Goal: Information Seeking & Learning: Learn about a topic

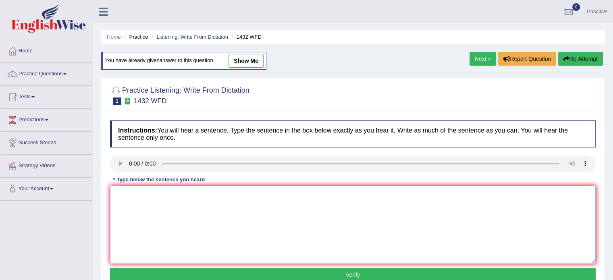
click at [160, 195] on textarea at bounding box center [353, 225] width 486 height 78
type textarea "More physyscal actitivy more"
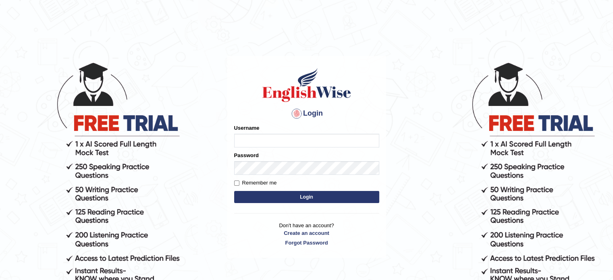
type input "Prisci"
click at [280, 197] on button "Login" at bounding box center [306, 197] width 145 height 12
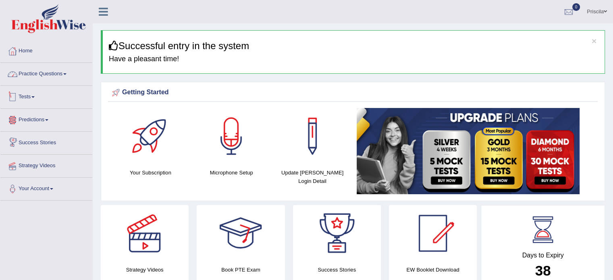
click at [50, 69] on link "Practice Questions" at bounding box center [46, 73] width 92 height 20
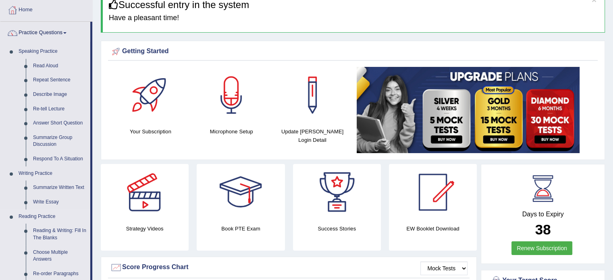
scroll to position [40, 0]
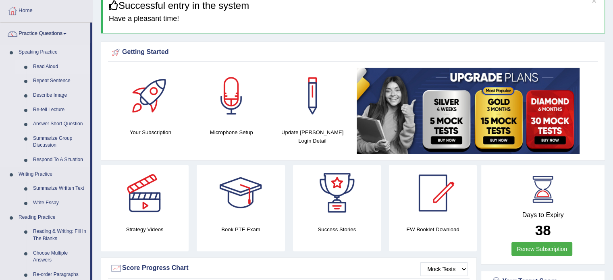
click at [43, 66] on link "Read Aloud" at bounding box center [59, 67] width 61 height 15
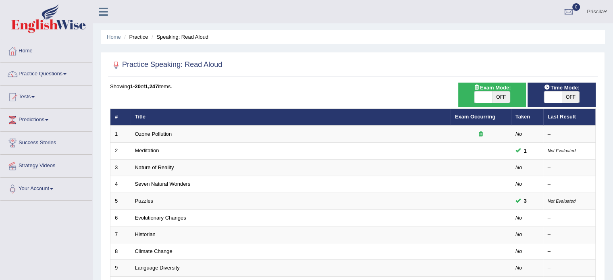
click at [503, 97] on span "OFF" at bounding box center [501, 96] width 18 height 11
checkbox input "true"
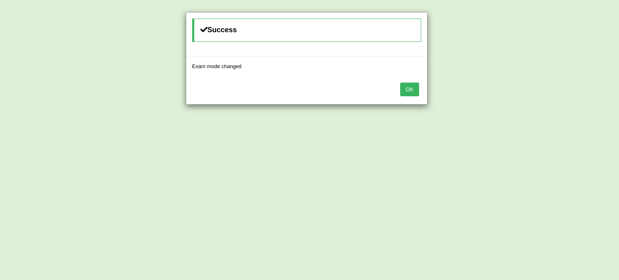
click at [409, 91] on button "OK" at bounding box center [409, 90] width 19 height 14
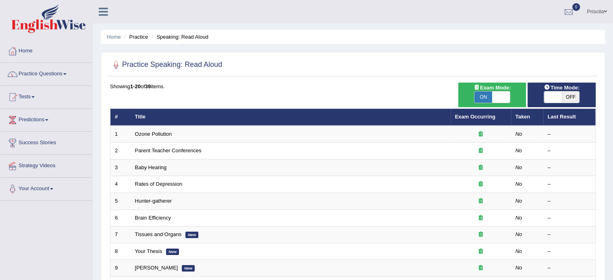
click at [569, 96] on span "OFF" at bounding box center [571, 96] width 18 height 11
checkbox input "true"
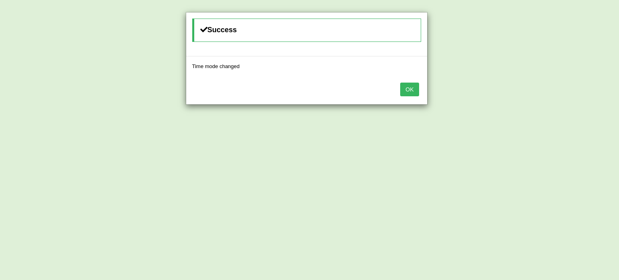
click at [413, 89] on button "OK" at bounding box center [409, 90] width 19 height 14
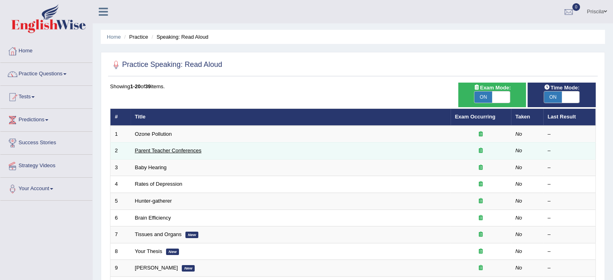
click at [174, 148] on link "Parent Teacher Conferences" at bounding box center [168, 150] width 66 height 6
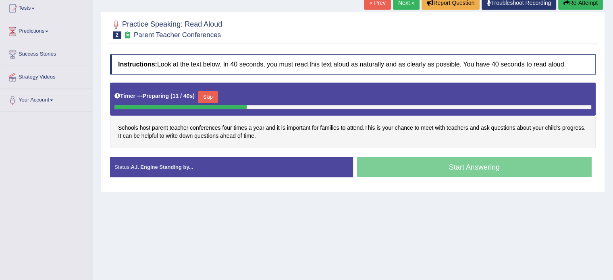
scroll to position [103, 0]
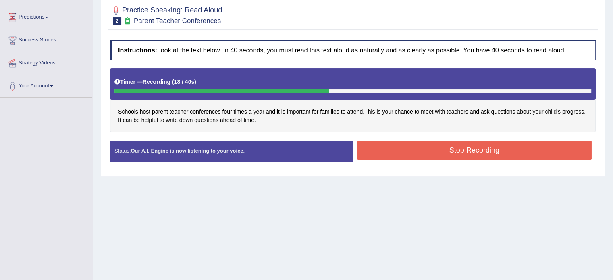
click at [380, 150] on button "Stop Recording" at bounding box center [474, 150] width 235 height 19
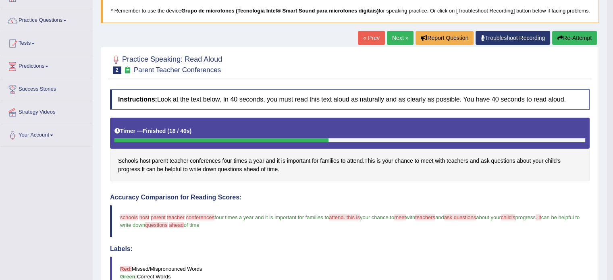
scroll to position [35, 0]
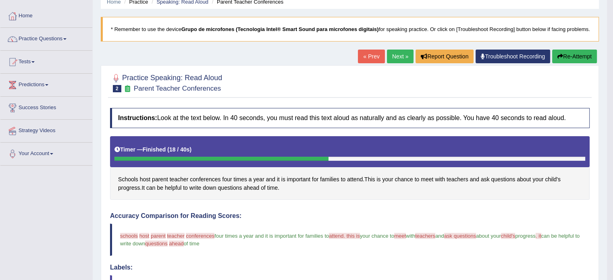
click at [395, 61] on link "Next »" at bounding box center [400, 57] width 27 height 14
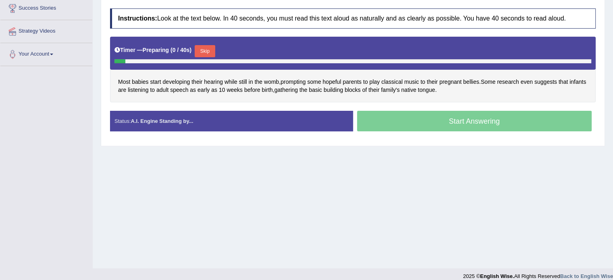
scroll to position [143, 0]
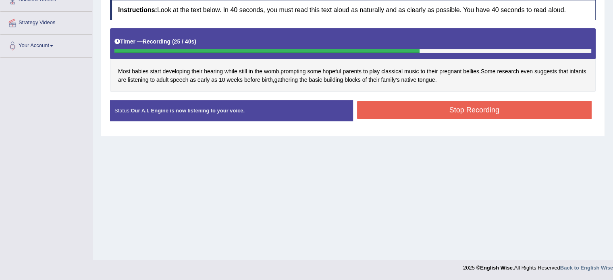
click at [491, 106] on button "Stop Recording" at bounding box center [474, 110] width 235 height 19
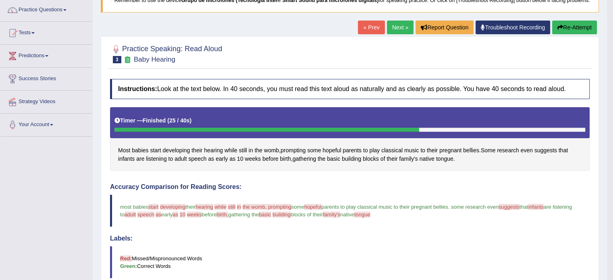
scroll to position [0, 0]
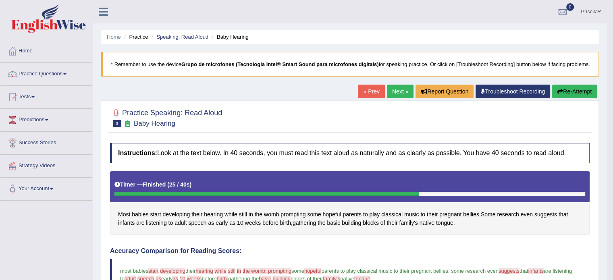
click at [395, 98] on link "Next »" at bounding box center [400, 92] width 27 height 14
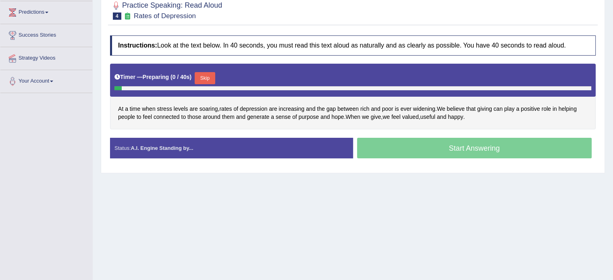
scroll to position [121, 0]
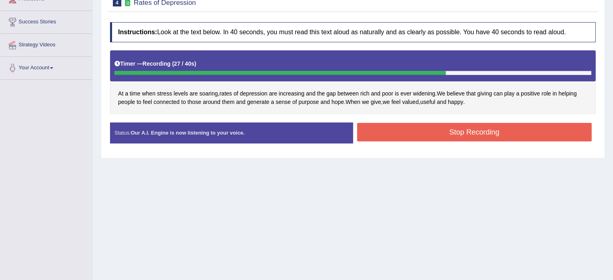
click at [464, 129] on button "Stop Recording" at bounding box center [474, 132] width 235 height 19
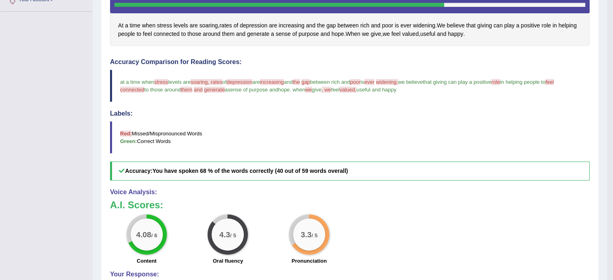
scroll to position [75, 0]
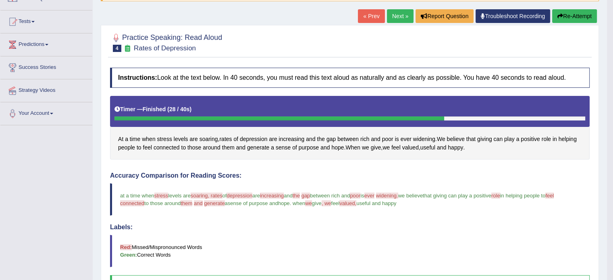
click at [393, 23] on link "Next »" at bounding box center [400, 16] width 27 height 14
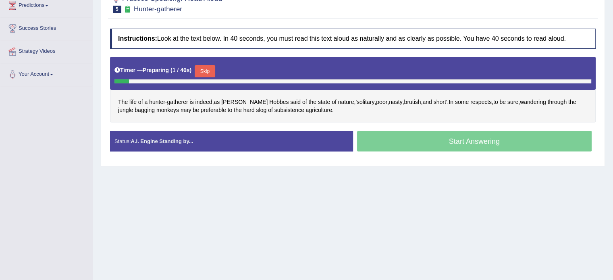
scroll to position [121, 0]
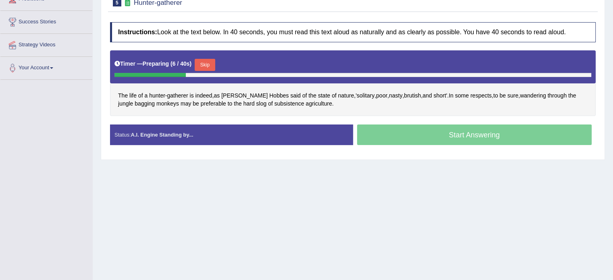
click at [212, 65] on button "Skip" at bounding box center [205, 65] width 20 height 12
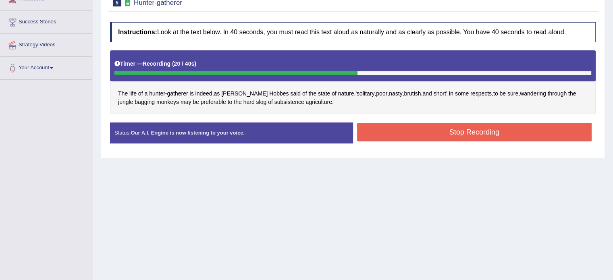
click at [457, 128] on button "Stop Recording" at bounding box center [474, 132] width 235 height 19
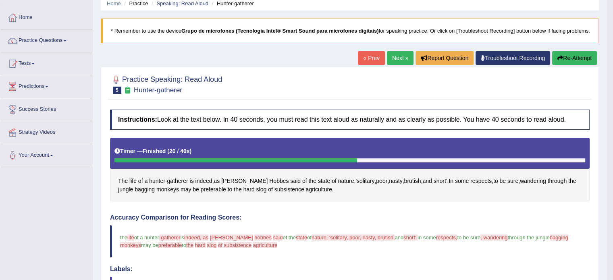
scroll to position [0, 0]
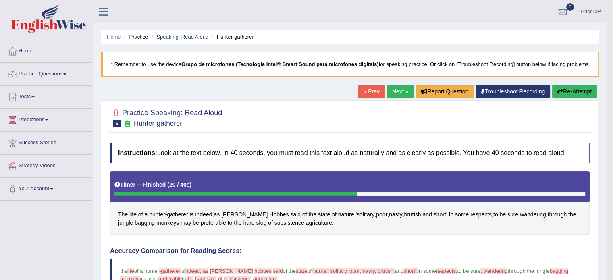
click at [401, 95] on link "Next »" at bounding box center [400, 92] width 27 height 14
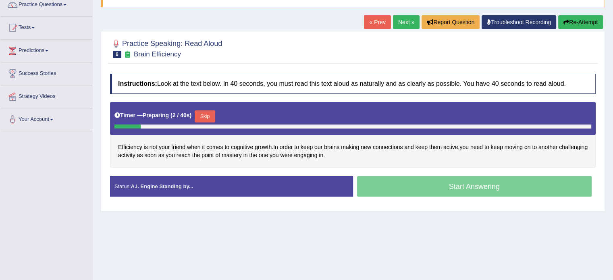
scroll to position [62, 0]
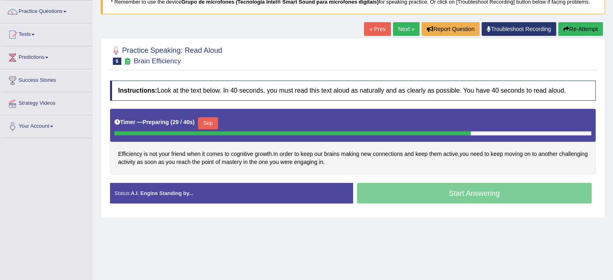
click at [216, 120] on button "Skip" at bounding box center [208, 123] width 20 height 12
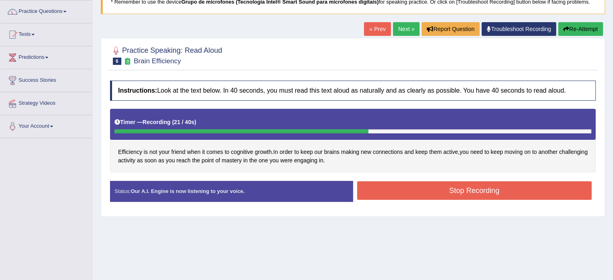
click at [496, 191] on button "Stop Recording" at bounding box center [474, 190] width 235 height 19
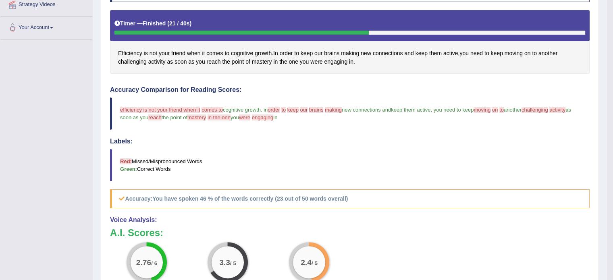
scroll to position [40, 0]
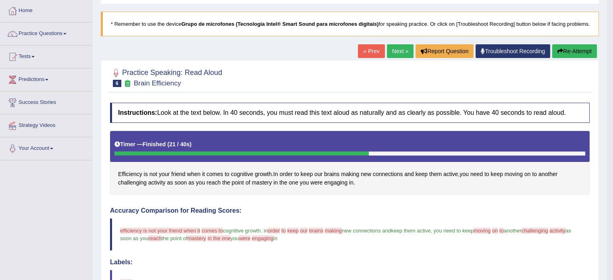
click at [405, 58] on link "Next »" at bounding box center [400, 51] width 27 height 14
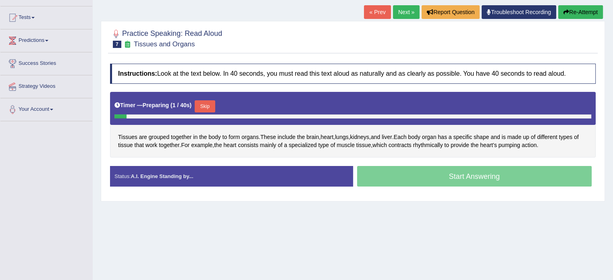
scroll to position [121, 0]
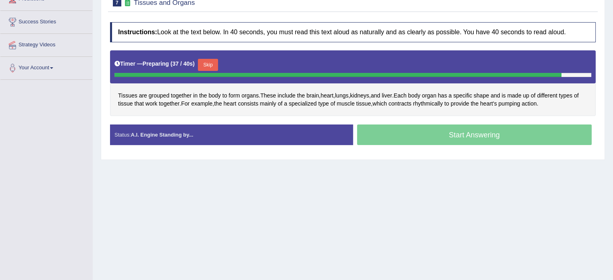
click at [217, 64] on button "Skip" at bounding box center [208, 65] width 20 height 12
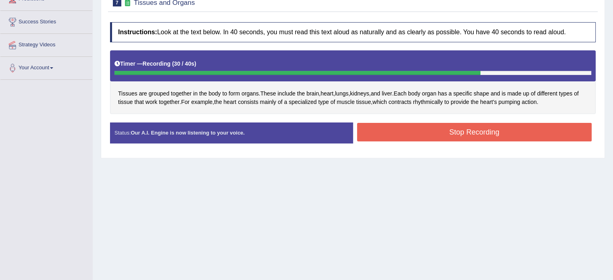
click at [488, 124] on button "Stop Recording" at bounding box center [474, 132] width 235 height 19
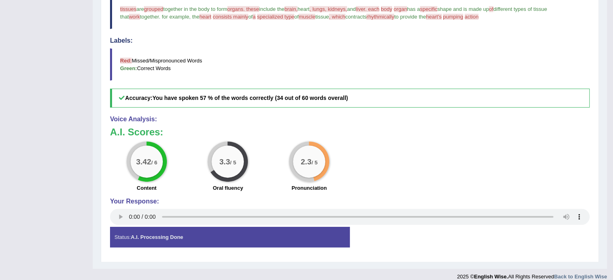
scroll to position [277, 0]
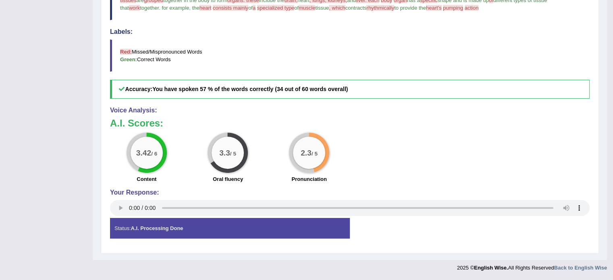
click at [380, 103] on div "Instructions: Look at the text below. In 40 seconds, you must read this text al…" at bounding box center [350, 58] width 484 height 381
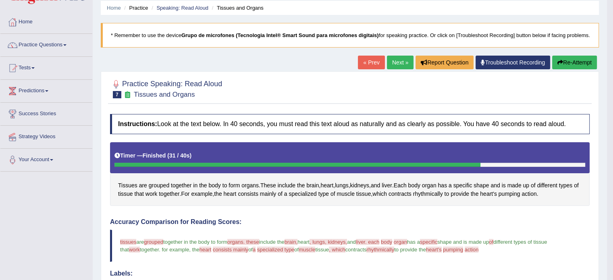
scroll to position [0, 0]
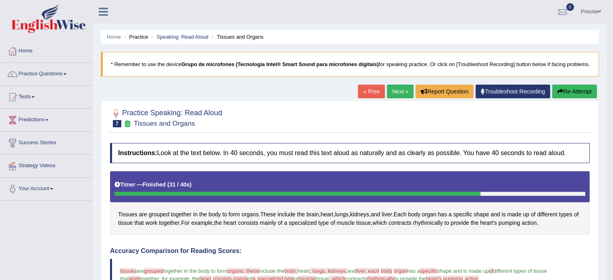
click at [393, 96] on link "Next »" at bounding box center [400, 92] width 27 height 14
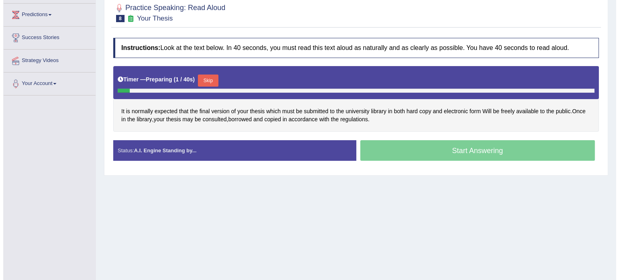
scroll to position [121, 0]
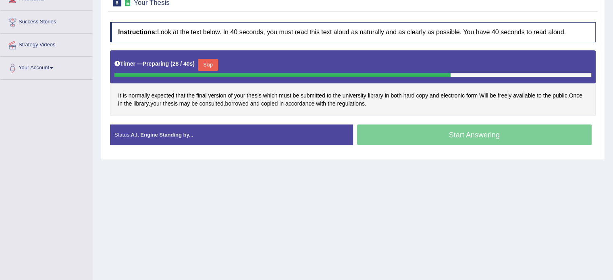
click at [218, 60] on button "Skip" at bounding box center [208, 65] width 20 height 12
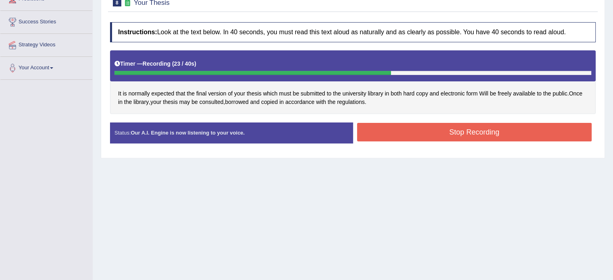
click at [463, 126] on button "Stop Recording" at bounding box center [474, 132] width 235 height 19
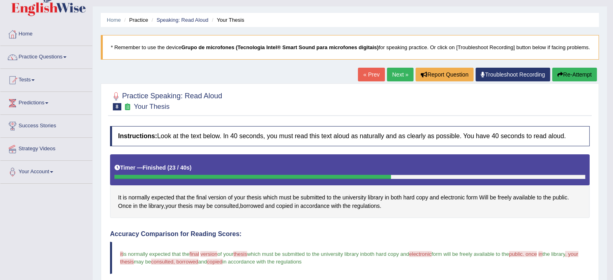
scroll to position [0, 0]
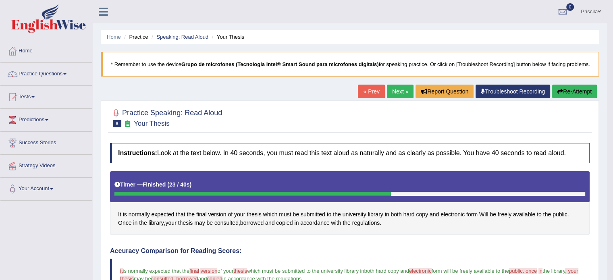
click at [399, 96] on link "Next »" at bounding box center [400, 92] width 27 height 14
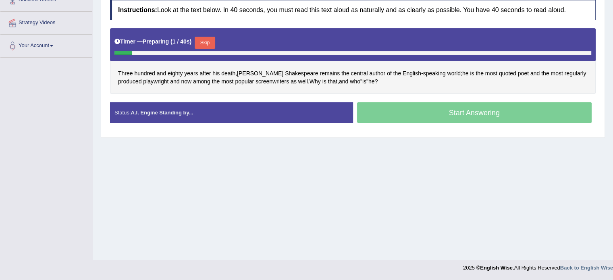
scroll to position [103, 0]
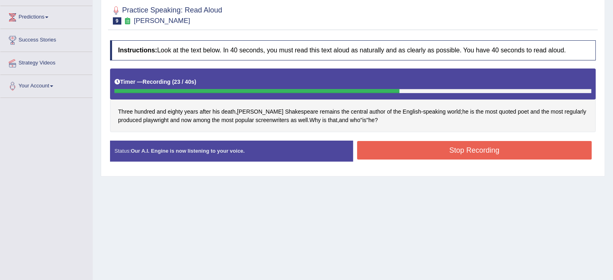
click at [391, 154] on button "Stop Recording" at bounding box center [474, 150] width 235 height 19
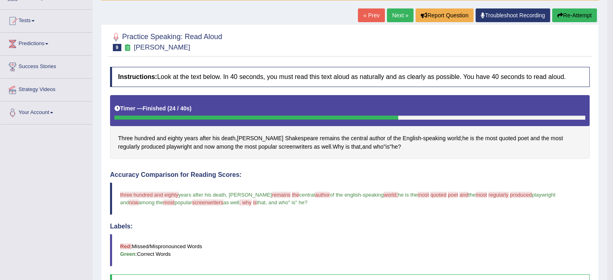
scroll to position [22, 0]
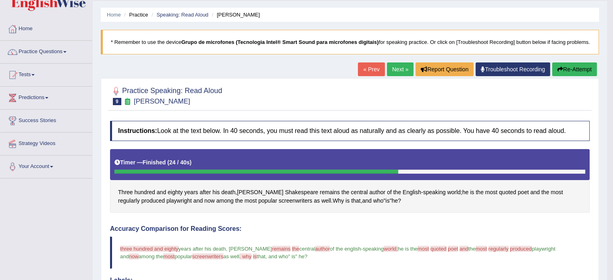
click at [579, 75] on button "Re-Attempt" at bounding box center [574, 69] width 45 height 14
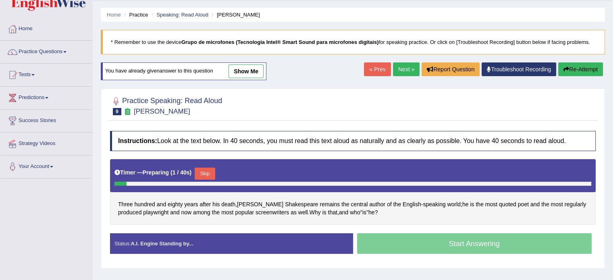
click at [208, 168] on button "Skip" at bounding box center [205, 174] width 20 height 12
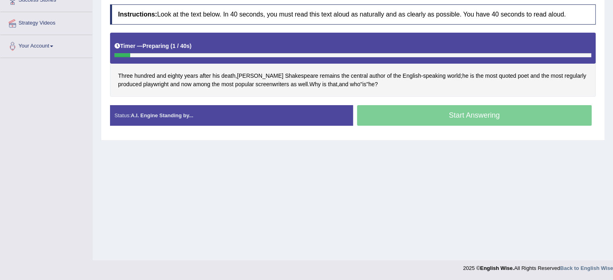
scroll to position [143, 0]
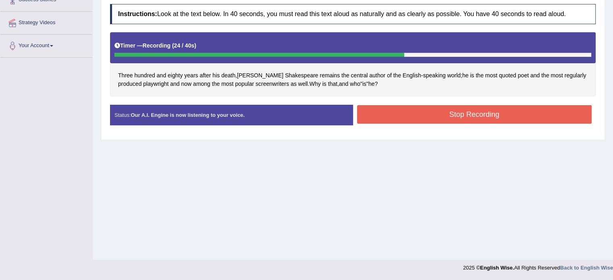
click at [445, 109] on button "Stop Recording" at bounding box center [474, 114] width 235 height 19
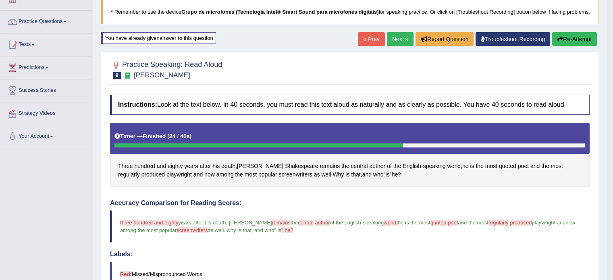
scroll to position [39, 0]
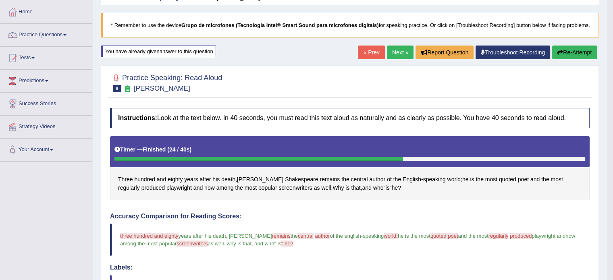
click at [587, 56] on button "Re-Attempt" at bounding box center [574, 53] width 45 height 14
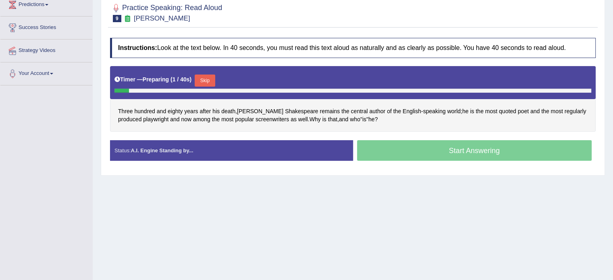
scroll to position [120, 0]
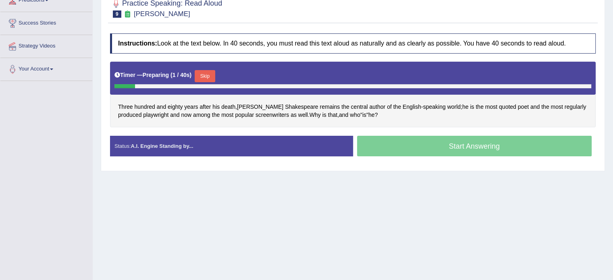
click at [205, 73] on button "Skip" at bounding box center [205, 76] width 20 height 12
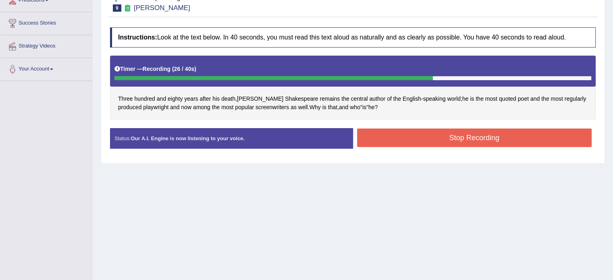
click at [439, 141] on button "Stop Recording" at bounding box center [474, 138] width 235 height 19
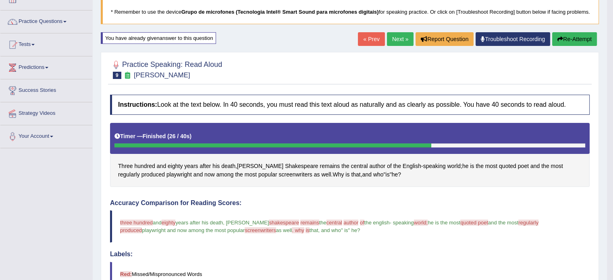
scroll to position [39, 0]
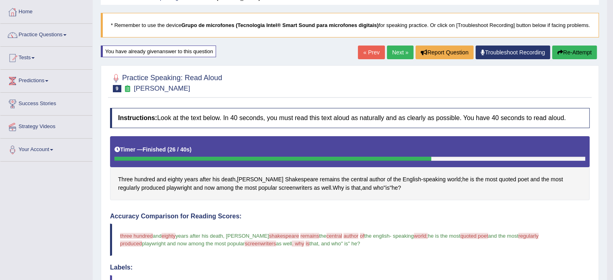
click at [403, 56] on link "Next »" at bounding box center [400, 53] width 27 height 14
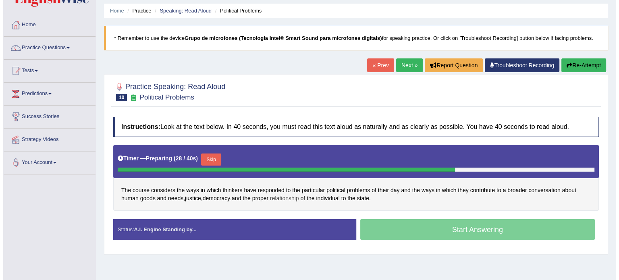
scroll to position [40, 0]
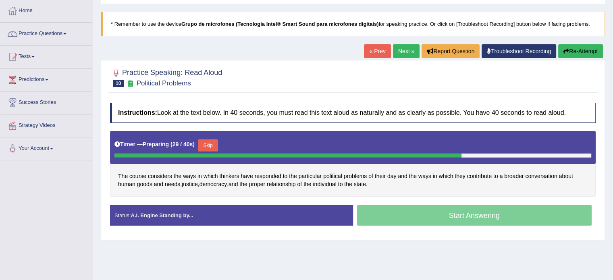
click at [210, 144] on button "Skip" at bounding box center [208, 145] width 20 height 12
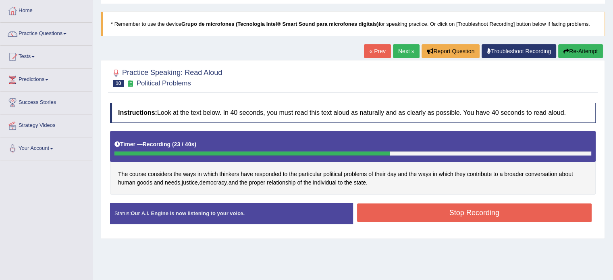
click at [461, 212] on button "Stop Recording" at bounding box center [474, 213] width 235 height 19
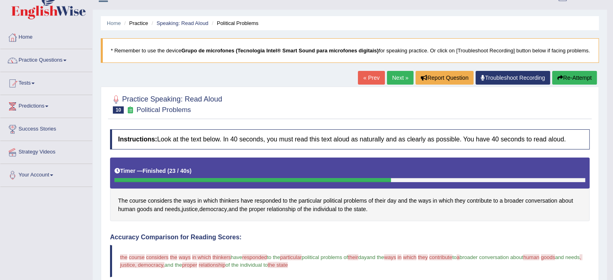
scroll to position [0, 0]
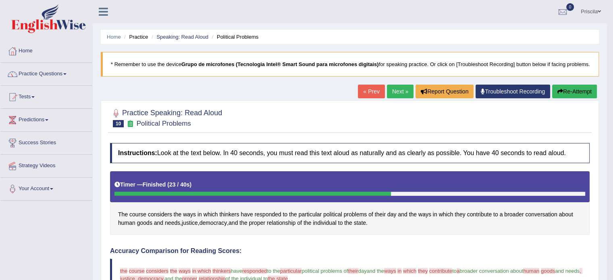
click at [567, 98] on button "Re-Attempt" at bounding box center [574, 92] width 45 height 14
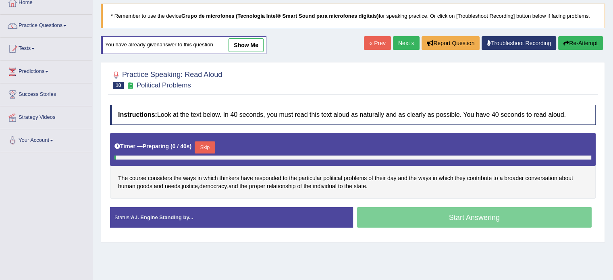
scroll to position [121, 0]
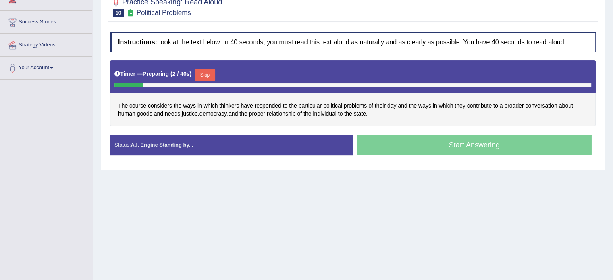
click at [210, 71] on button "Skip" at bounding box center [205, 75] width 20 height 12
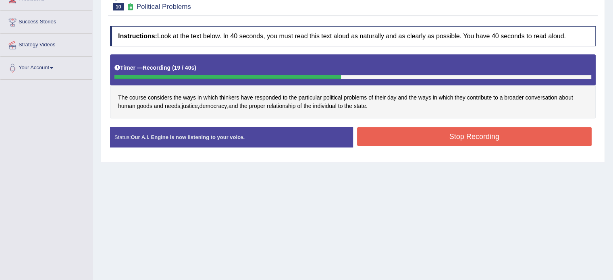
click at [461, 132] on button "Stop Recording" at bounding box center [474, 136] width 235 height 19
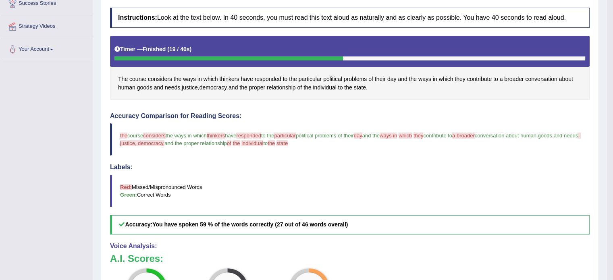
scroll to position [0, 0]
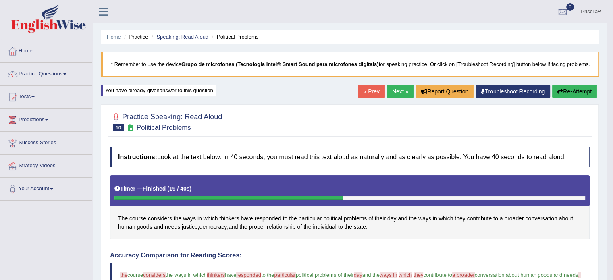
click at [395, 96] on link "Next »" at bounding box center [400, 92] width 27 height 14
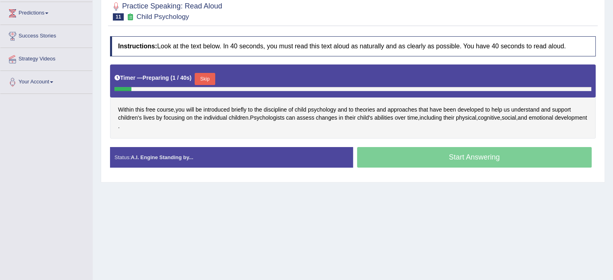
scroll to position [121, 0]
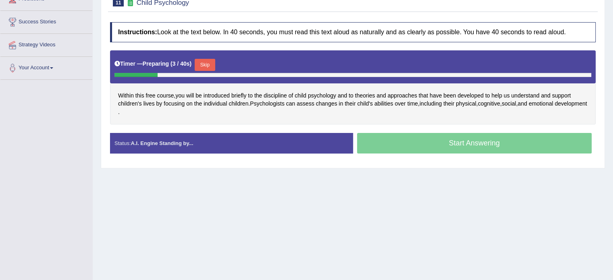
click at [208, 62] on button "Skip" at bounding box center [205, 65] width 20 height 12
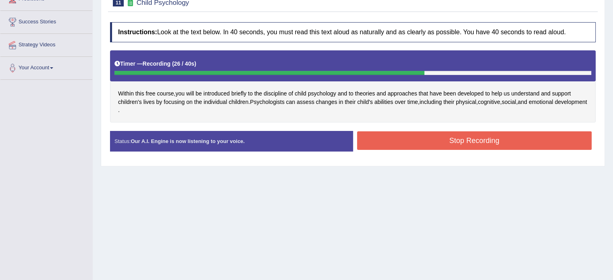
click at [417, 143] on button "Stop Recording" at bounding box center [474, 140] width 235 height 19
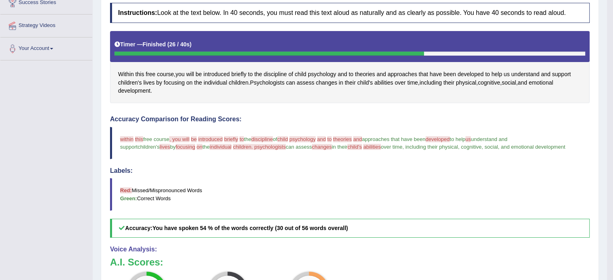
scroll to position [40, 0]
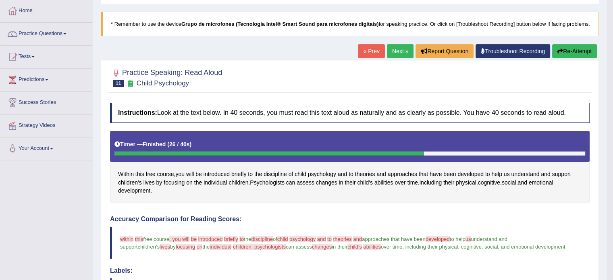
click at [405, 58] on link "Next »" at bounding box center [400, 51] width 27 height 14
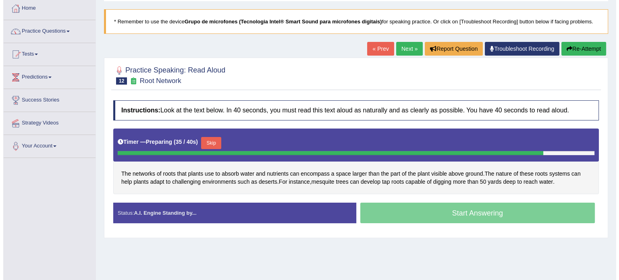
scroll to position [81, 0]
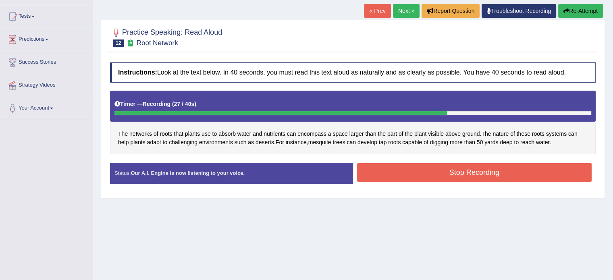
click at [407, 172] on button "Stop Recording" at bounding box center [474, 172] width 235 height 19
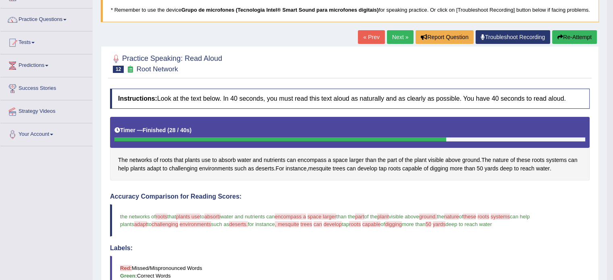
scroll to position [0, 0]
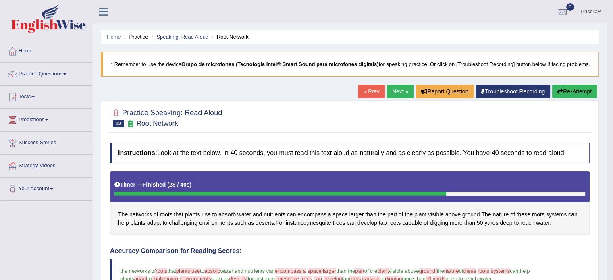
click at [401, 96] on link "Next »" at bounding box center [400, 92] width 27 height 14
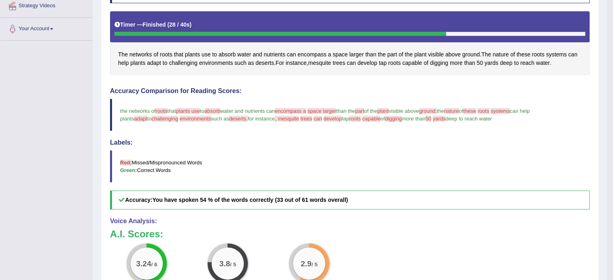
scroll to position [161, 0]
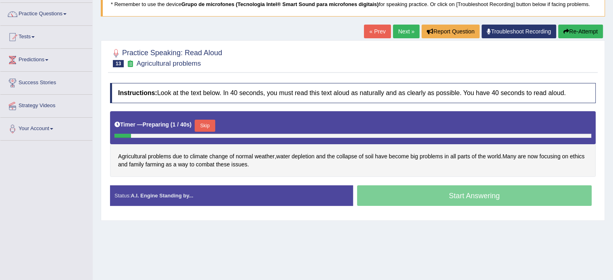
scroll to position [81, 0]
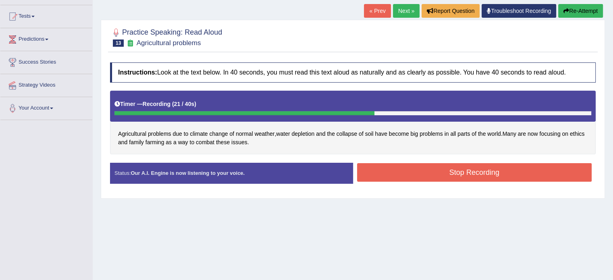
click at [560, 173] on button "Stop Recording" at bounding box center [474, 172] width 235 height 19
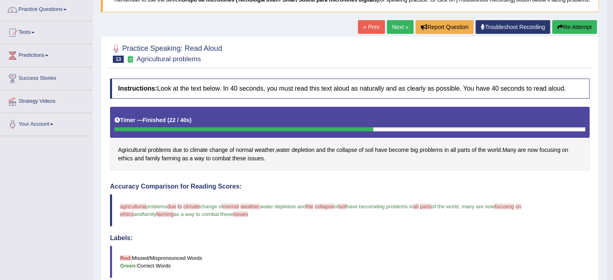
scroll to position [40, 0]
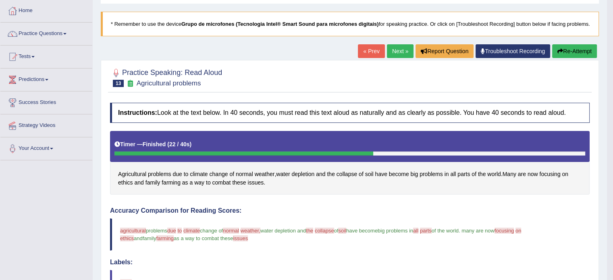
click at [402, 57] on link "Next »" at bounding box center [400, 51] width 27 height 14
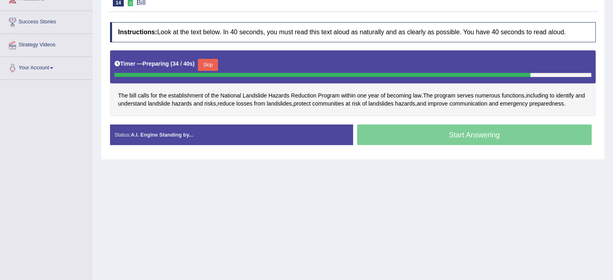
scroll to position [143, 0]
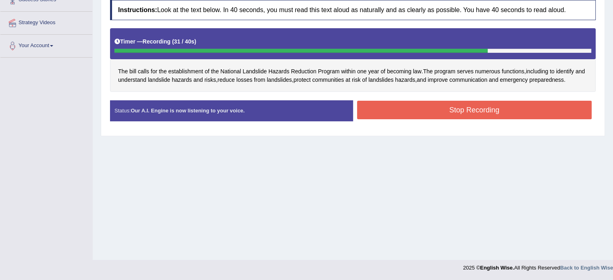
click at [481, 109] on button "Stop Recording" at bounding box center [474, 110] width 235 height 19
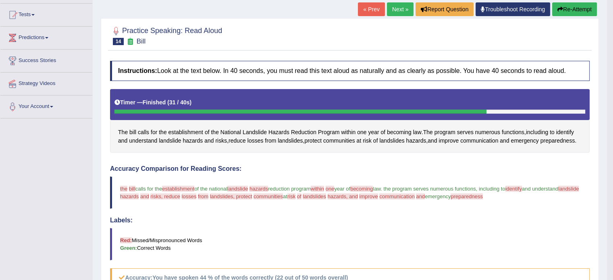
scroll to position [62, 0]
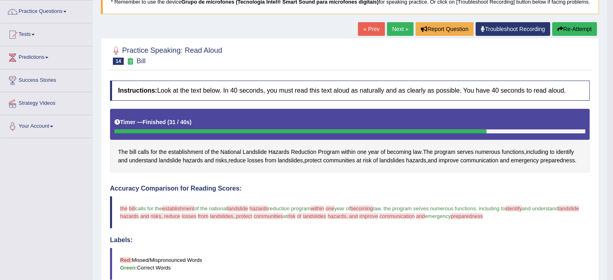
click at [566, 32] on button "Re-Attempt" at bounding box center [574, 29] width 45 height 14
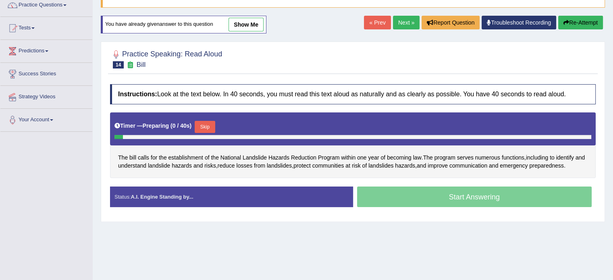
click at [203, 119] on div "Timer — Preparing ( 0 / 40s ) Skip" at bounding box center [352, 127] width 477 height 16
click at [213, 121] on button "Skip" at bounding box center [205, 127] width 20 height 12
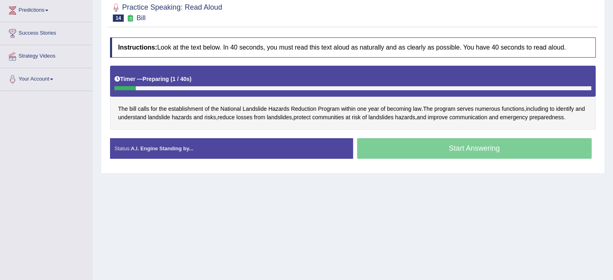
scroll to position [143, 0]
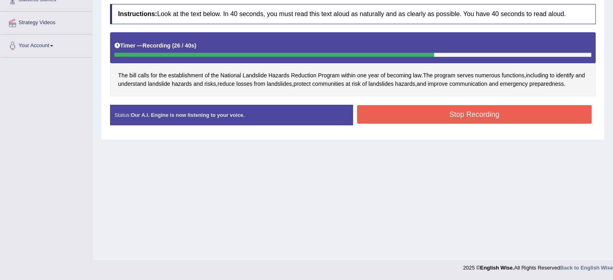
click at [482, 116] on button "Stop Recording" at bounding box center [474, 114] width 235 height 19
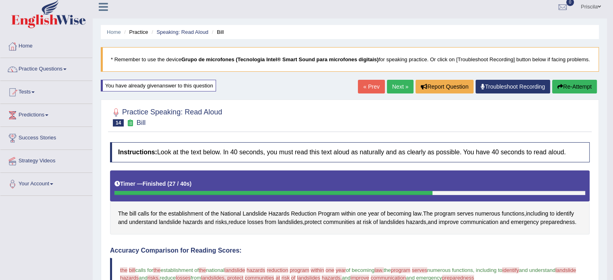
scroll to position [0, 0]
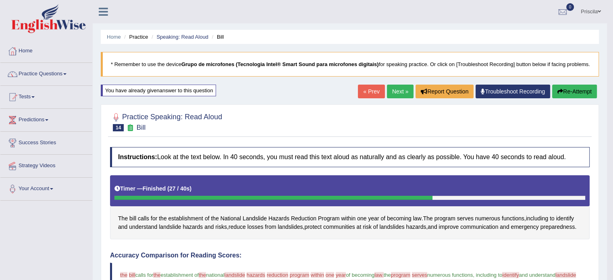
click at [398, 96] on link "Next »" at bounding box center [400, 92] width 27 height 14
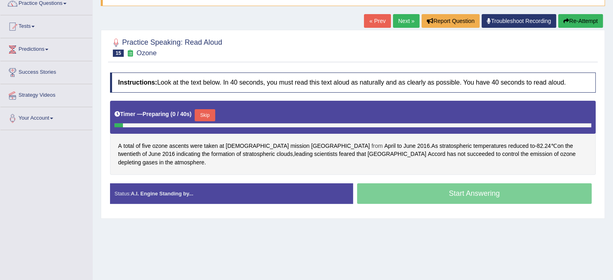
scroll to position [81, 0]
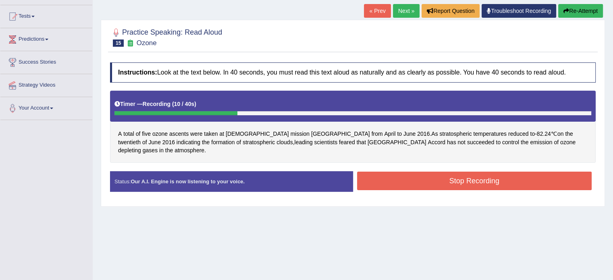
click at [518, 172] on button "Stop Recording" at bounding box center [474, 181] width 235 height 19
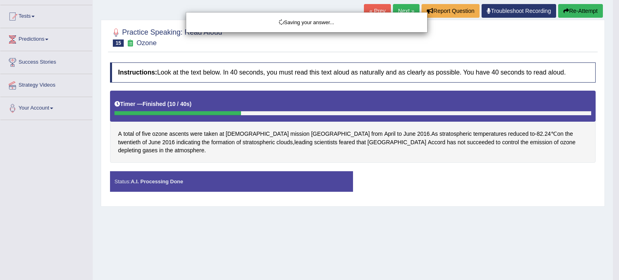
click at [596, 12] on div "Saving your answer..." at bounding box center [309, 140] width 619 height 280
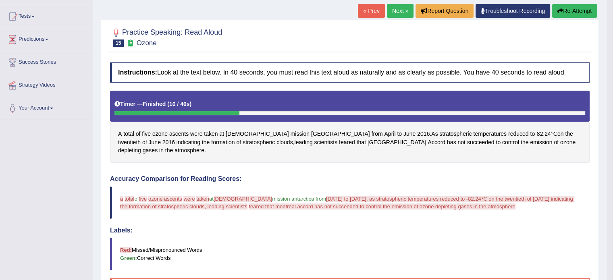
click at [583, 16] on button "Re-Attempt" at bounding box center [574, 11] width 45 height 14
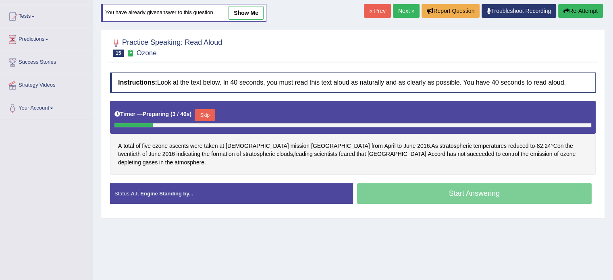
click at [213, 111] on button "Skip" at bounding box center [205, 115] width 20 height 12
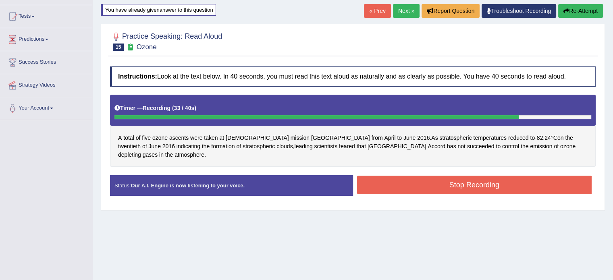
click at [483, 177] on button "Stop Recording" at bounding box center [474, 185] width 235 height 19
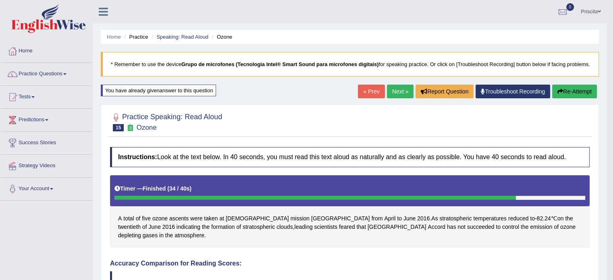
click at [393, 98] on link "Next »" at bounding box center [400, 92] width 27 height 14
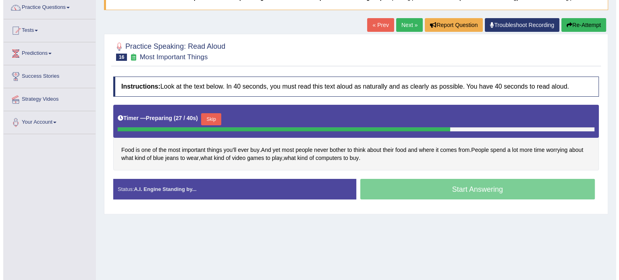
scroll to position [81, 0]
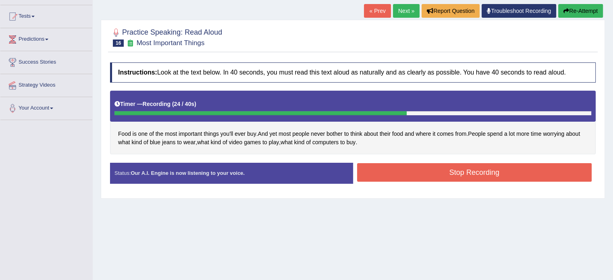
click at [498, 170] on button "Stop Recording" at bounding box center [474, 172] width 235 height 19
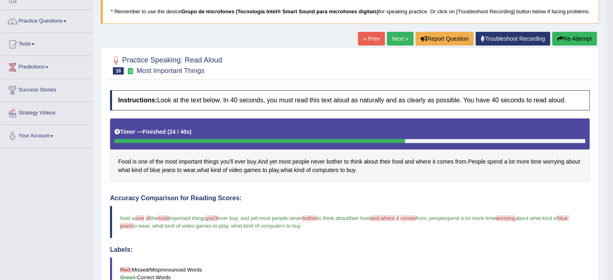
scroll to position [35, 0]
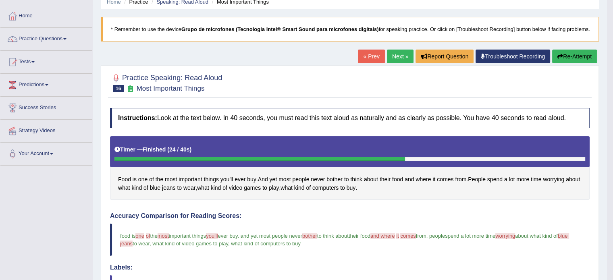
click at [393, 63] on link "Next »" at bounding box center [400, 57] width 27 height 14
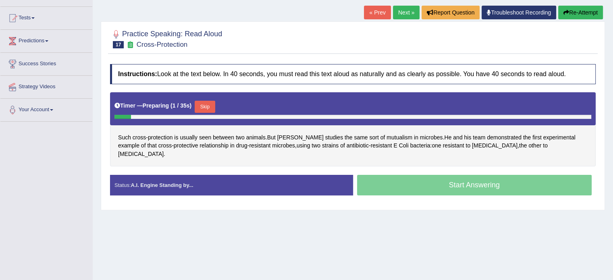
scroll to position [81, 0]
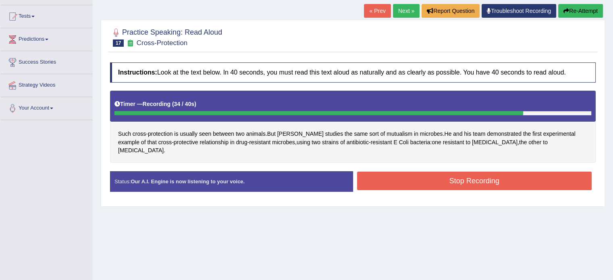
click at [485, 173] on button "Stop Recording" at bounding box center [474, 181] width 235 height 19
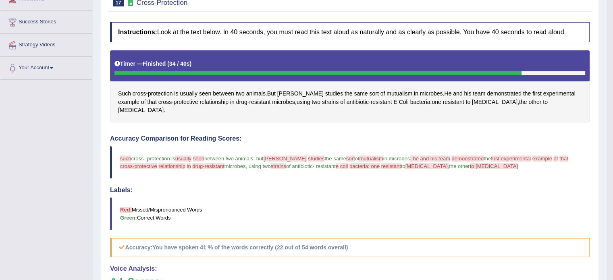
scroll to position [121, 0]
click at [164, 108] on span "[MEDICAL_DATA]" at bounding box center [141, 110] width 46 height 8
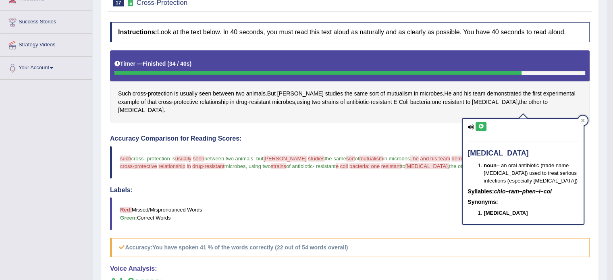
click at [472, 128] on icon at bounding box center [470, 127] width 6 height 5
click at [480, 126] on icon at bounding box center [481, 126] width 6 height 5
click at [483, 125] on icon at bounding box center [481, 126] width 6 height 5
click at [482, 125] on icon at bounding box center [481, 126] width 6 height 5
click at [472, 106] on span "[MEDICAL_DATA]" at bounding box center [495, 102] width 46 height 8
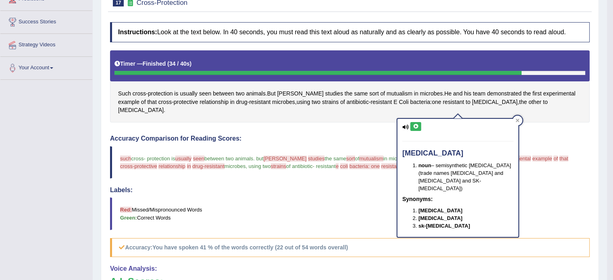
click at [413, 124] on icon at bounding box center [416, 126] width 6 height 5
click at [420, 98] on span "microbes" at bounding box center [431, 93] width 23 height 8
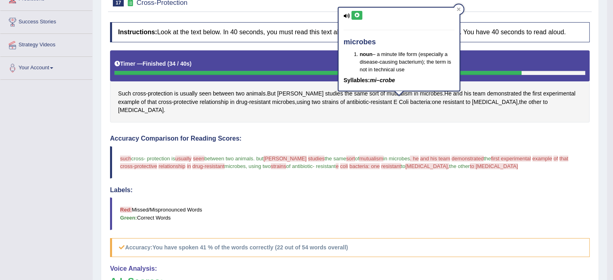
click at [357, 14] on icon at bounding box center [357, 15] width 6 height 5
click at [174, 106] on span "protective" at bounding box center [186, 102] width 25 height 8
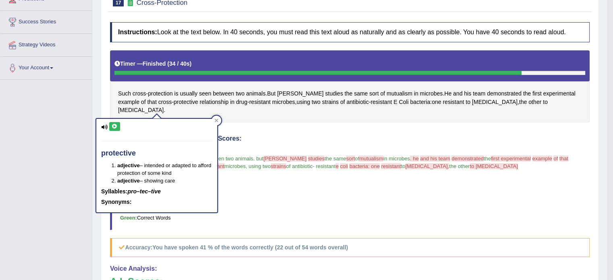
click at [114, 125] on icon at bounding box center [115, 126] width 6 height 5
click at [276, 133] on div "Instructions: Look at the text below. In 40 seconds, you must read this text al…" at bounding box center [350, 246] width 484 height 457
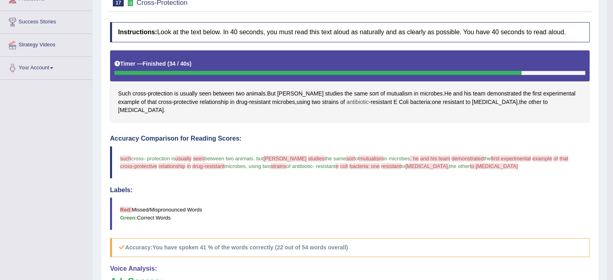
click at [347, 106] on span "antibiotic" at bounding box center [358, 102] width 22 height 8
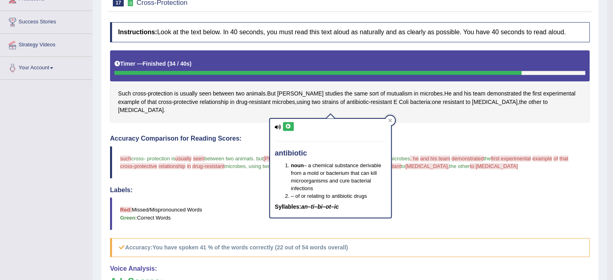
click at [289, 125] on icon at bounding box center [288, 126] width 6 height 5
click at [443, 129] on div "Instructions: Look at the text below. In 40 seconds, you must read this text al…" at bounding box center [350, 246] width 484 height 457
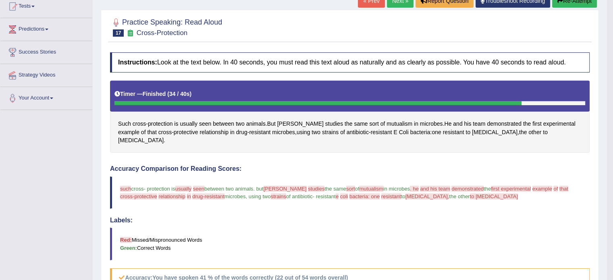
scroll to position [0, 0]
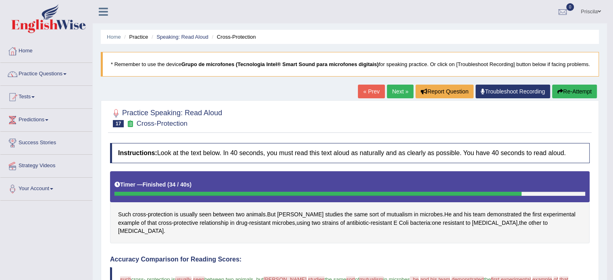
click at [581, 96] on button "Re-Attempt" at bounding box center [574, 92] width 45 height 14
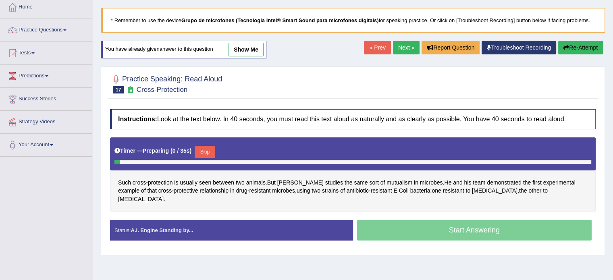
scroll to position [44, 0]
click at [209, 152] on button "Skip" at bounding box center [205, 152] width 20 height 12
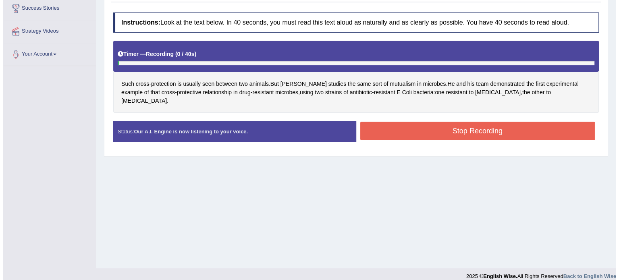
scroll to position [143, 0]
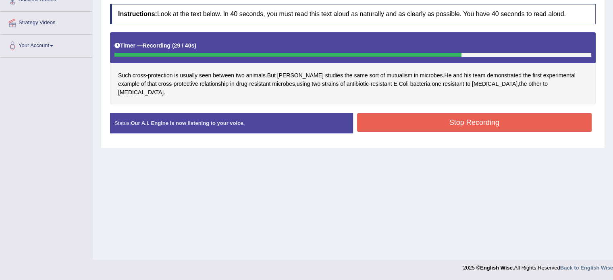
click at [478, 113] on button "Stop Recording" at bounding box center [474, 122] width 235 height 19
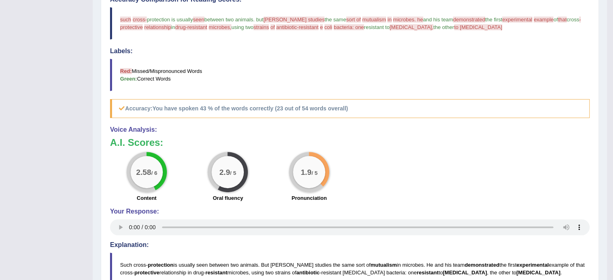
scroll to position [22, 0]
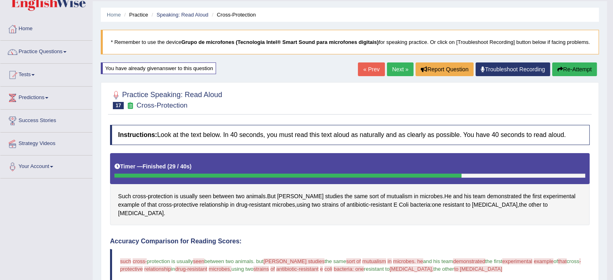
click at [397, 76] on link "Next »" at bounding box center [400, 69] width 27 height 14
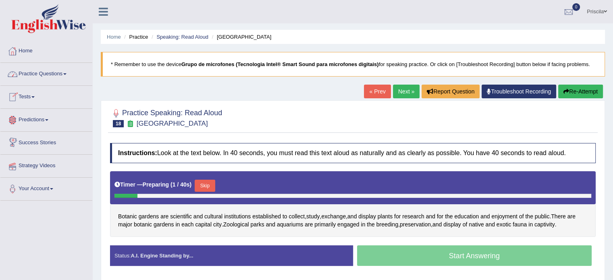
click at [53, 72] on link "Practice Questions" at bounding box center [46, 73] width 92 height 20
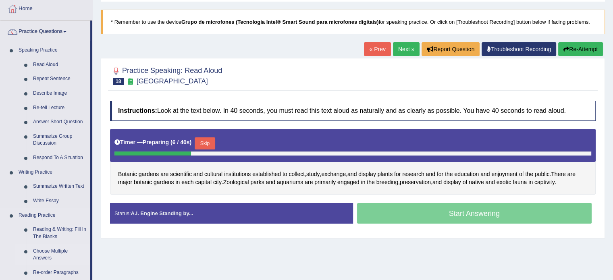
scroll to position [28, 0]
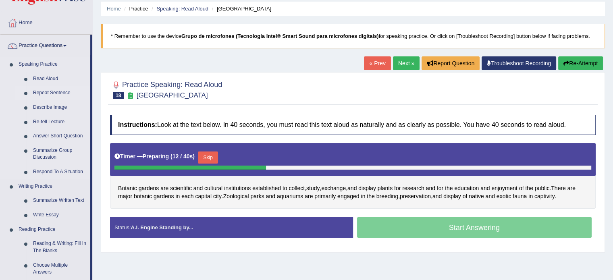
click at [55, 93] on link "Repeat Sentence" at bounding box center [59, 93] width 61 height 15
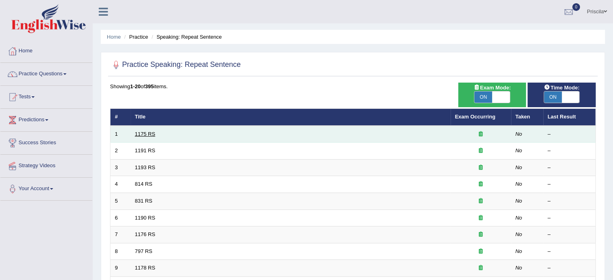
click at [148, 131] on link "1175 RS" at bounding box center [145, 134] width 21 height 6
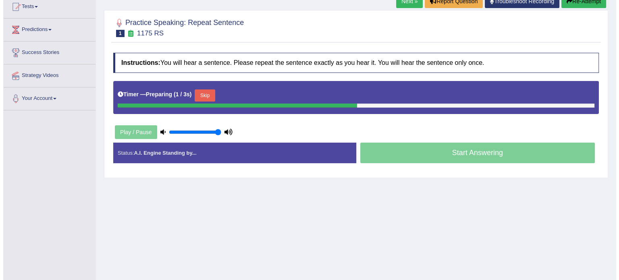
scroll to position [143, 0]
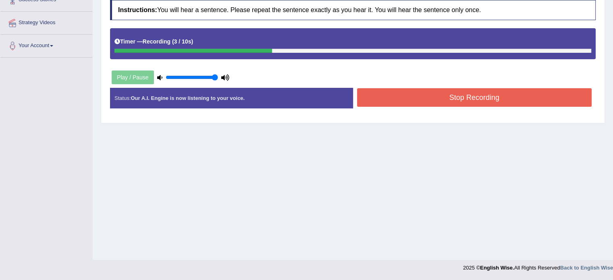
click at [524, 93] on button "Stop Recording" at bounding box center [474, 97] width 235 height 19
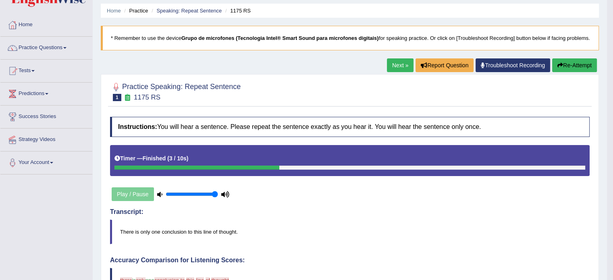
scroll to position [22, 0]
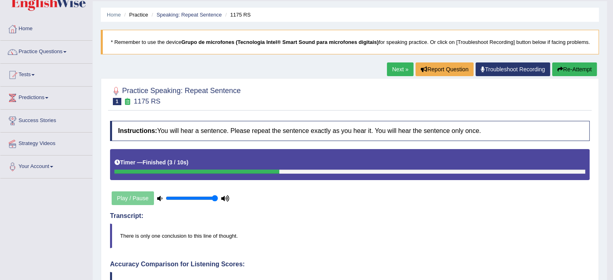
click at [581, 71] on button "Re-Attempt" at bounding box center [574, 69] width 45 height 14
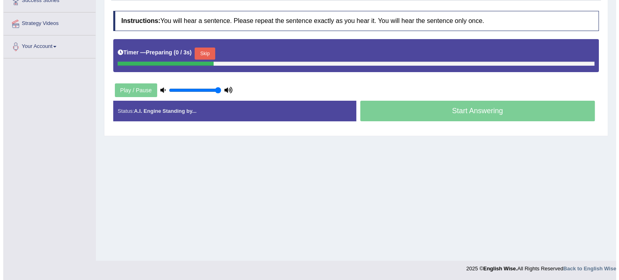
scroll to position [143, 0]
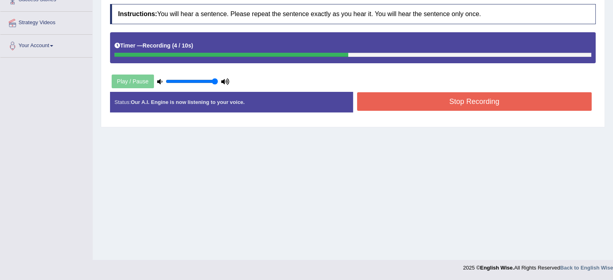
click at [462, 101] on button "Stop Recording" at bounding box center [474, 101] width 235 height 19
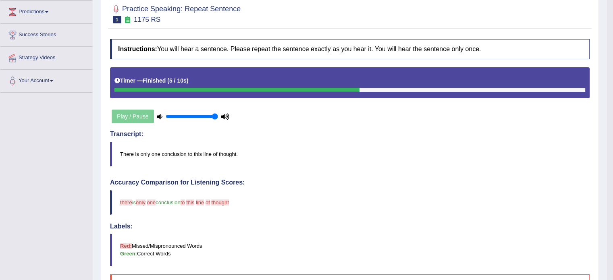
scroll to position [62, 0]
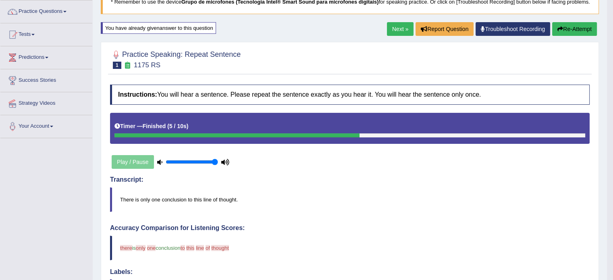
click at [396, 33] on link "Next »" at bounding box center [400, 29] width 27 height 14
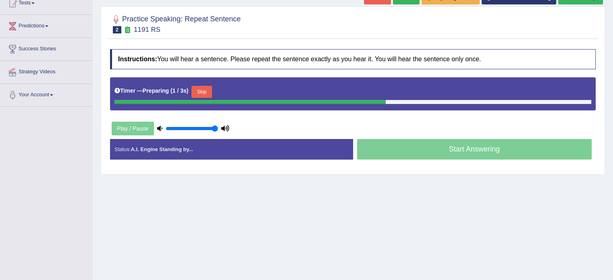
scroll to position [121, 0]
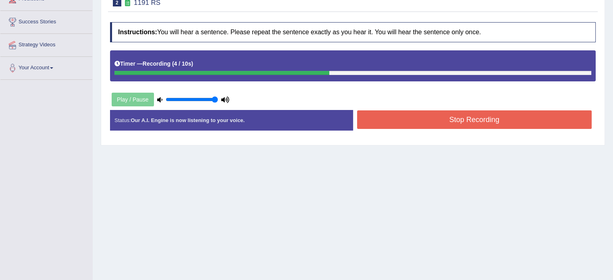
drag, startPoint x: 495, startPoint y: 115, endPoint x: 482, endPoint y: 118, distance: 13.3
click at [495, 115] on button "Stop Recording" at bounding box center [474, 119] width 235 height 19
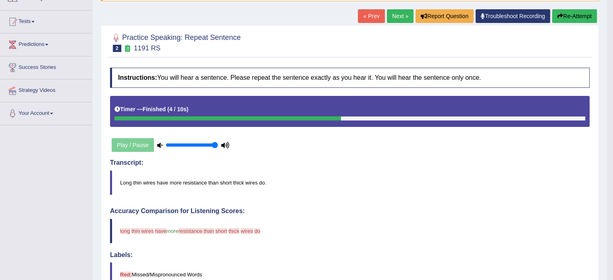
scroll to position [81, 0]
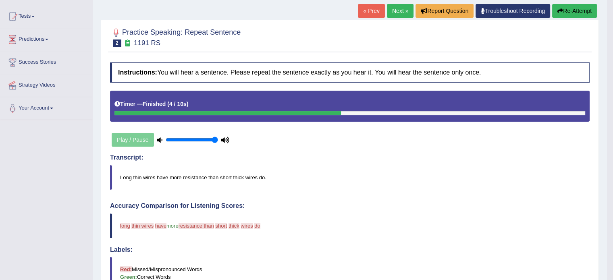
click at [564, 18] on button "Re-Attempt" at bounding box center [574, 11] width 45 height 14
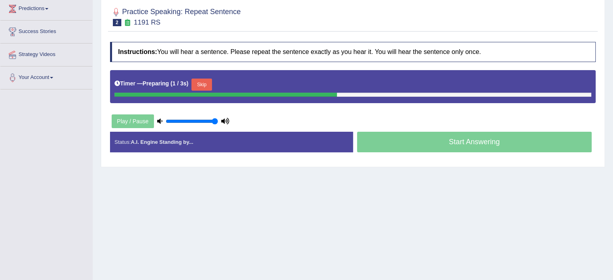
scroll to position [62, 0]
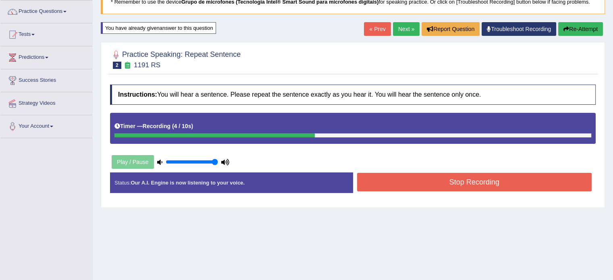
click at [483, 179] on button "Stop Recording" at bounding box center [474, 182] width 235 height 19
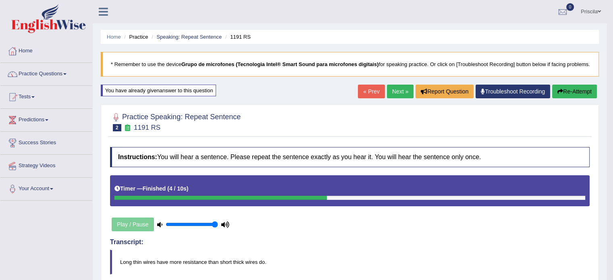
scroll to position [0, 0]
click at [400, 96] on link "Next »" at bounding box center [400, 92] width 27 height 14
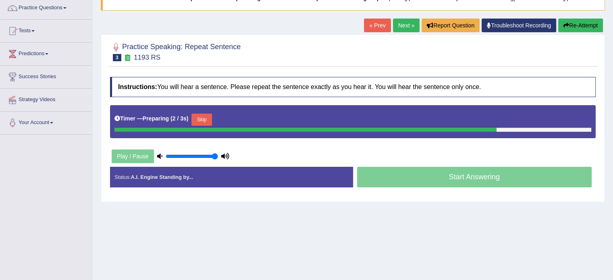
scroll to position [81, 0]
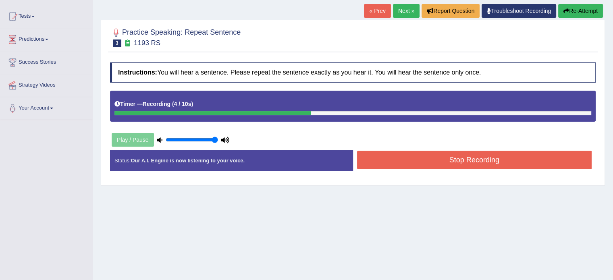
click at [424, 161] on button "Stop Recording" at bounding box center [474, 160] width 235 height 19
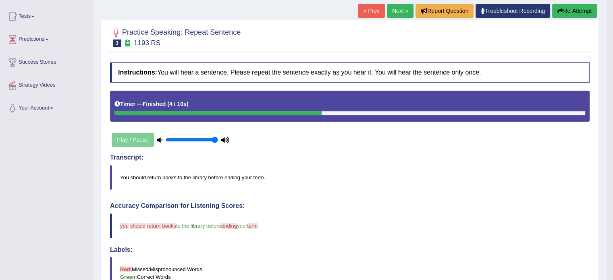
click at [403, 18] on link "Next »" at bounding box center [400, 11] width 27 height 14
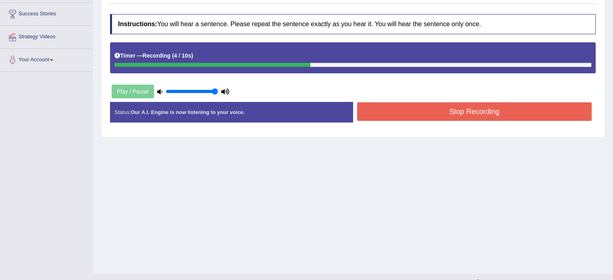
scroll to position [143, 0]
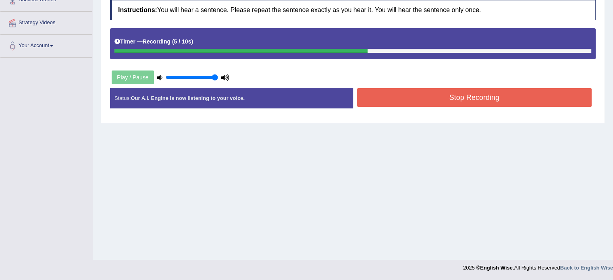
click at [440, 93] on button "Stop Recording" at bounding box center [474, 97] width 235 height 19
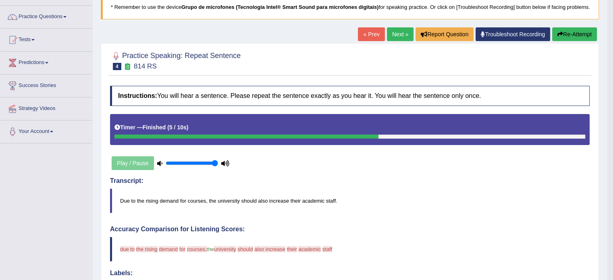
scroll to position [0, 0]
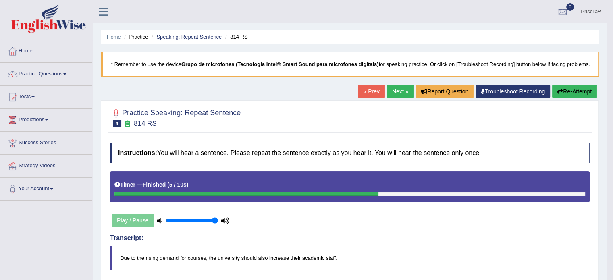
click at [567, 98] on button "Re-Attempt" at bounding box center [574, 92] width 45 height 14
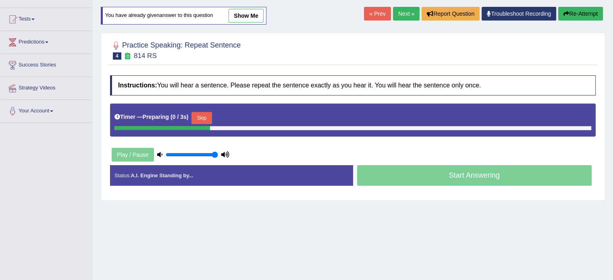
scroll to position [81, 0]
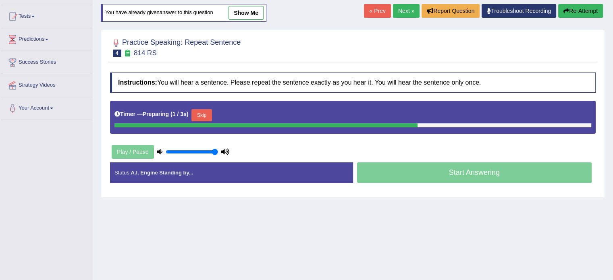
click at [207, 114] on button "Skip" at bounding box center [201, 115] width 20 height 12
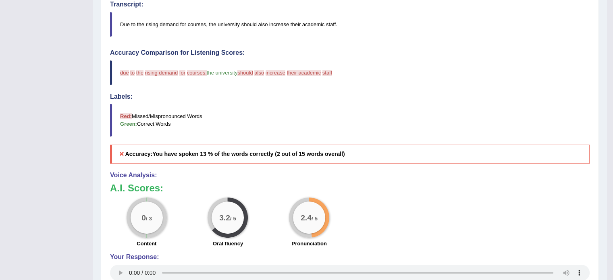
scroll to position [0, 0]
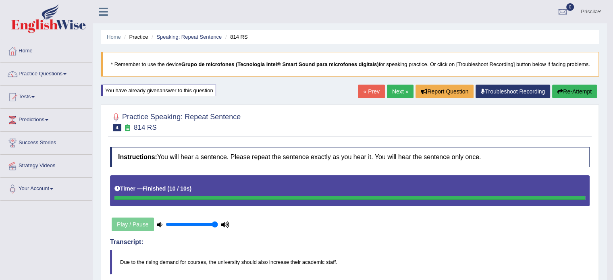
click at [33, 76] on link "Practice Questions" at bounding box center [46, 73] width 92 height 20
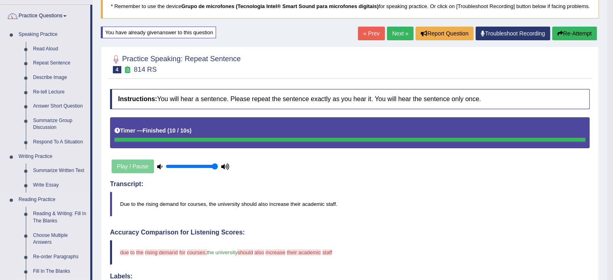
scroll to position [40, 0]
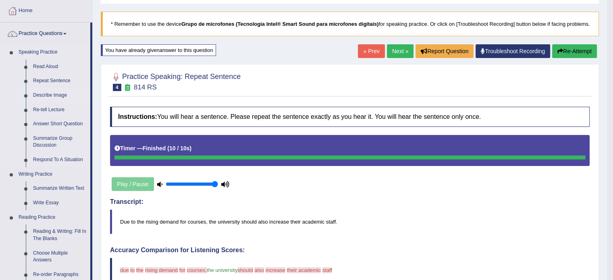
click at [61, 96] on link "Describe Image" at bounding box center [59, 95] width 61 height 15
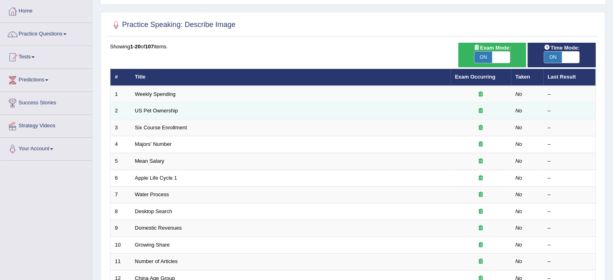
scroll to position [40, 0]
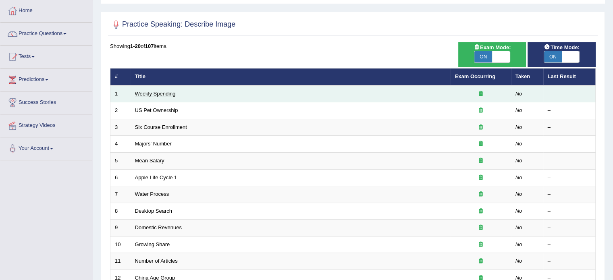
click at [150, 94] on link "Weekly Spending" at bounding box center [155, 94] width 41 height 6
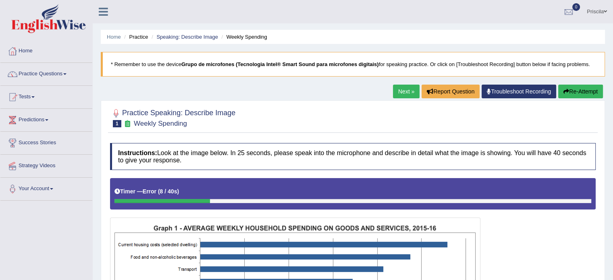
click at [590, 87] on button "Re-Attempt" at bounding box center [580, 92] width 45 height 14
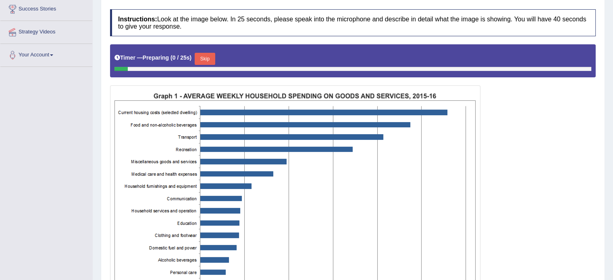
scroll to position [161, 0]
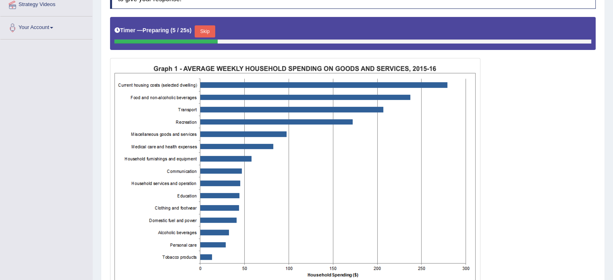
click at [211, 27] on button "Skip" at bounding box center [205, 31] width 20 height 12
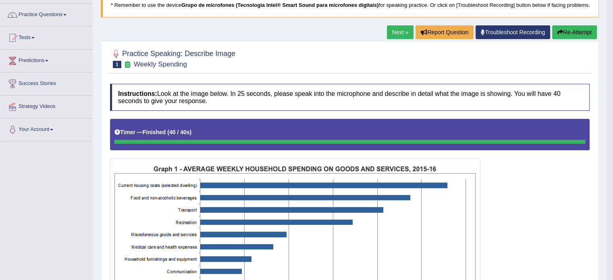
scroll to position [0, 0]
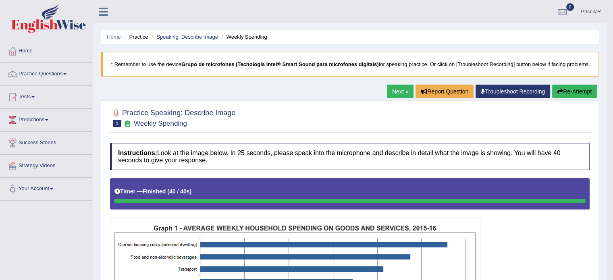
click at [575, 98] on button "Re-Attempt" at bounding box center [574, 92] width 45 height 14
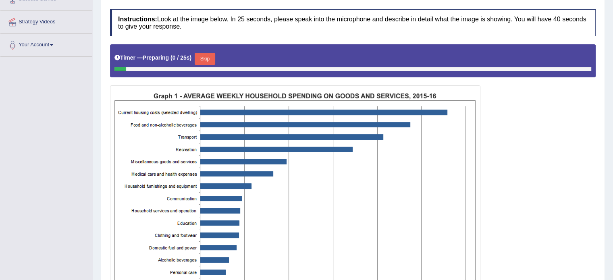
scroll to position [161, 0]
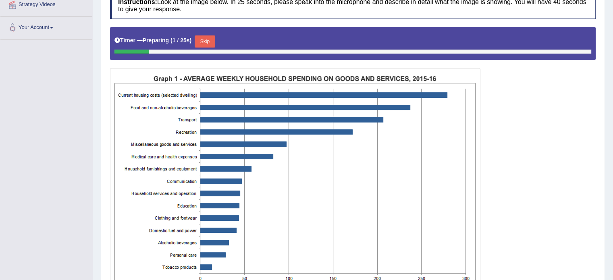
click at [215, 38] on button "Skip" at bounding box center [205, 41] width 20 height 12
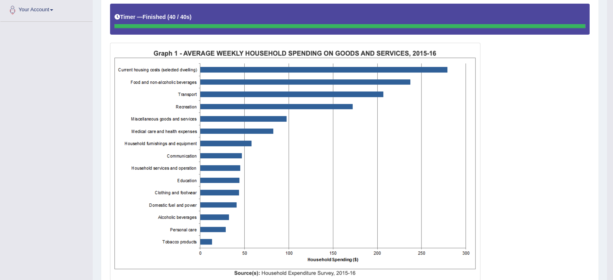
scroll to position [79, 0]
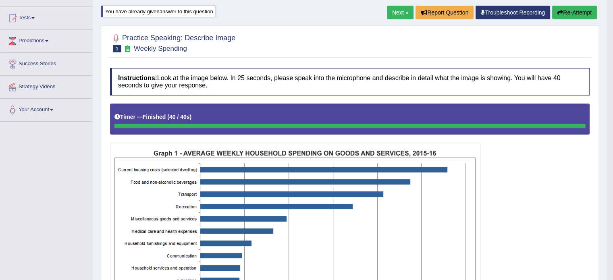
click at [577, 17] on button "Re-Attempt" at bounding box center [574, 13] width 45 height 14
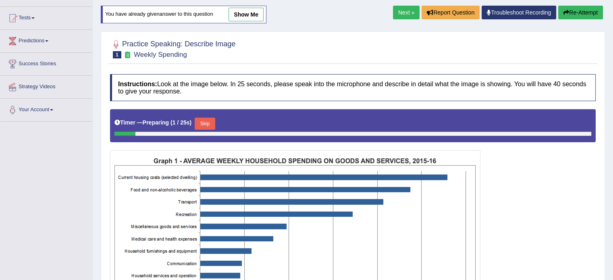
click at [214, 120] on button "Skip" at bounding box center [205, 124] width 20 height 12
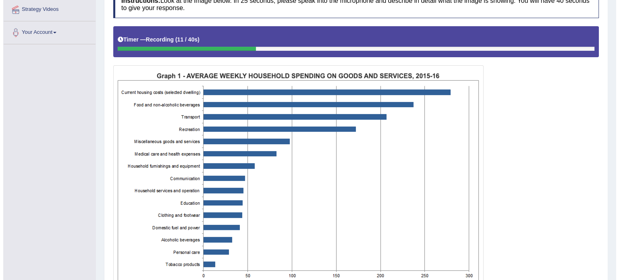
scroll to position [240, 0]
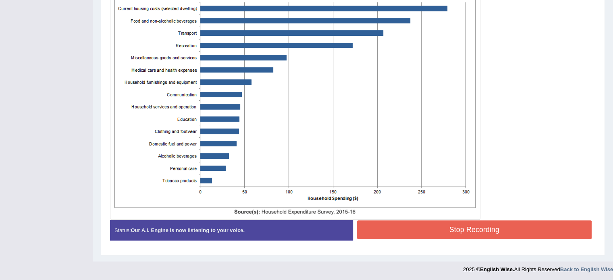
click at [432, 230] on button "Stop Recording" at bounding box center [474, 229] width 235 height 19
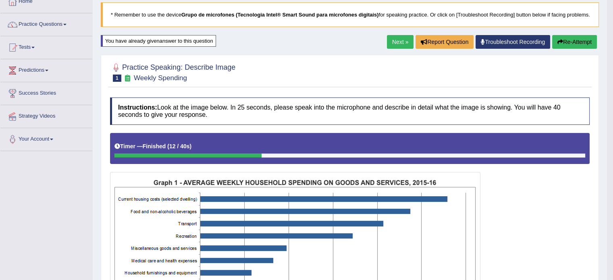
scroll to position [47, 0]
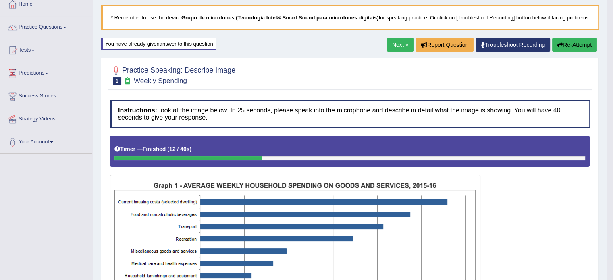
click at [586, 52] on button "Re-Attempt" at bounding box center [574, 45] width 45 height 14
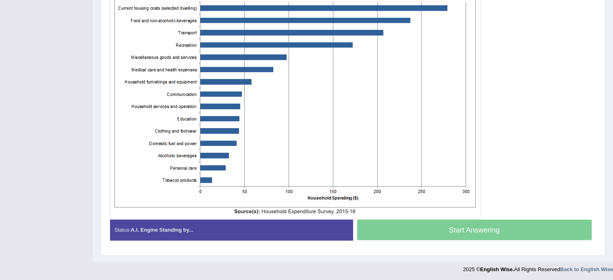
scroll to position [168, 0]
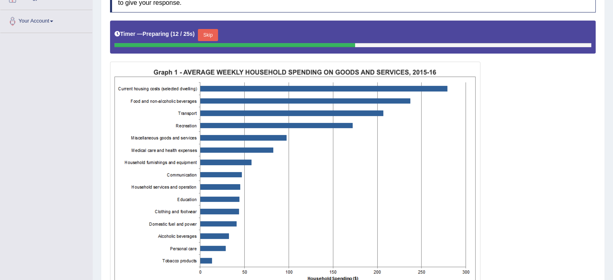
click at [213, 31] on button "Skip" at bounding box center [208, 35] width 20 height 12
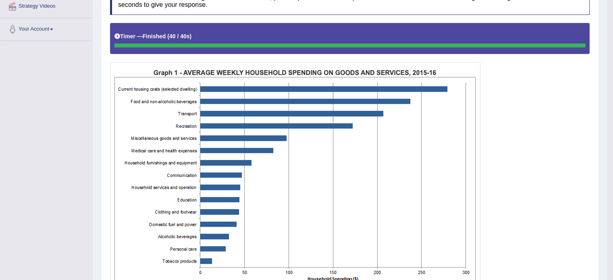
scroll to position [79, 0]
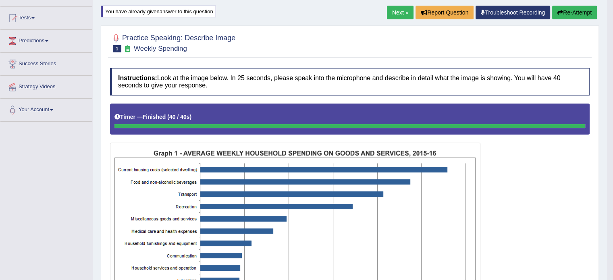
click at [574, 15] on button "Re-Attempt" at bounding box center [574, 13] width 45 height 14
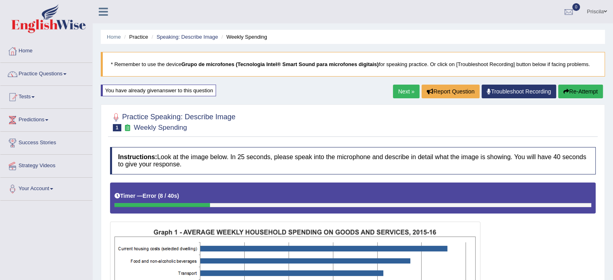
click at [584, 95] on button "Re-Attempt" at bounding box center [580, 92] width 45 height 14
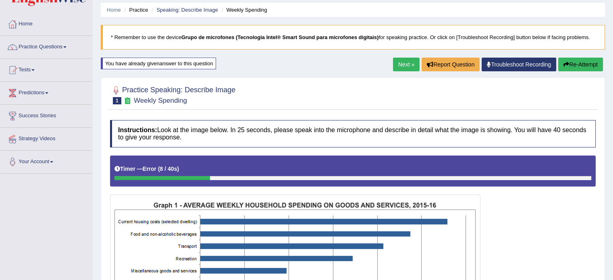
scroll to position [84, 0]
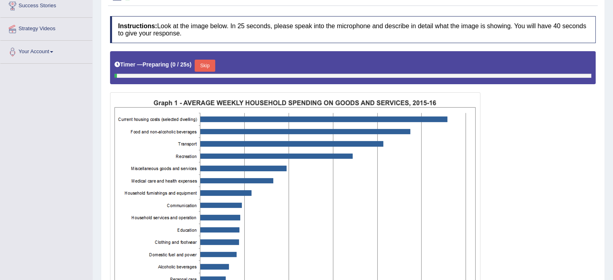
scroll to position [151, 0]
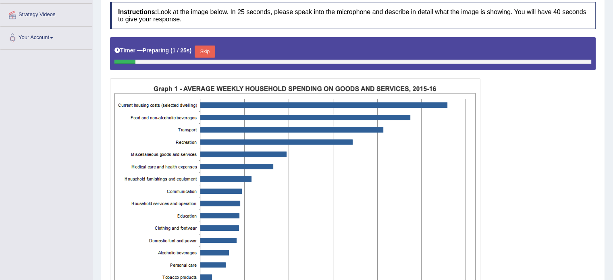
click at [210, 51] on button "Skip" at bounding box center [205, 52] width 20 height 12
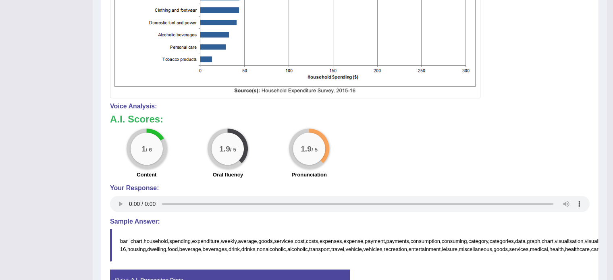
scroll to position [419, 0]
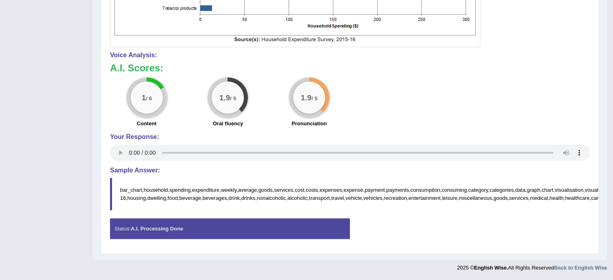
click at [233, 195] on blockquote "bar_chart,household,spending,expenditure,weekly,average,goods,services,cost,cos…" at bounding box center [350, 194] width 480 height 32
click at [185, 201] on blockquote "bar_chart,household,spending,expenditure,weekly,average,goods,services,cost,cos…" at bounding box center [350, 194] width 480 height 32
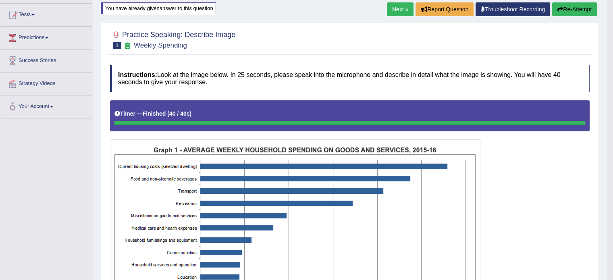
scroll to position [56, 0]
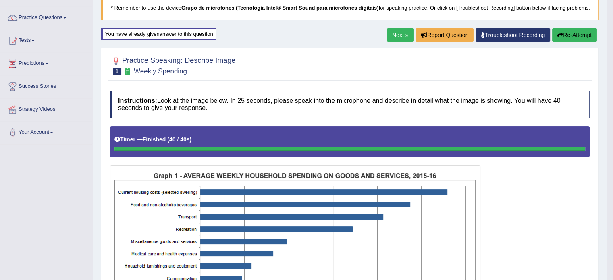
click at [572, 35] on div "Home Practice Speaking: Describe Image Weekly Spending * Remember to use the de…" at bounding box center [350, 280] width 514 height 673
click at [572, 42] on button "Re-Attempt" at bounding box center [574, 35] width 45 height 14
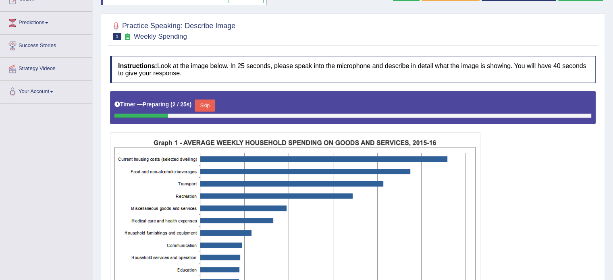
scroll to position [6, 0]
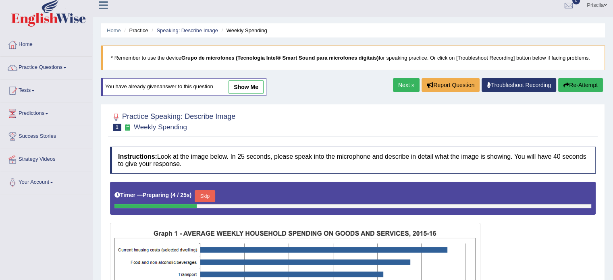
click at [206, 197] on button "Skip" at bounding box center [205, 196] width 20 height 12
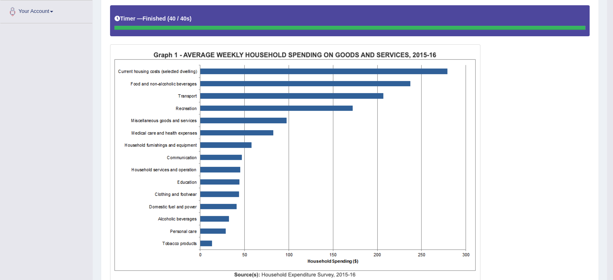
scroll to position [0, 0]
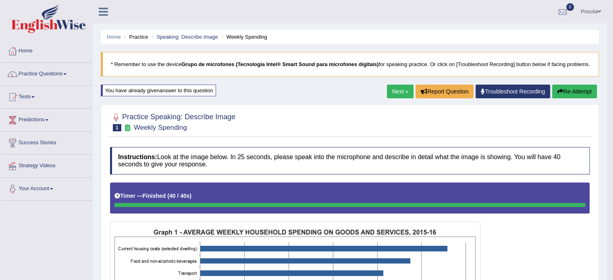
click at [404, 98] on link "Next »" at bounding box center [400, 92] width 27 height 14
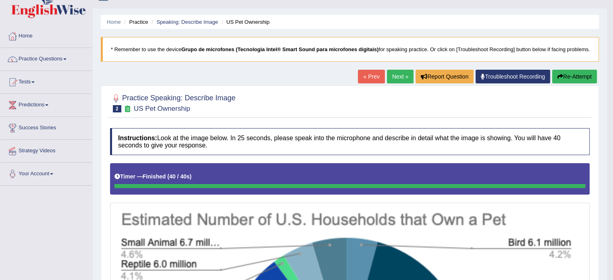
scroll to position [11, 0]
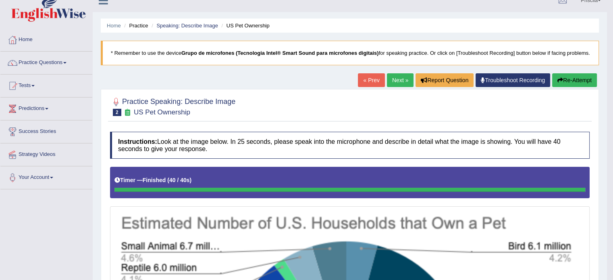
click at [574, 85] on button "Re-Attempt" at bounding box center [574, 80] width 45 height 14
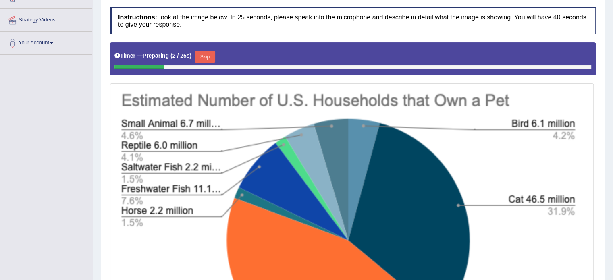
scroll to position [132, 0]
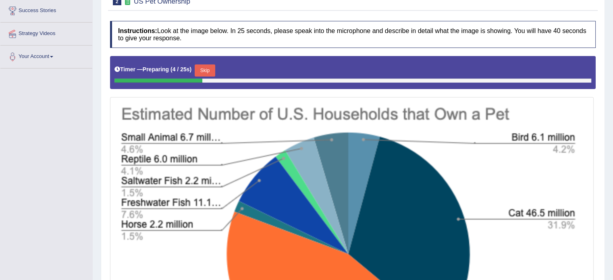
click at [208, 68] on button "Skip" at bounding box center [205, 70] width 20 height 12
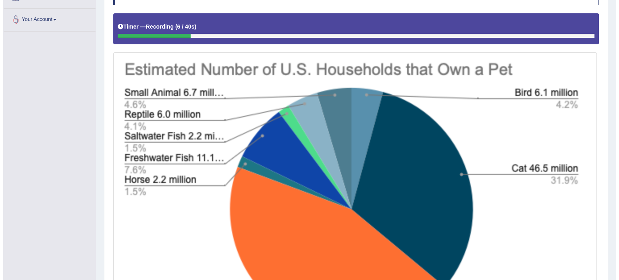
scroll to position [290, 0]
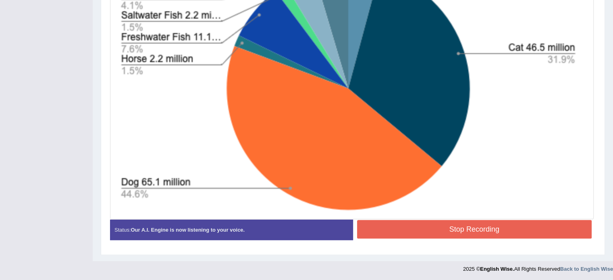
click at [514, 230] on button "Stop Recording" at bounding box center [474, 229] width 235 height 19
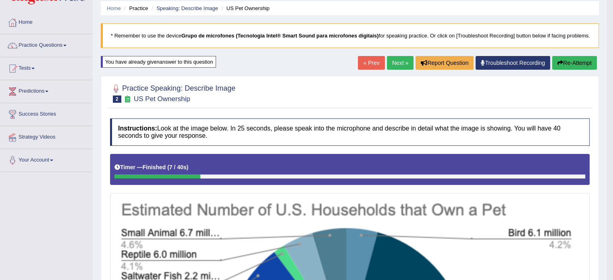
scroll to position [0, 0]
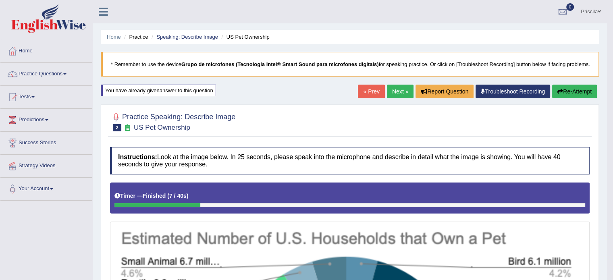
click at [569, 98] on button "Re-Attempt" at bounding box center [574, 92] width 45 height 14
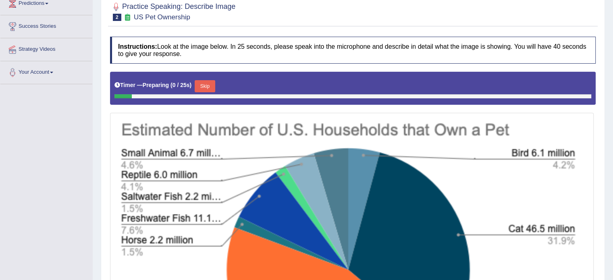
scroll to position [121, 0]
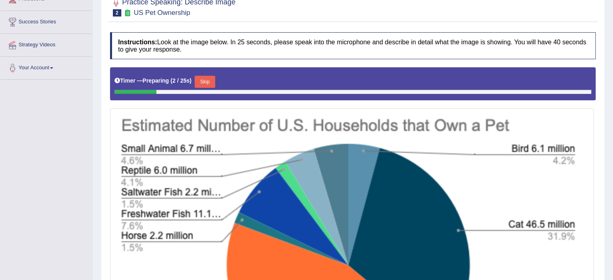
click at [210, 80] on button "Skip" at bounding box center [205, 82] width 20 height 12
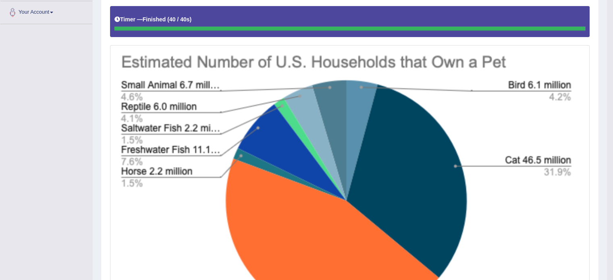
scroll to position [0, 0]
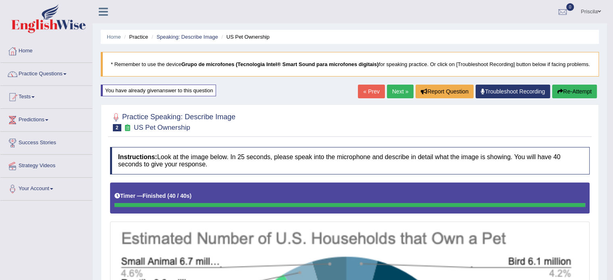
click at [395, 98] on link "Next »" at bounding box center [400, 92] width 27 height 14
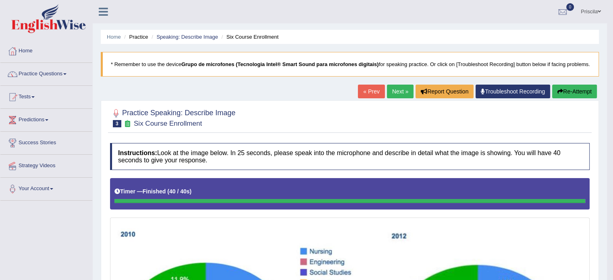
click at [565, 98] on button "Re-Attempt" at bounding box center [574, 92] width 45 height 14
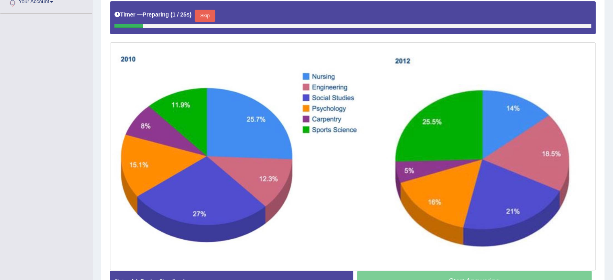
scroll to position [117, 0]
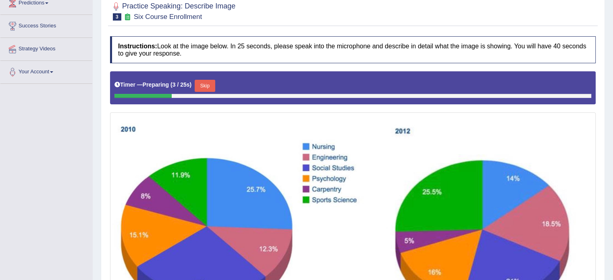
click at [209, 84] on button "Skip" at bounding box center [205, 86] width 20 height 12
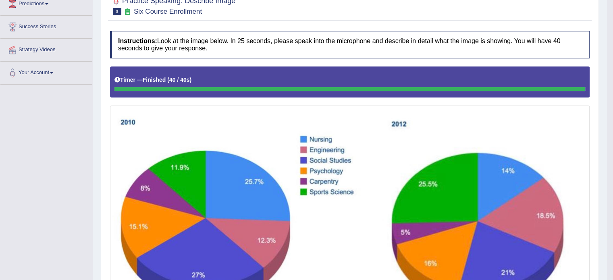
scroll to position [0, 0]
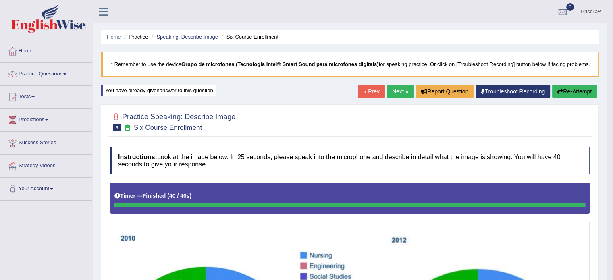
click at [562, 98] on button "Re-Attempt" at bounding box center [574, 92] width 45 height 14
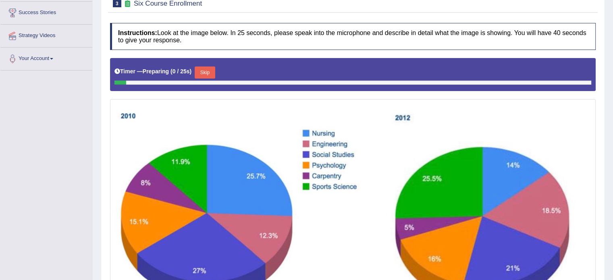
scroll to position [36, 0]
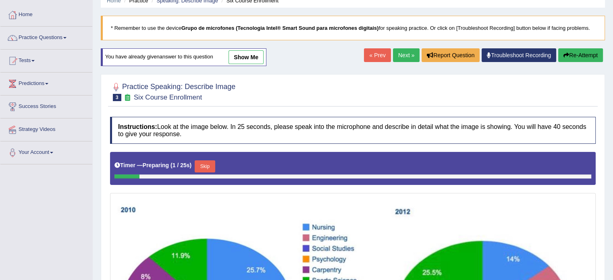
click at [206, 162] on button "Skip" at bounding box center [205, 166] width 20 height 12
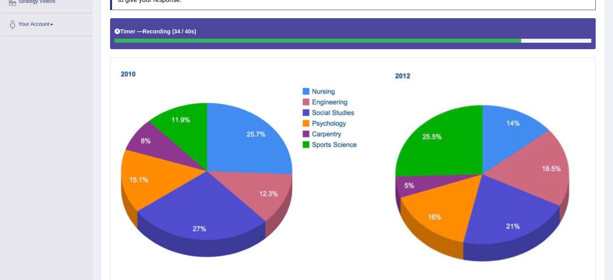
scroll to position [231, 0]
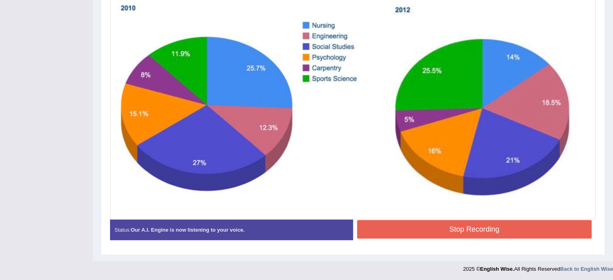
click at [392, 224] on button "Stop Recording" at bounding box center [474, 229] width 235 height 19
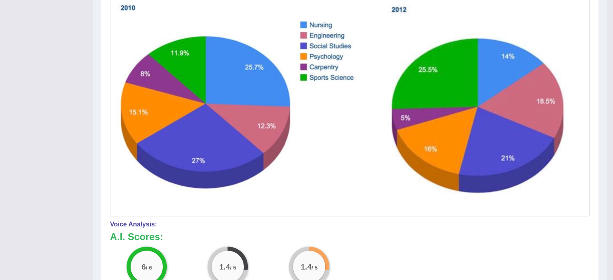
scroll to position [29, 0]
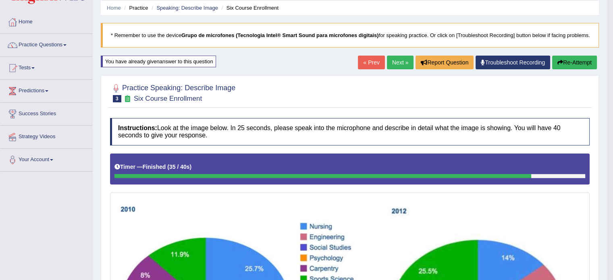
click at [574, 66] on button "Re-Attempt" at bounding box center [574, 63] width 45 height 14
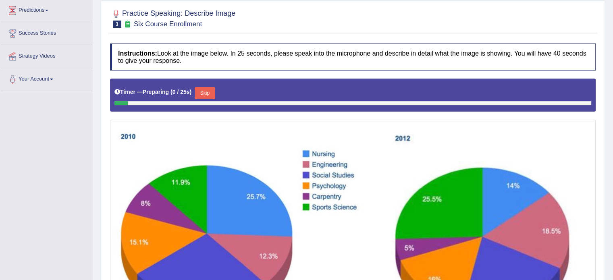
scroll to position [150, 0]
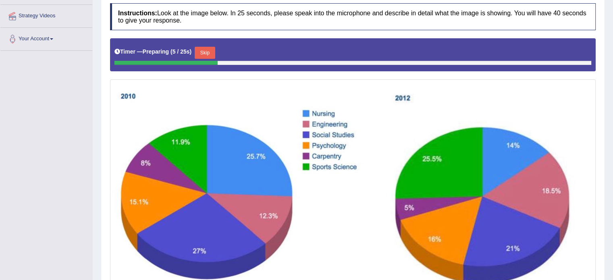
click at [208, 49] on button "Skip" at bounding box center [205, 53] width 20 height 12
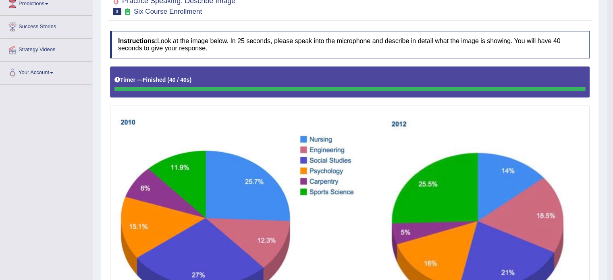
scroll to position [35, 0]
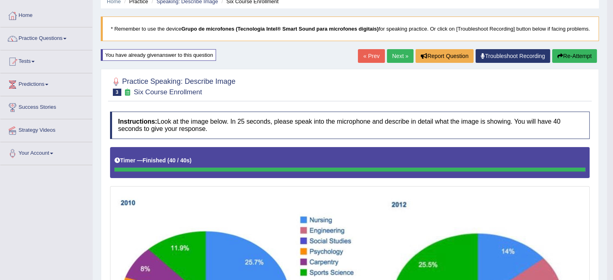
click at [577, 60] on button "Re-Attempt" at bounding box center [574, 56] width 45 height 14
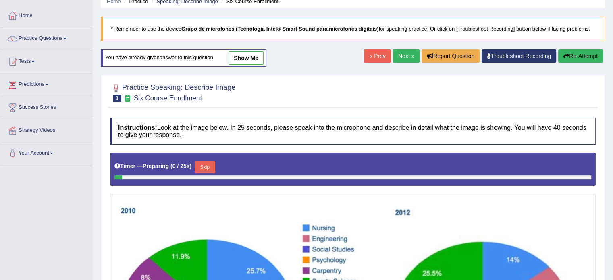
click at [214, 163] on button "Skip" at bounding box center [205, 167] width 20 height 12
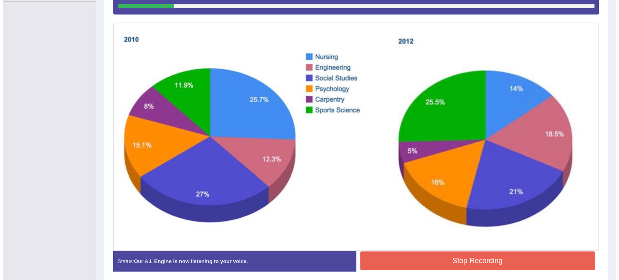
scroll to position [231, 0]
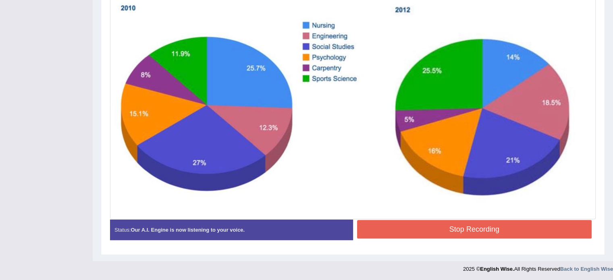
click at [418, 232] on button "Stop Recording" at bounding box center [474, 229] width 235 height 19
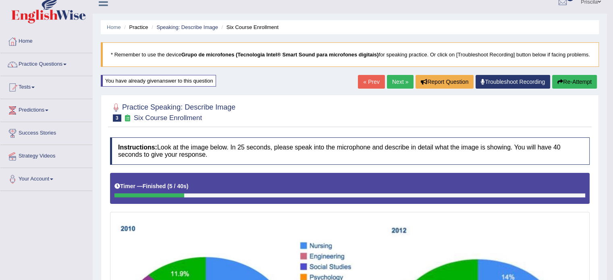
scroll to position [0, 0]
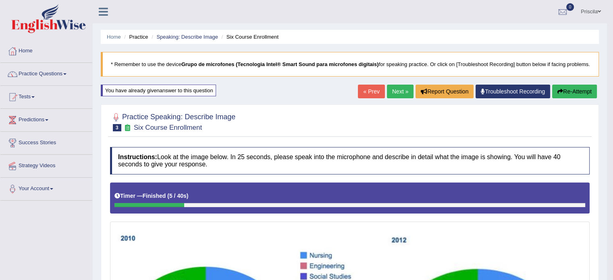
click at [577, 98] on button "Re-Attempt" at bounding box center [574, 92] width 45 height 14
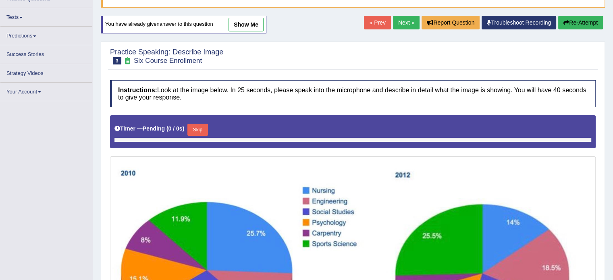
scroll to position [136, 0]
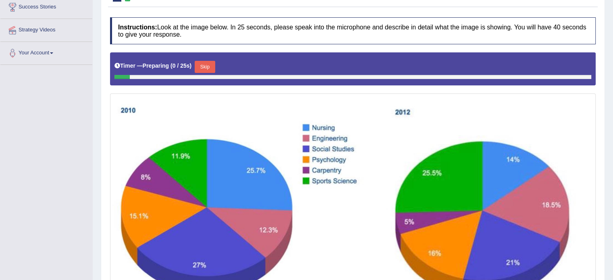
click at [211, 61] on button "Skip" at bounding box center [205, 67] width 20 height 12
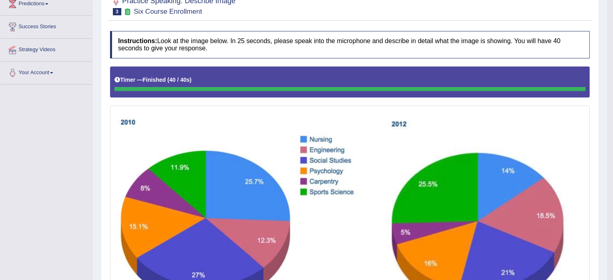
scroll to position [0, 0]
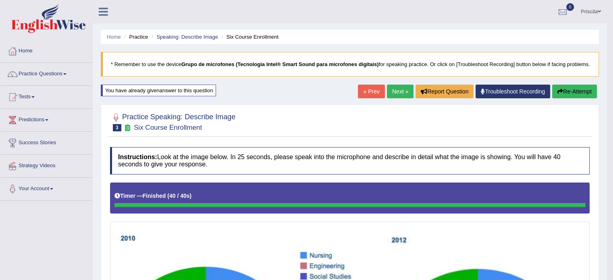
click at [400, 98] on link "Next »" at bounding box center [400, 92] width 27 height 14
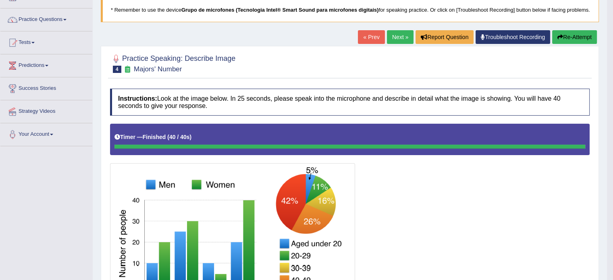
scroll to position [27, 0]
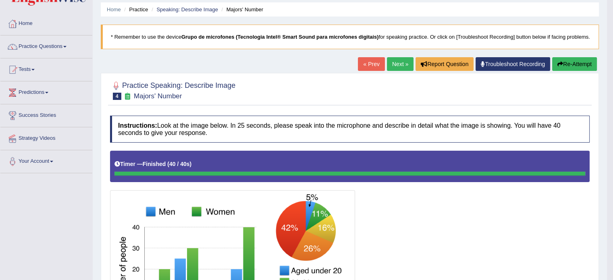
click at [588, 71] on button "Re-Attempt" at bounding box center [574, 64] width 45 height 14
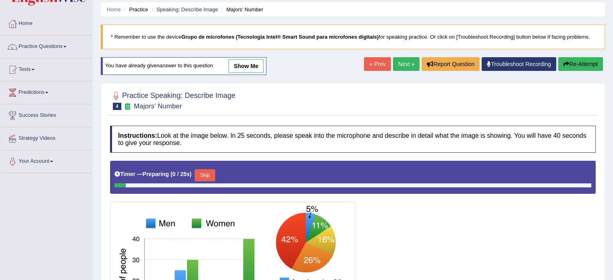
click at [211, 175] on button "Skip" at bounding box center [205, 175] width 20 height 12
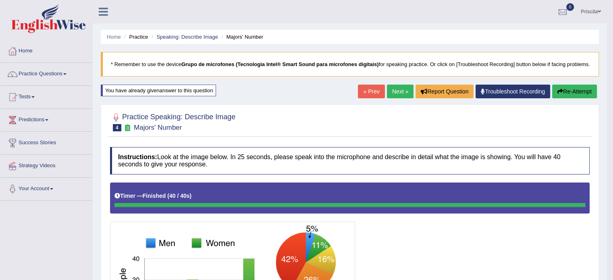
click at [400, 98] on link "Next »" at bounding box center [400, 92] width 27 height 14
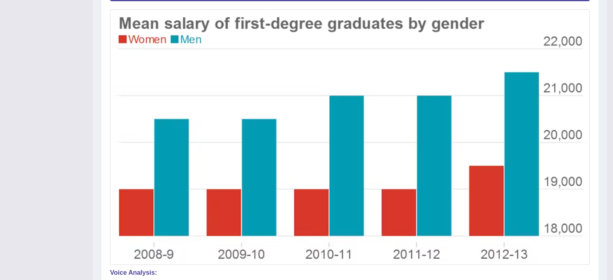
scroll to position [62, 0]
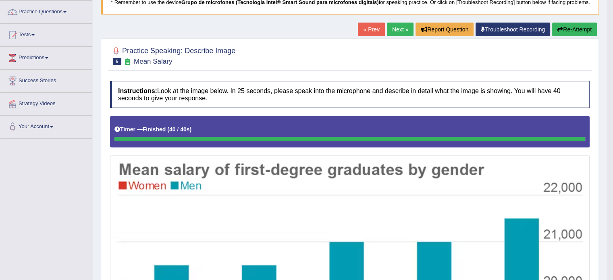
click at [576, 35] on button "Re-Attempt" at bounding box center [574, 30] width 45 height 14
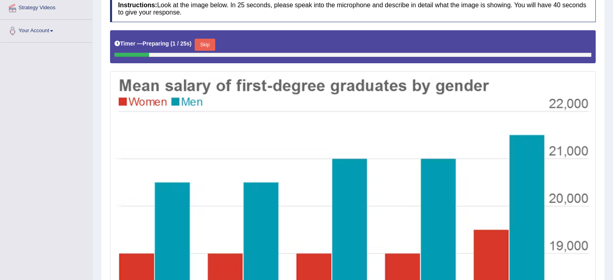
scroll to position [109, 0]
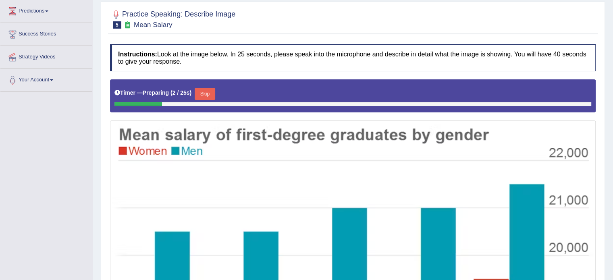
click at [211, 93] on button "Skip" at bounding box center [205, 94] width 20 height 12
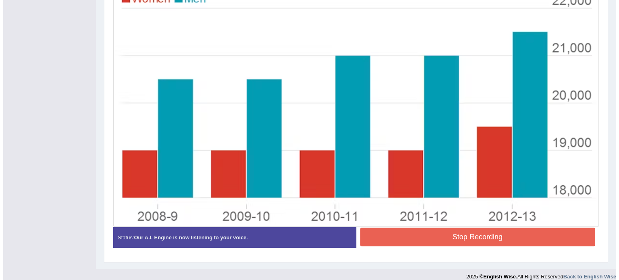
scroll to position [261, 0]
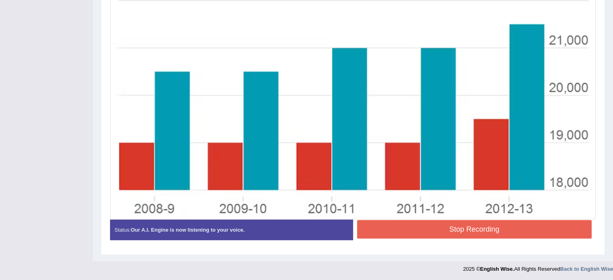
click at [498, 230] on button "Stop Recording" at bounding box center [474, 229] width 235 height 19
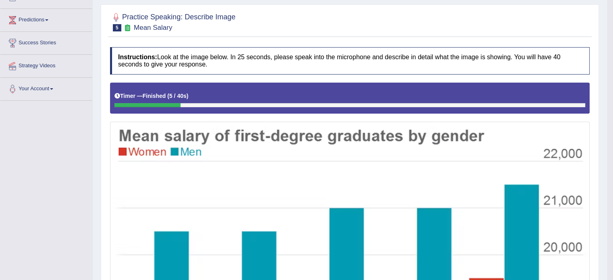
scroll to position [40, 0]
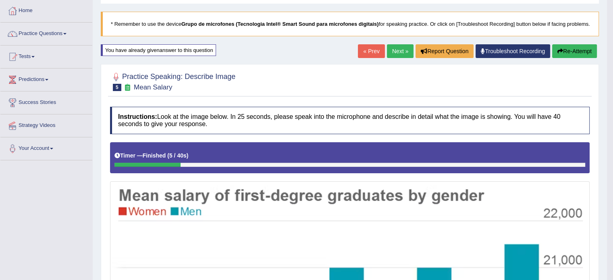
click at [572, 58] on button "Re-Attempt" at bounding box center [574, 51] width 45 height 14
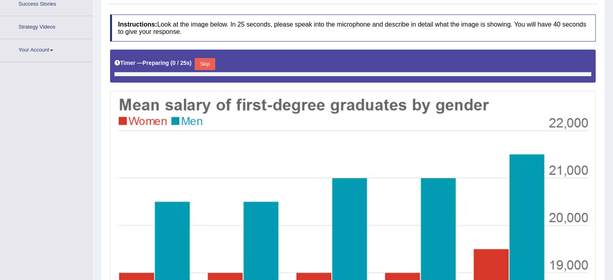
scroll to position [163, 0]
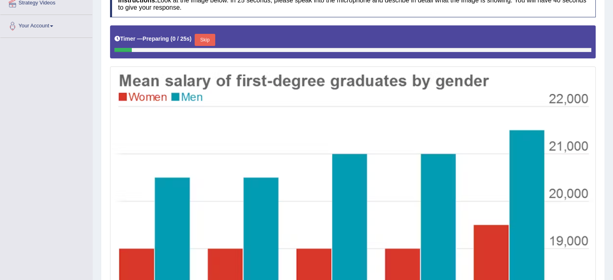
click at [211, 38] on button "Skip" at bounding box center [205, 40] width 20 height 12
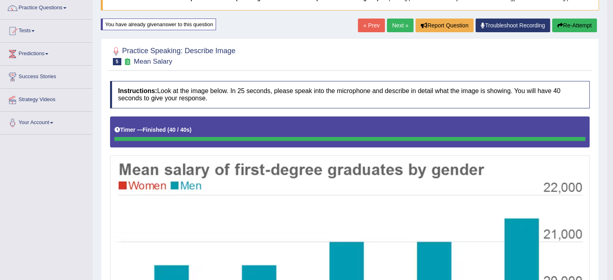
scroll to position [0, 0]
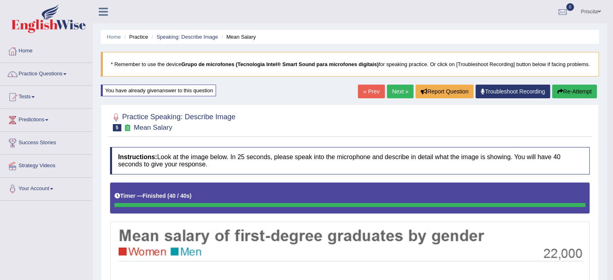
drag, startPoint x: 403, startPoint y: 108, endPoint x: 403, endPoint y: 103, distance: 5.3
click at [402, 98] on link "Next »" at bounding box center [400, 92] width 27 height 14
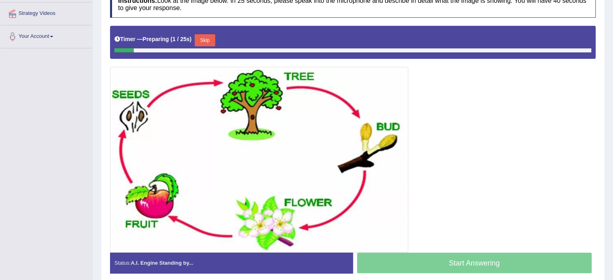
scroll to position [185, 0]
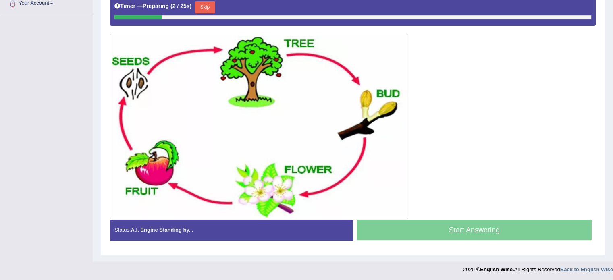
click at [215, 8] on button "Skip" at bounding box center [205, 7] width 20 height 12
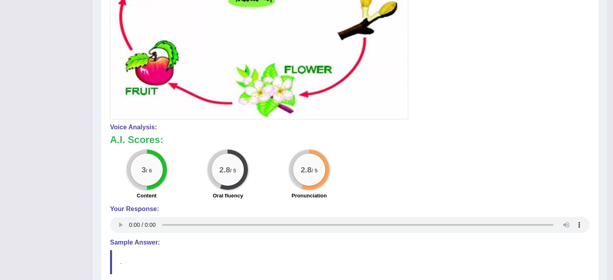
scroll to position [355, 0]
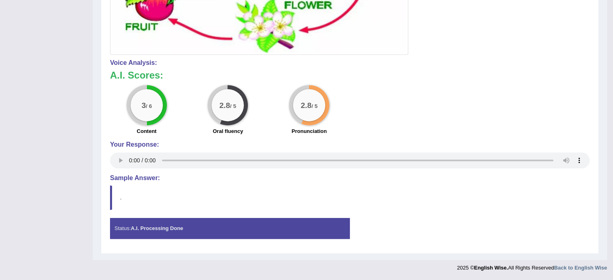
click at [183, 202] on blockquote "." at bounding box center [350, 197] width 480 height 25
click at [174, 227] on strong "A.I. Processing Done" at bounding box center [157, 228] width 52 height 6
click at [137, 208] on blockquote "." at bounding box center [350, 197] width 480 height 25
click at [147, 201] on blockquote "." at bounding box center [350, 197] width 480 height 25
click at [117, 204] on blockquote "." at bounding box center [350, 197] width 480 height 25
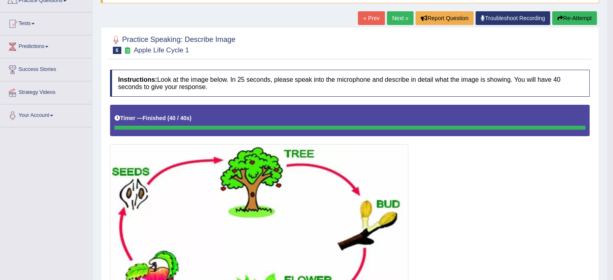
scroll to position [73, 0]
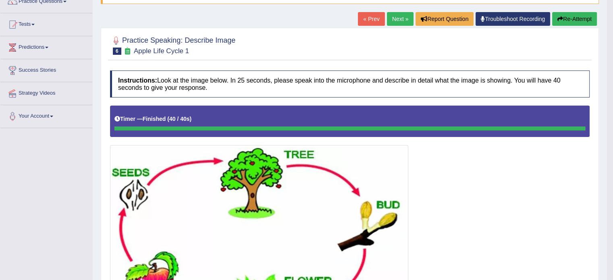
click at [565, 26] on button "Re-Attempt" at bounding box center [574, 19] width 45 height 14
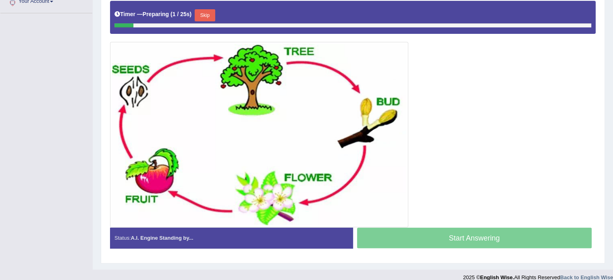
scroll to position [193, 0]
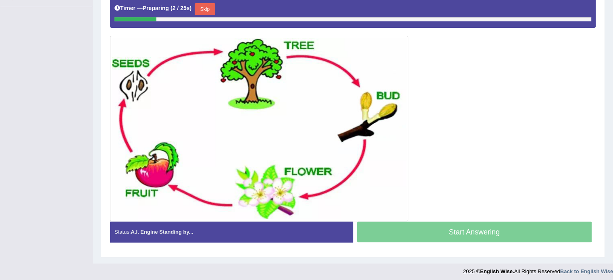
click at [212, 9] on button "Skip" at bounding box center [205, 9] width 20 height 12
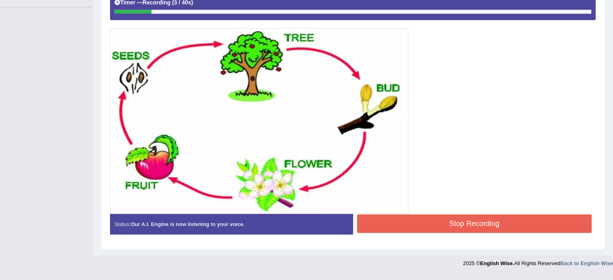
scroll to position [187, 0]
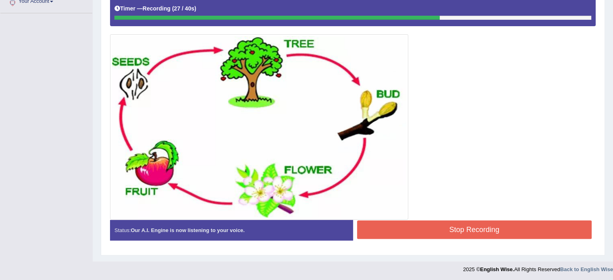
click at [494, 224] on button "Stop Recording" at bounding box center [474, 229] width 235 height 19
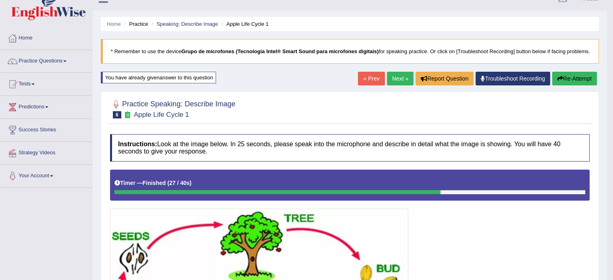
scroll to position [0, 0]
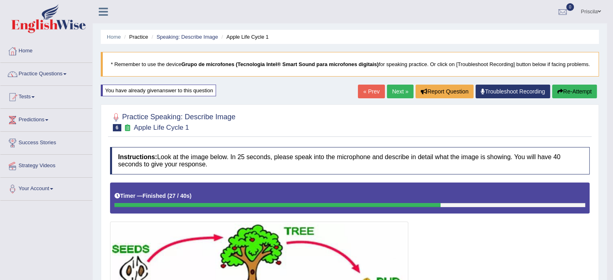
drag, startPoint x: 402, startPoint y: 100, endPoint x: 391, endPoint y: 108, distance: 13.1
click at [402, 98] on link "Next »" at bounding box center [400, 92] width 27 height 14
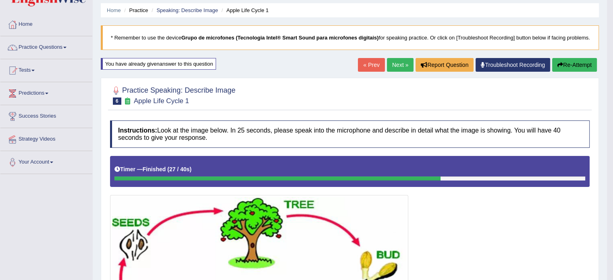
scroll to position [201, 0]
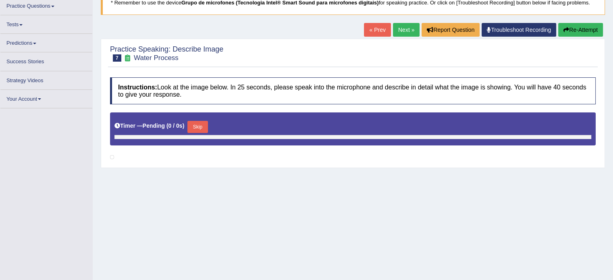
scroll to position [134, 0]
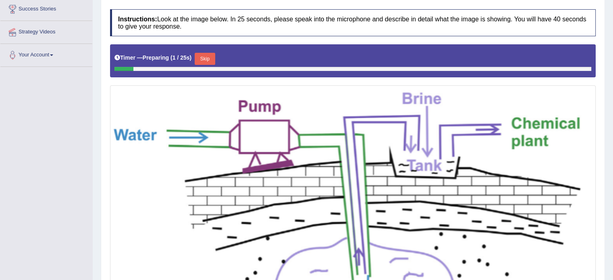
click at [211, 59] on button "Skip" at bounding box center [205, 59] width 20 height 12
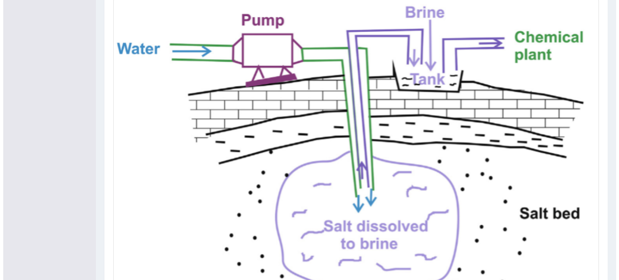
scroll to position [327, 0]
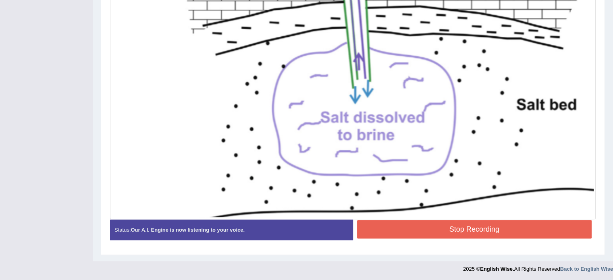
click at [476, 227] on button "Stop Recording" at bounding box center [474, 229] width 235 height 19
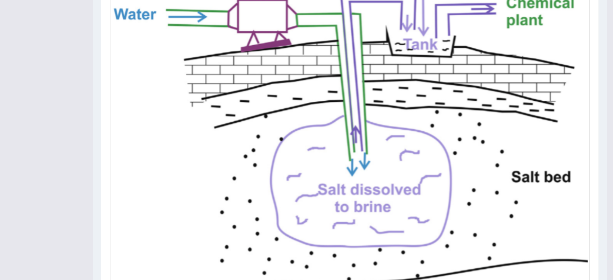
scroll to position [91, 0]
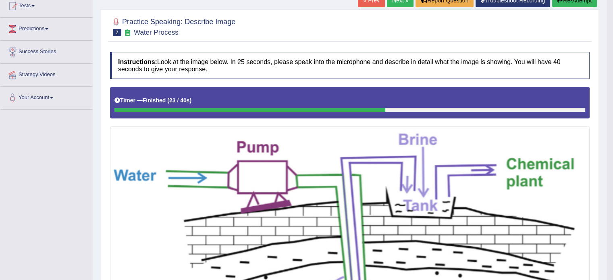
click at [400, 7] on link "Next »" at bounding box center [400, 1] width 27 height 14
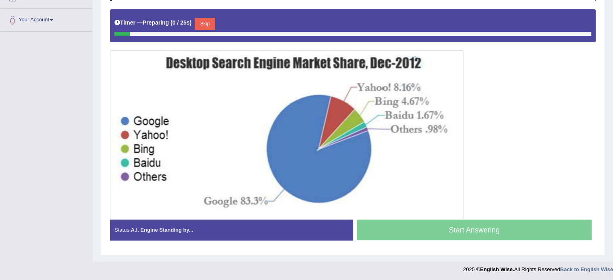
scroll to position [129, 0]
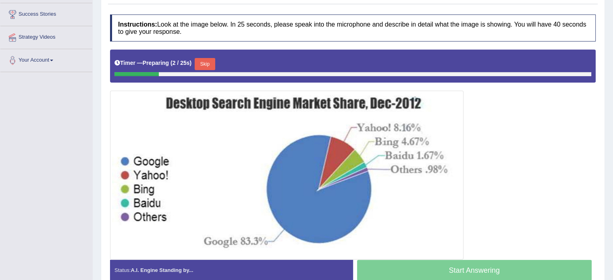
click at [203, 61] on button "Skip" at bounding box center [205, 64] width 20 height 12
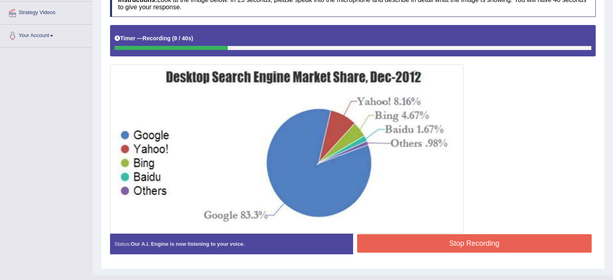
scroll to position [167, 0]
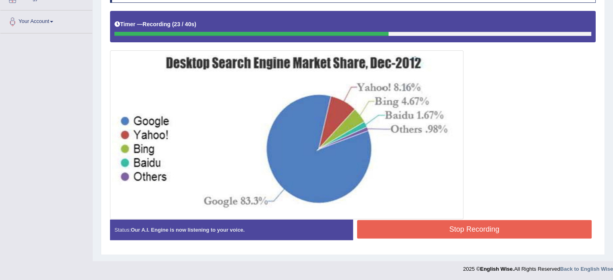
click at [465, 225] on button "Stop Recording" at bounding box center [474, 229] width 235 height 19
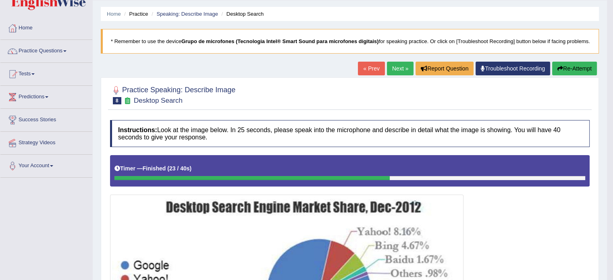
scroll to position [0, 0]
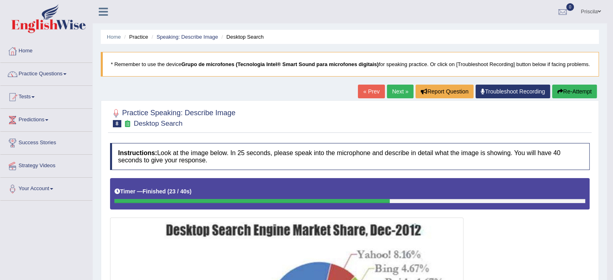
click at [578, 98] on button "Re-Attempt" at bounding box center [574, 92] width 45 height 14
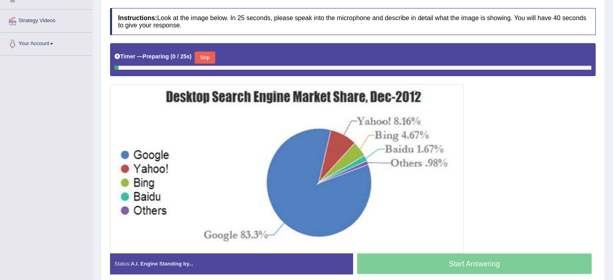
scroll to position [179, 0]
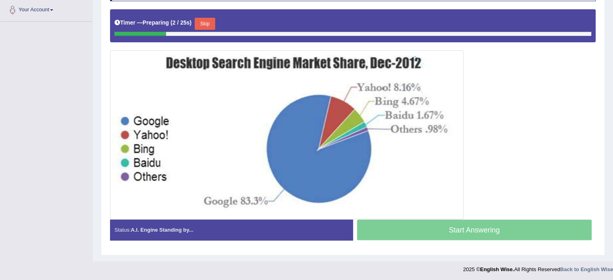
click at [209, 19] on button "Skip" at bounding box center [205, 24] width 20 height 12
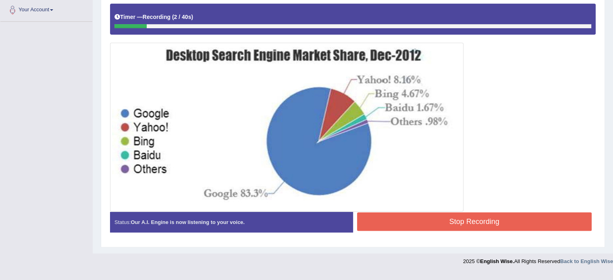
scroll to position [171, 0]
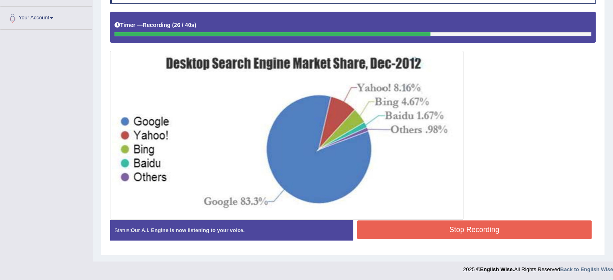
click at [463, 224] on button "Stop Recording" at bounding box center [474, 229] width 235 height 19
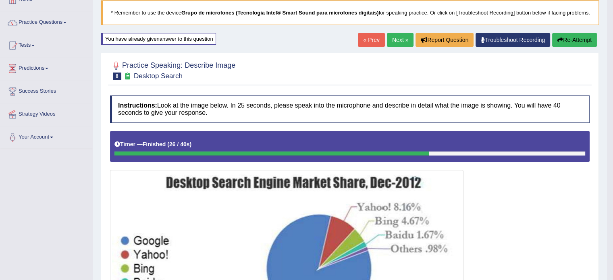
scroll to position [50, 0]
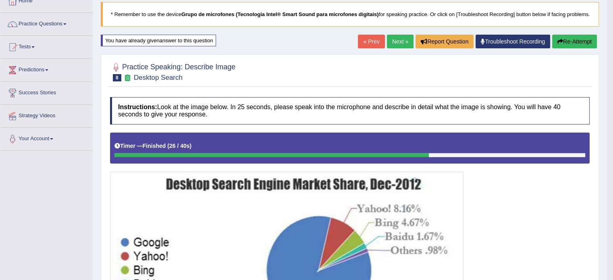
click at [399, 48] on link "Next »" at bounding box center [400, 42] width 27 height 14
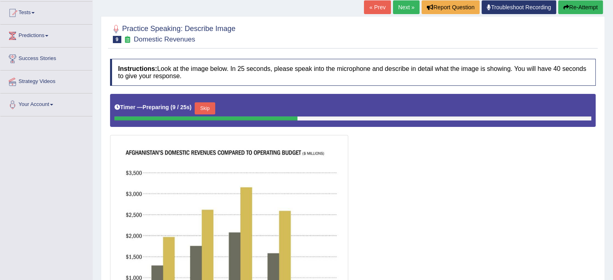
scroll to position [81, 0]
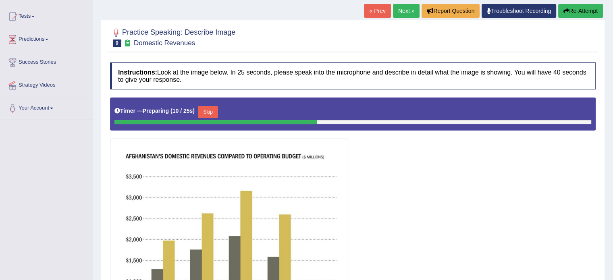
click at [208, 110] on button "Skip" at bounding box center [208, 112] width 20 height 12
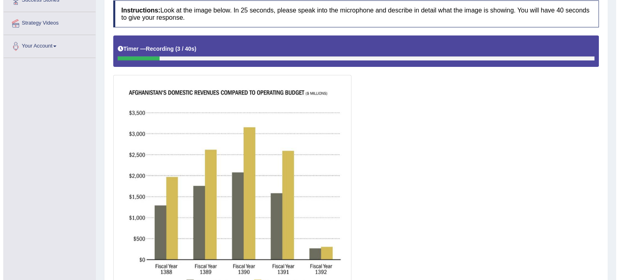
scroll to position [218, 0]
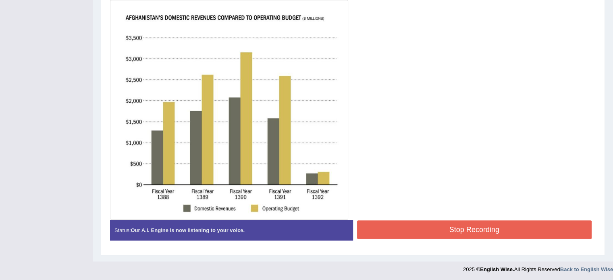
click at [491, 230] on button "Stop Recording" at bounding box center [474, 229] width 235 height 19
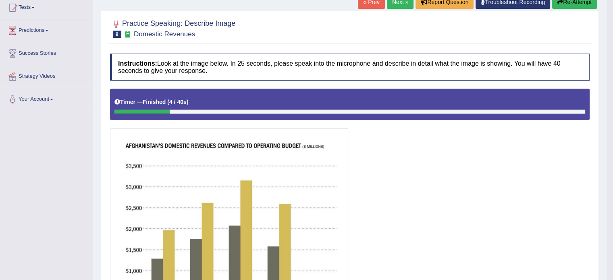
scroll to position [24, 0]
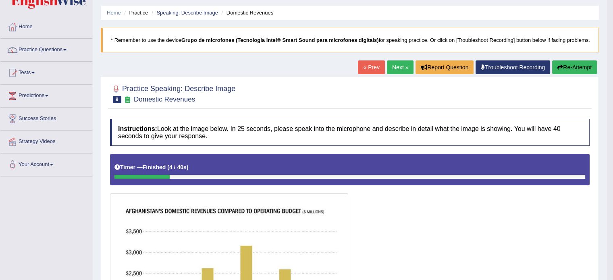
drag, startPoint x: 557, startPoint y: 75, endPoint x: 547, endPoint y: 77, distance: 9.9
click at [557, 70] on icon "button" at bounding box center [560, 67] width 6 height 6
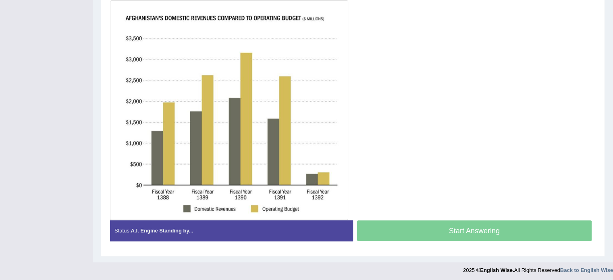
scroll to position [229, 0]
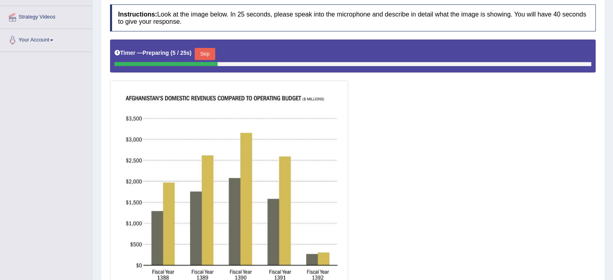
click at [210, 50] on button "Skip" at bounding box center [205, 54] width 20 height 12
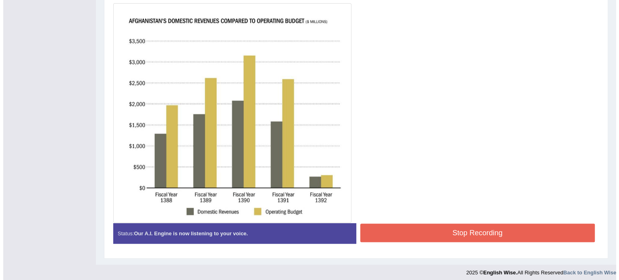
scroll to position [222, 0]
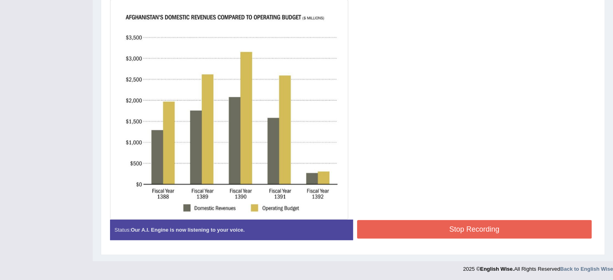
click at [437, 232] on button "Stop Recording" at bounding box center [474, 229] width 235 height 19
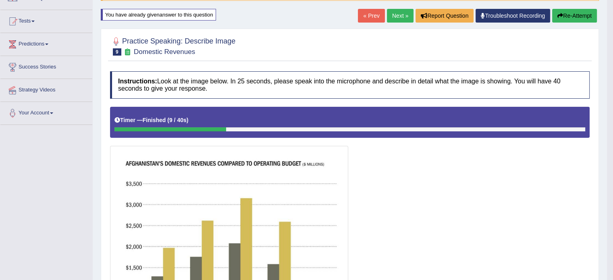
scroll to position [69, 0]
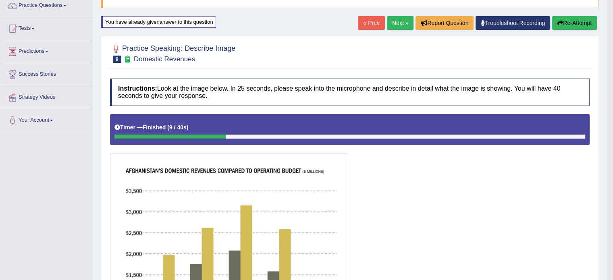
click at [580, 30] on button "Re-Attempt" at bounding box center [574, 23] width 45 height 14
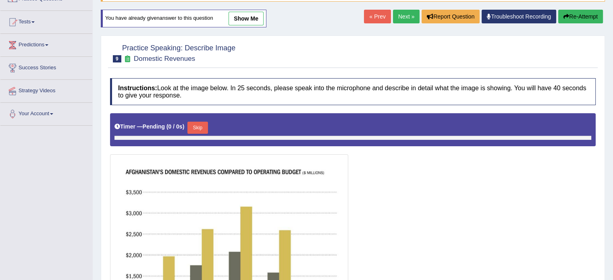
scroll to position [69, 0]
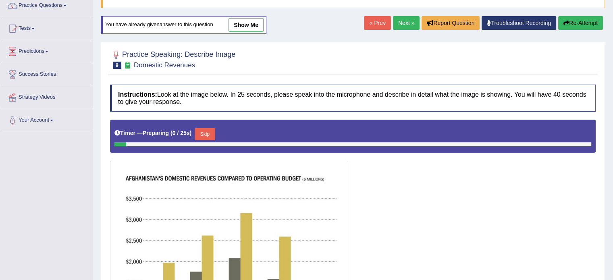
click at [207, 133] on button "Skip" at bounding box center [205, 134] width 20 height 12
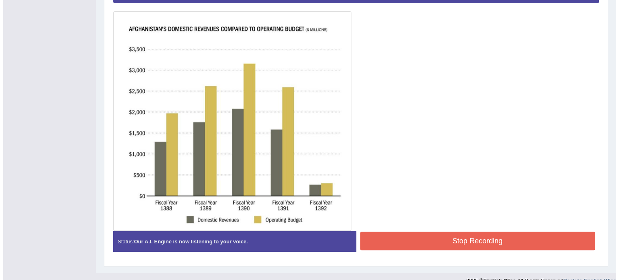
scroll to position [222, 0]
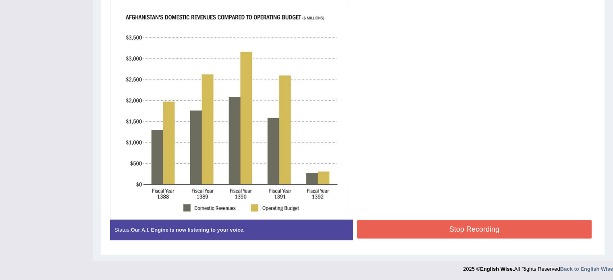
click at [420, 228] on button "Stop Recording" at bounding box center [474, 229] width 235 height 19
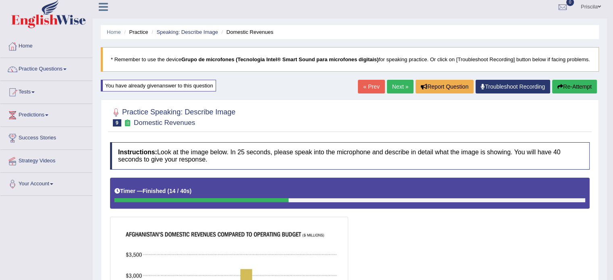
scroll to position [0, 0]
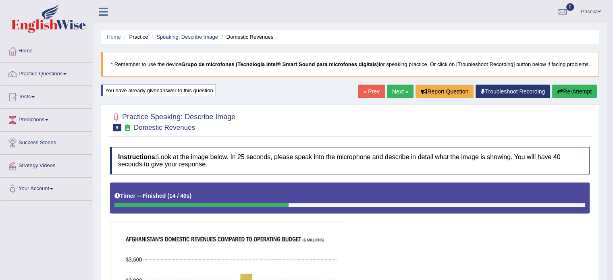
click at [561, 94] on icon "button" at bounding box center [560, 92] width 6 height 6
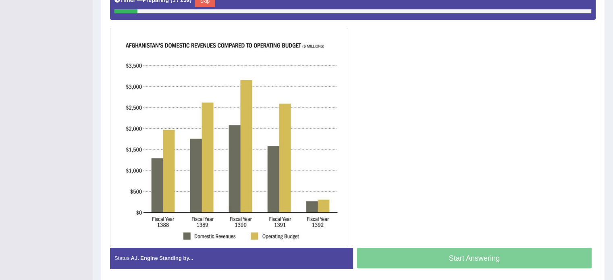
scroll to position [161, 0]
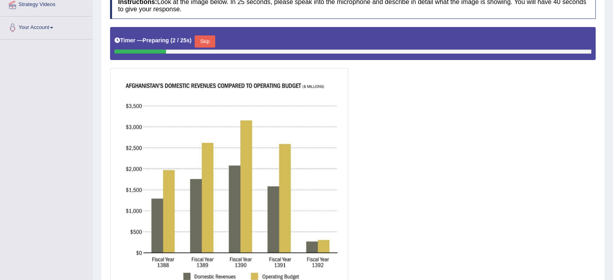
click at [208, 42] on button "Skip" at bounding box center [205, 41] width 20 height 12
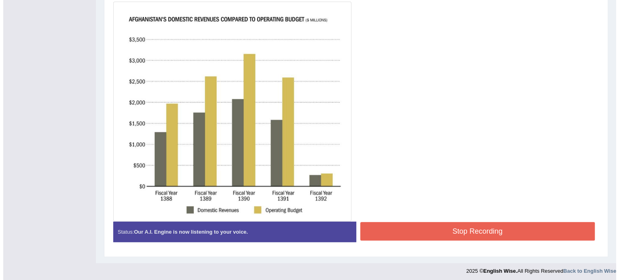
scroll to position [222, 0]
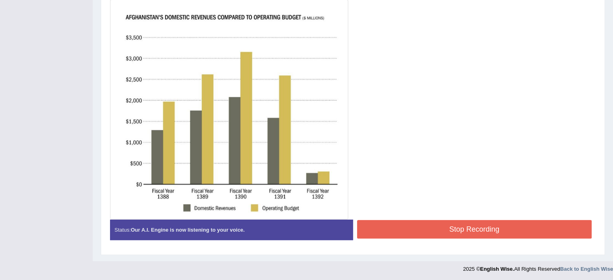
click at [490, 224] on button "Stop Recording" at bounding box center [474, 229] width 235 height 19
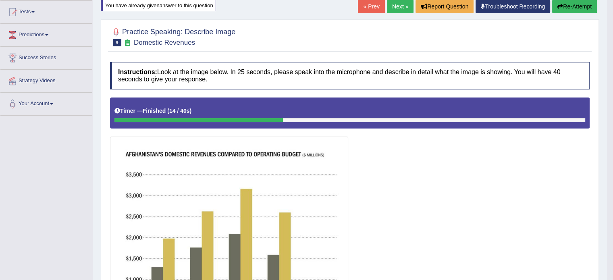
scroll to position [69, 0]
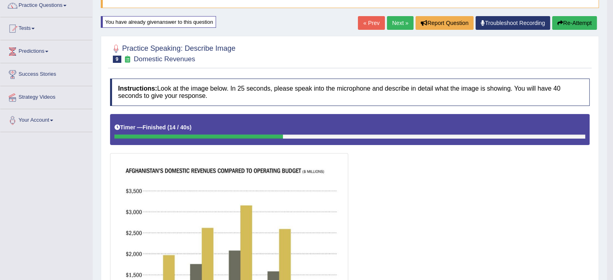
click at [391, 29] on link "Next »" at bounding box center [400, 23] width 27 height 14
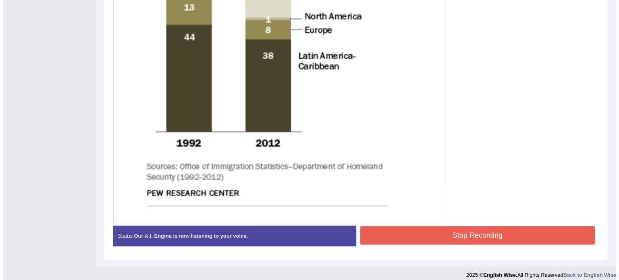
scroll to position [428, 0]
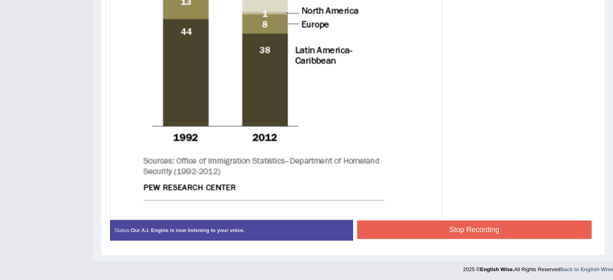
click at [385, 228] on button "Stop Recording" at bounding box center [474, 229] width 235 height 19
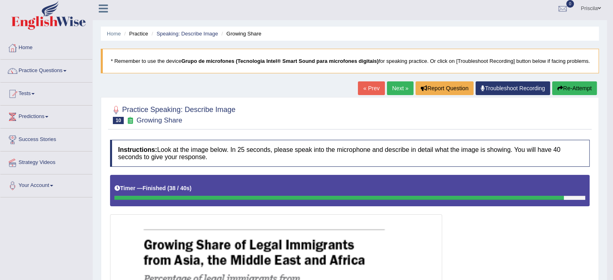
scroll to position [0, 0]
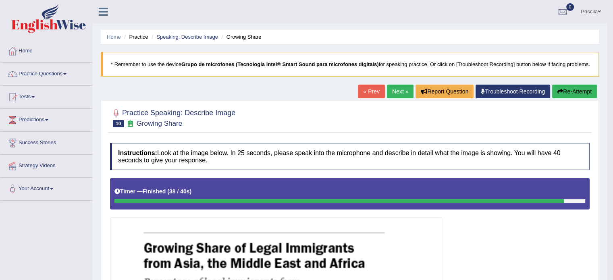
click at [397, 98] on link "Next »" at bounding box center [400, 92] width 27 height 14
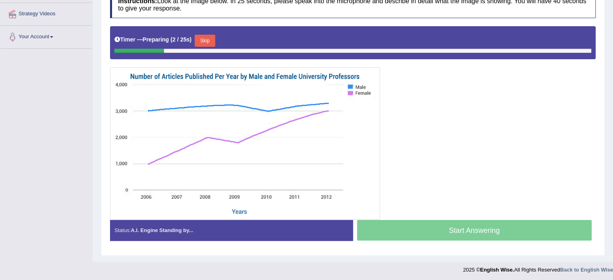
scroll to position [152, 0]
click at [199, 36] on button "Skip" at bounding box center [205, 40] width 20 height 12
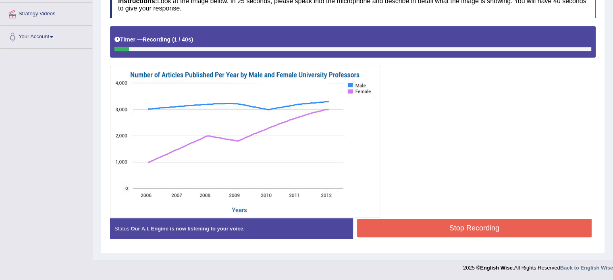
scroll to position [150, 0]
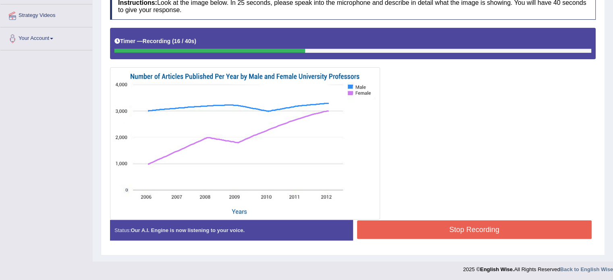
click at [474, 231] on button "Stop Recording" at bounding box center [474, 229] width 235 height 19
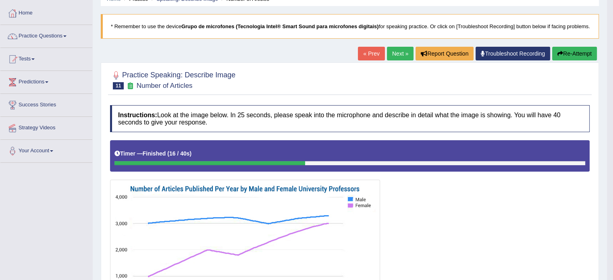
scroll to position [29, 0]
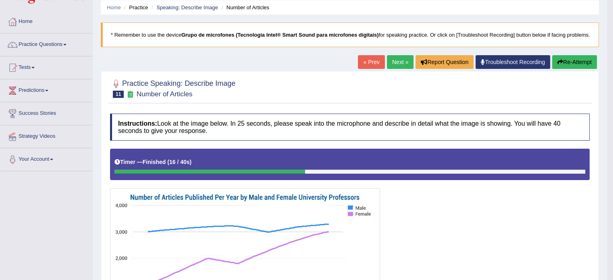
click at [394, 64] on link "Next »" at bounding box center [400, 62] width 27 height 14
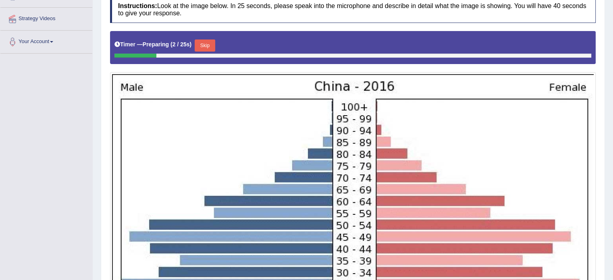
scroll to position [161, 0]
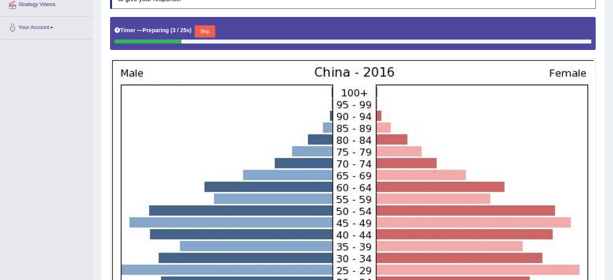
click at [210, 29] on button "Skip" at bounding box center [205, 31] width 20 height 12
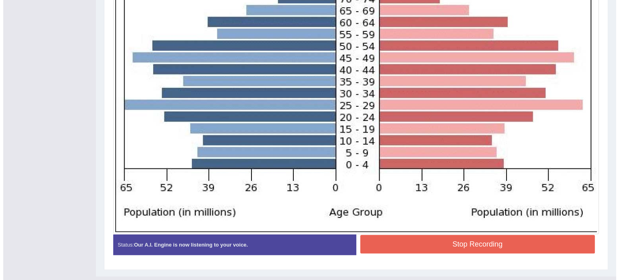
scroll to position [339, 0]
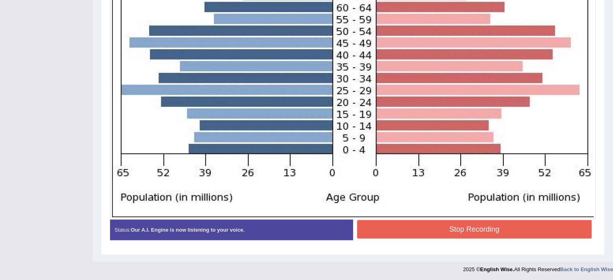
click at [447, 226] on button "Stop Recording" at bounding box center [474, 229] width 235 height 19
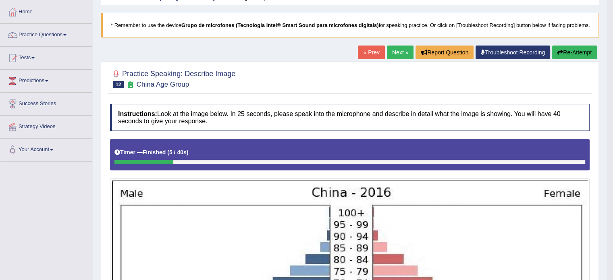
scroll to position [0, 0]
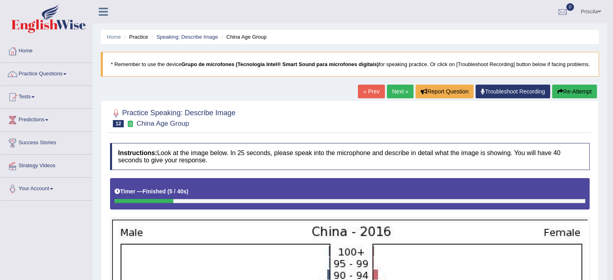
click at [573, 98] on button "Re-Attempt" at bounding box center [574, 92] width 45 height 14
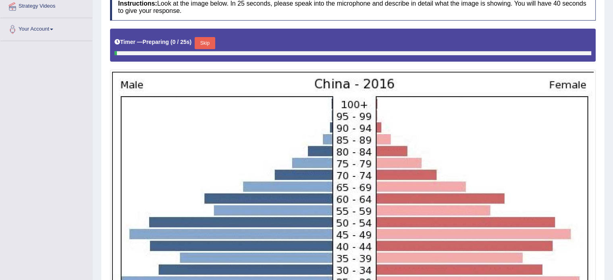
scroll to position [201, 0]
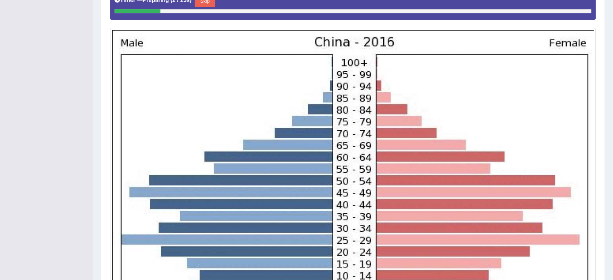
click at [214, 6] on div "Skip" at bounding box center [205, 2] width 20 height 14
click at [214, 4] on button "Skip" at bounding box center [205, 1] width 20 height 12
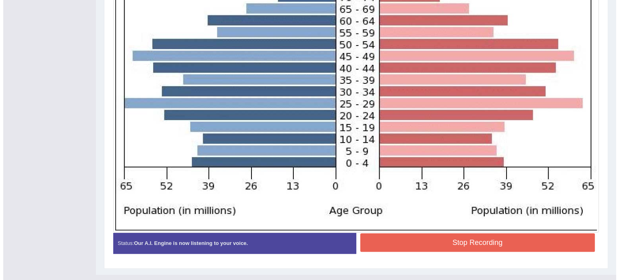
scroll to position [343, 0]
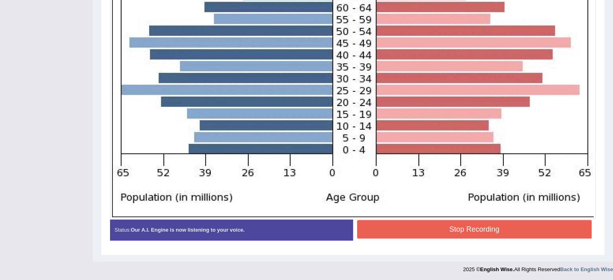
click at [447, 227] on button "Stop Recording" at bounding box center [474, 229] width 235 height 19
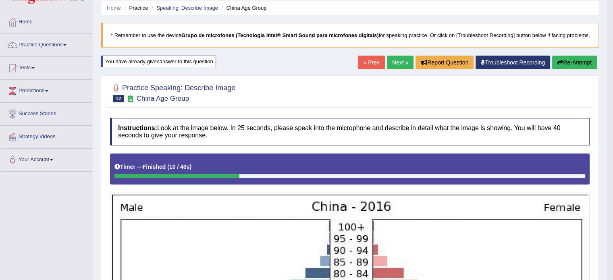
scroll to position [69, 0]
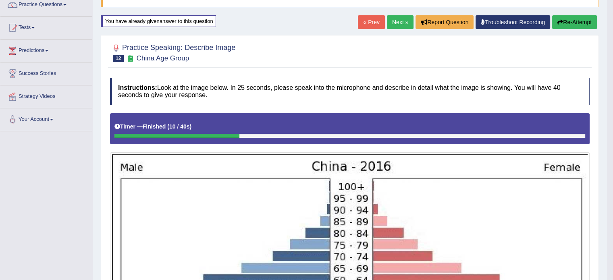
click at [566, 29] on button "Re-Attempt" at bounding box center [574, 22] width 45 height 14
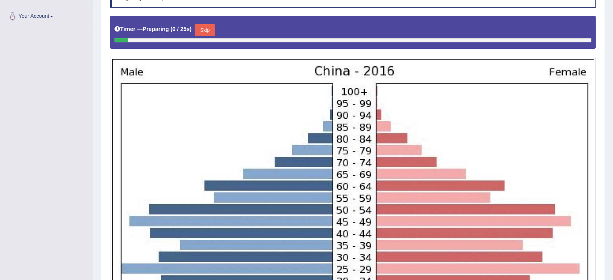
scroll to position [109, 0]
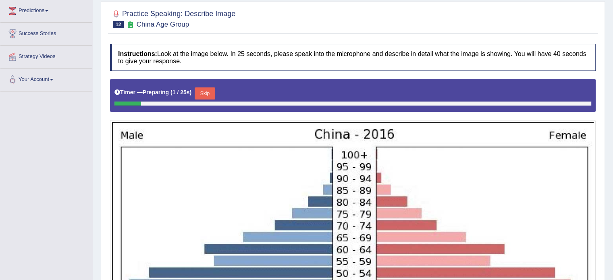
click at [206, 92] on button "Skip" at bounding box center [205, 93] width 20 height 12
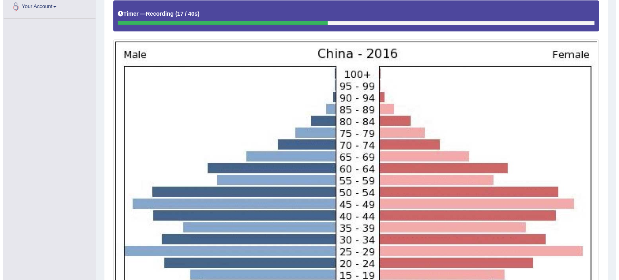
scroll to position [343, 0]
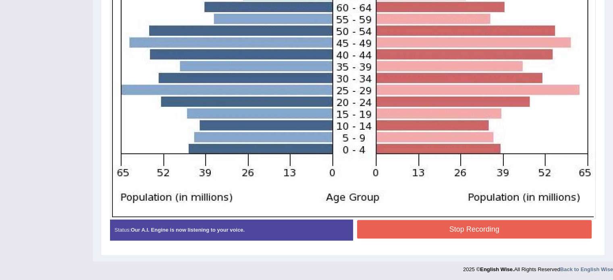
click at [407, 223] on button "Stop Recording" at bounding box center [474, 229] width 235 height 19
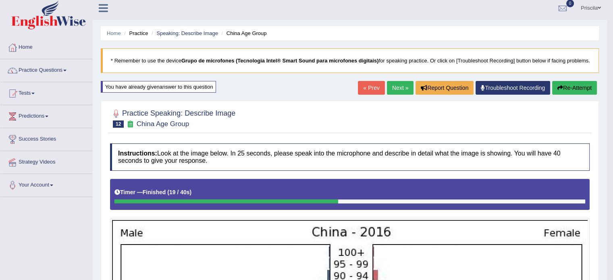
scroll to position [0, 0]
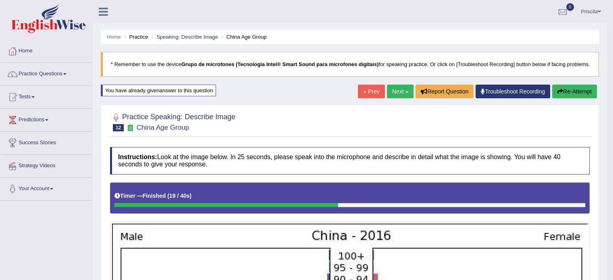
click at [390, 98] on link "Next »" at bounding box center [400, 92] width 27 height 14
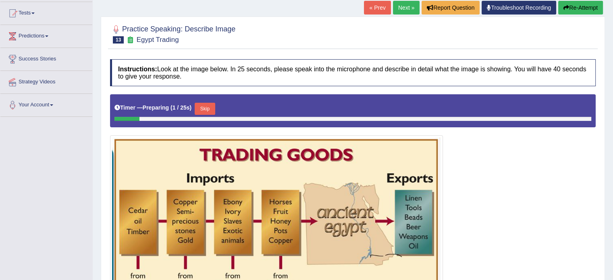
scroll to position [81, 0]
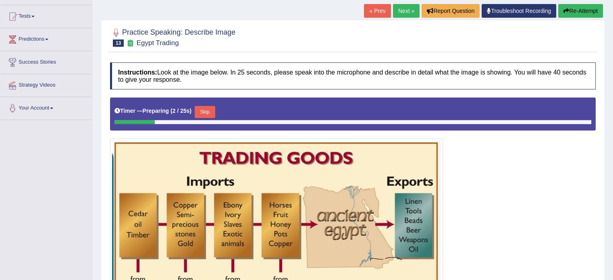
click at [213, 109] on button "Skip" at bounding box center [205, 112] width 20 height 12
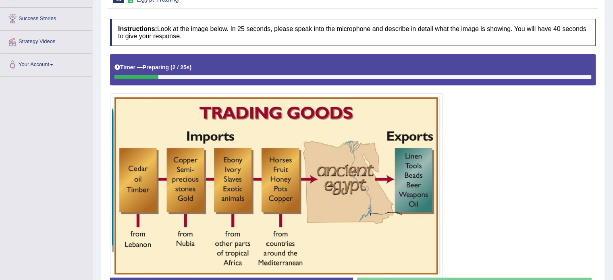
scroll to position [182, 0]
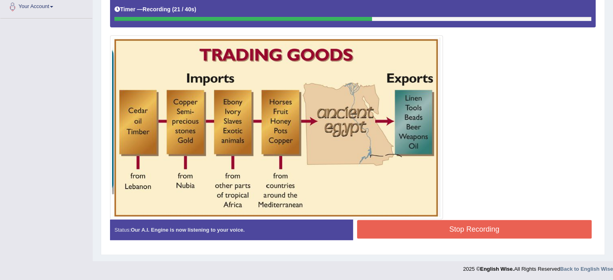
click at [427, 225] on button "Stop Recording" at bounding box center [474, 229] width 235 height 19
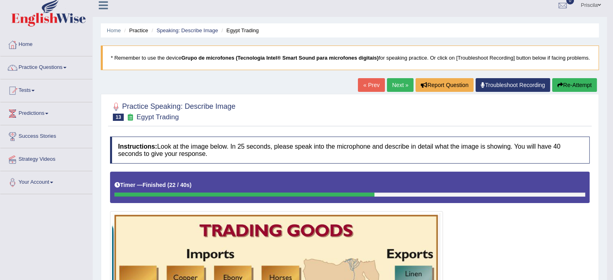
scroll to position [0, 0]
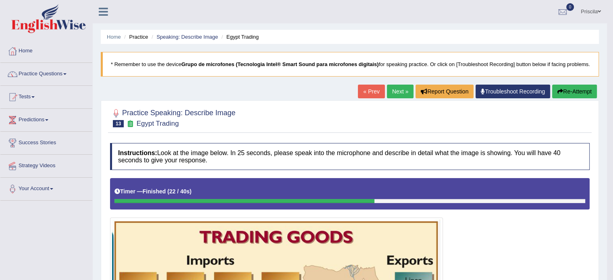
click at [407, 98] on link "Next »" at bounding box center [400, 92] width 27 height 14
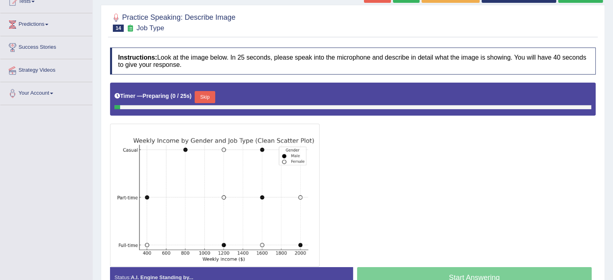
scroll to position [143, 0]
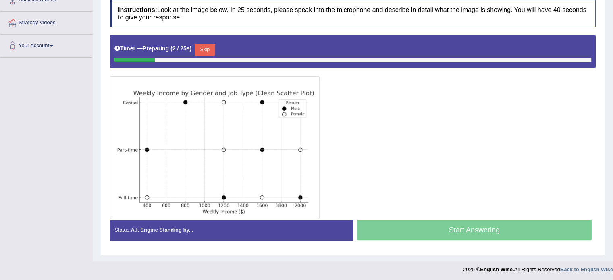
click at [213, 44] on button "Skip" at bounding box center [205, 50] width 20 height 12
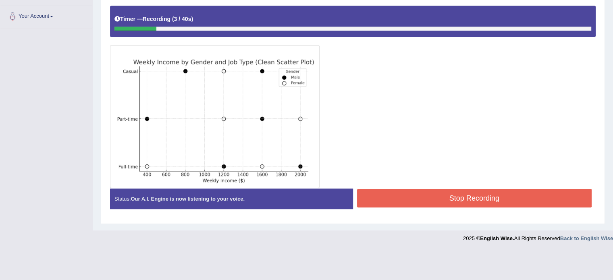
scroll to position [124, 0]
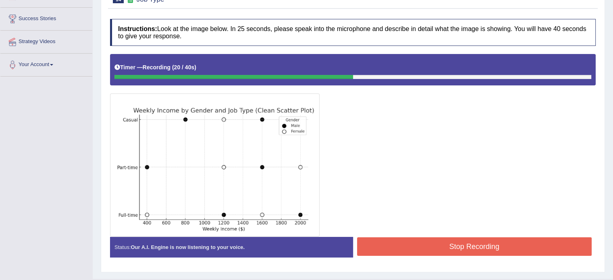
click at [432, 245] on button "Stop Recording" at bounding box center [474, 246] width 235 height 19
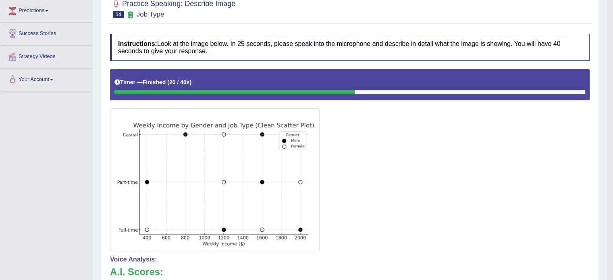
scroll to position [76, 0]
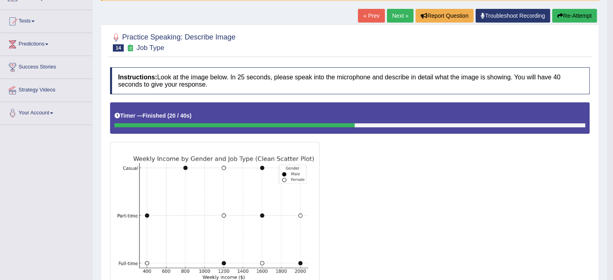
click at [403, 23] on link "Next »" at bounding box center [400, 16] width 27 height 14
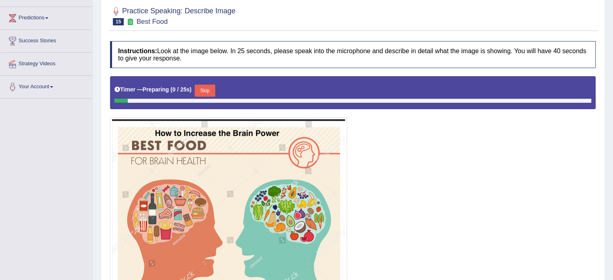
scroll to position [121, 0]
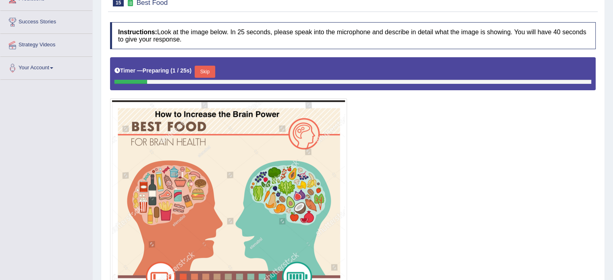
click at [208, 69] on button "Skip" at bounding box center [205, 72] width 20 height 12
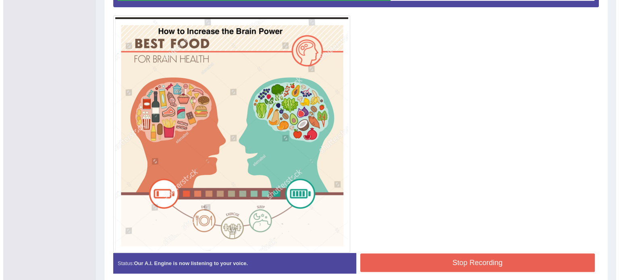
scroll to position [235, 0]
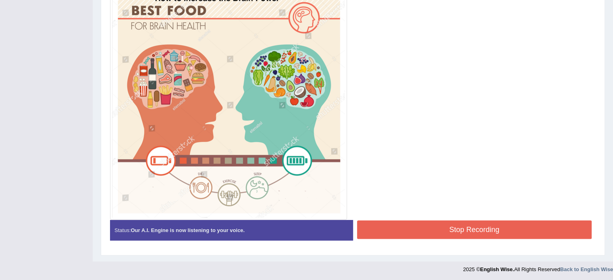
click at [437, 229] on button "Stop Recording" at bounding box center [474, 229] width 235 height 19
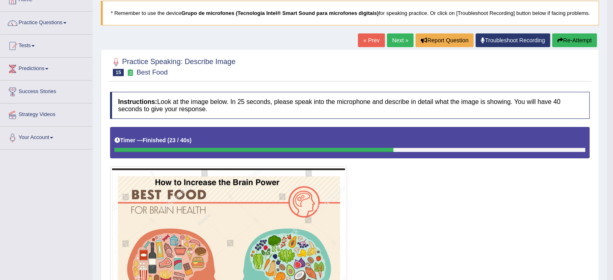
scroll to position [2, 0]
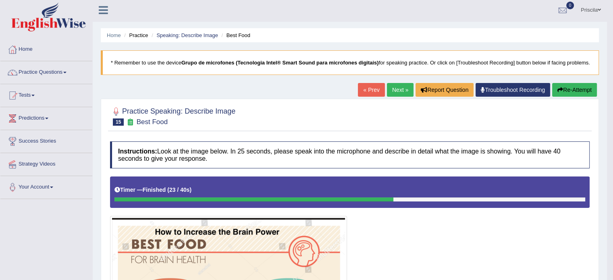
click at [402, 96] on link "Next »" at bounding box center [400, 90] width 27 height 14
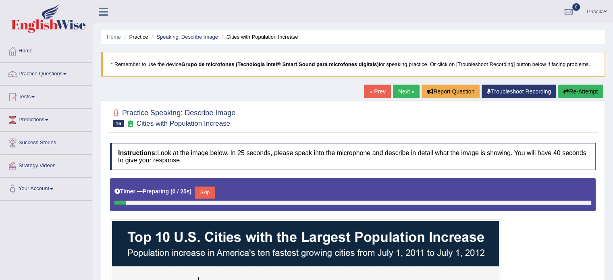
scroll to position [121, 0]
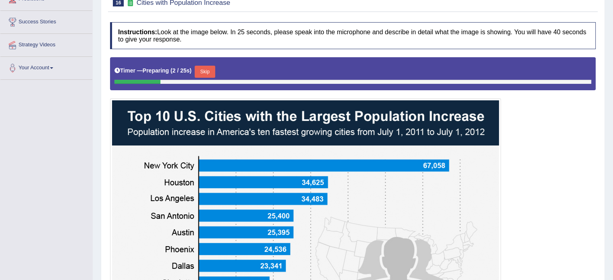
click at [210, 70] on button "Skip" at bounding box center [205, 72] width 20 height 12
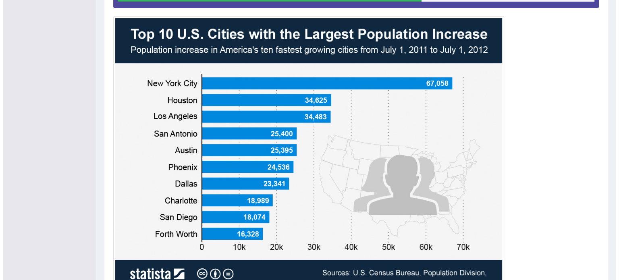
scroll to position [278, 0]
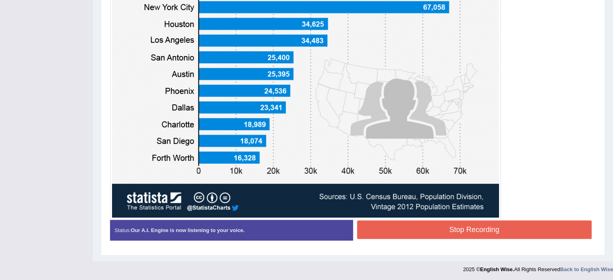
click at [382, 227] on button "Stop Recording" at bounding box center [474, 229] width 235 height 19
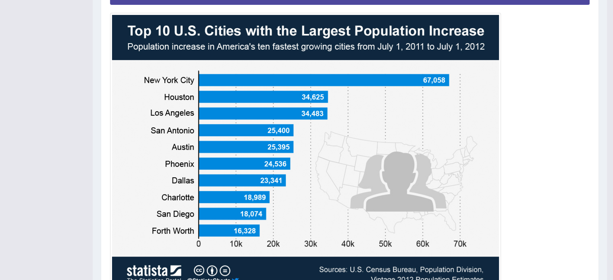
scroll to position [44, 0]
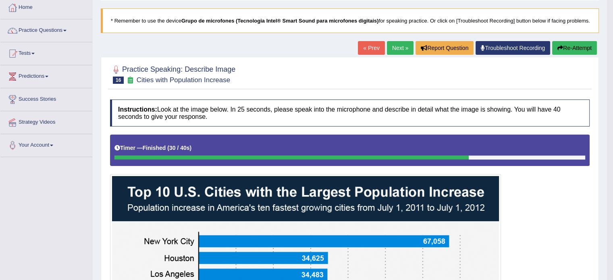
click at [398, 55] on link "Next »" at bounding box center [400, 48] width 27 height 14
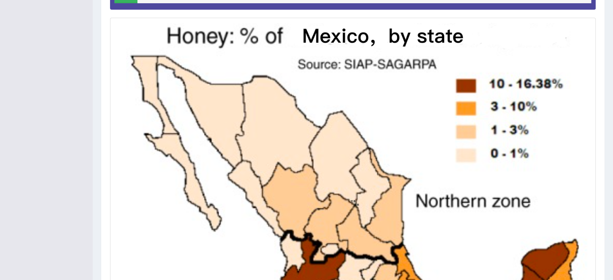
scroll to position [121, 0]
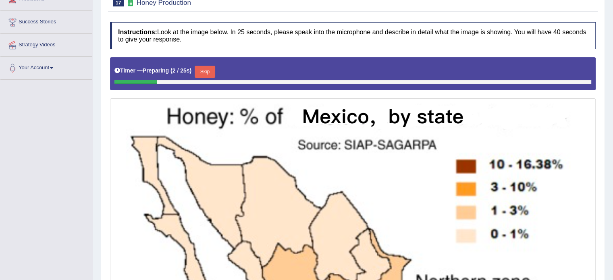
click at [205, 68] on button "Skip" at bounding box center [205, 72] width 20 height 12
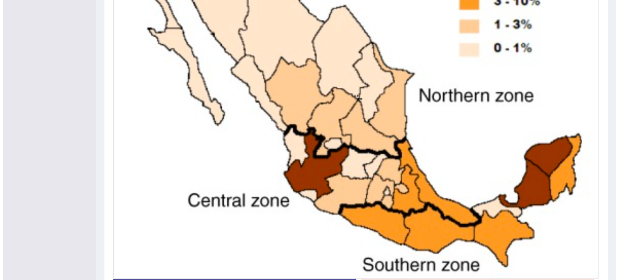
scroll to position [363, 0]
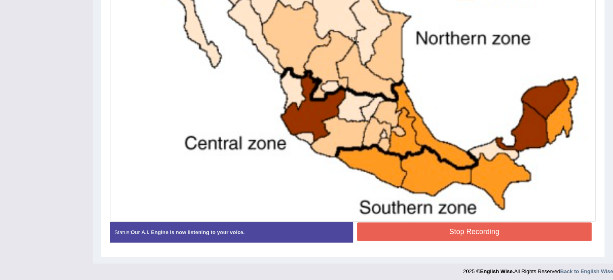
click at [421, 227] on button "Stop Recording" at bounding box center [474, 231] width 235 height 19
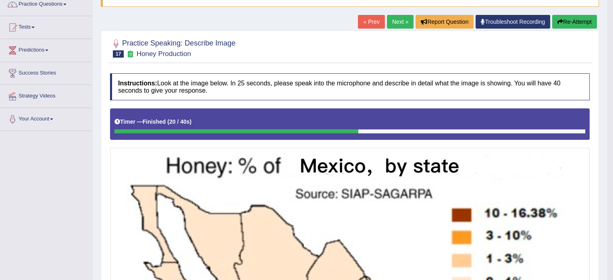
scroll to position [8, 0]
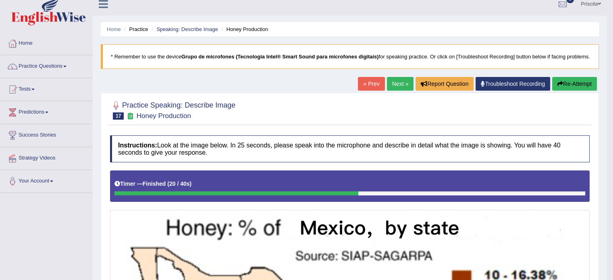
click at [401, 90] on link "Next »" at bounding box center [400, 84] width 27 height 14
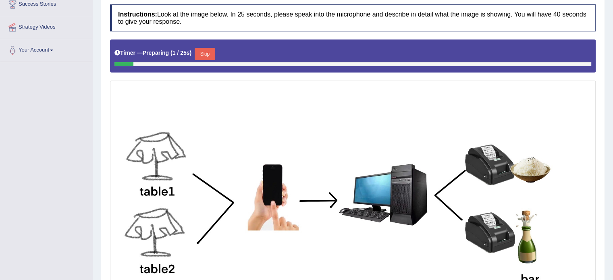
scroll to position [121, 0]
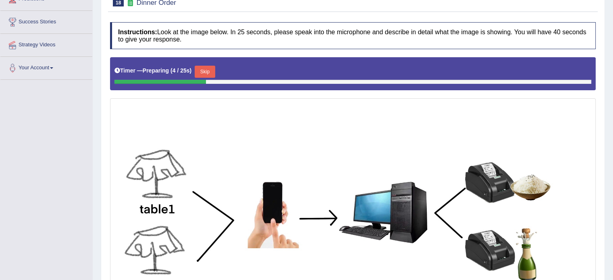
click at [213, 68] on button "Skip" at bounding box center [205, 72] width 20 height 12
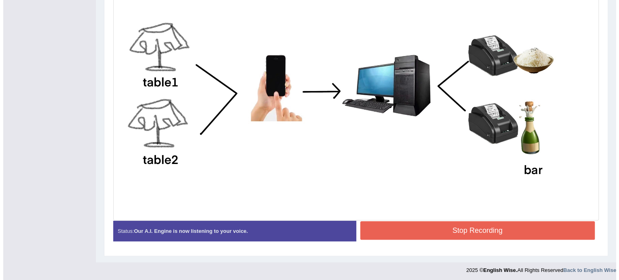
scroll to position [247, 0]
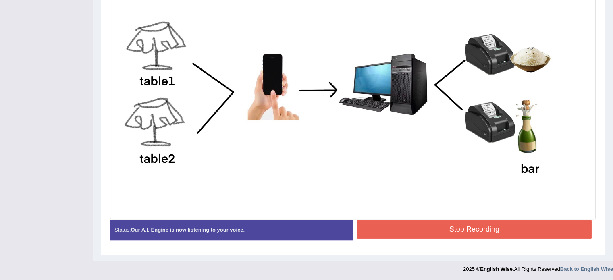
click at [411, 225] on button "Stop Recording" at bounding box center [474, 229] width 235 height 19
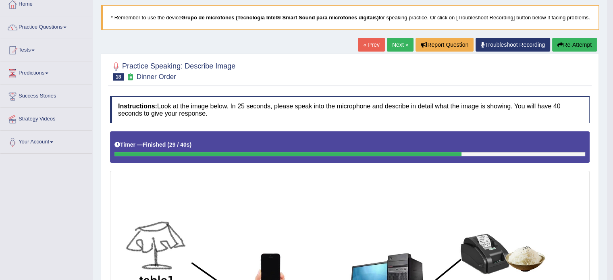
scroll to position [13, 0]
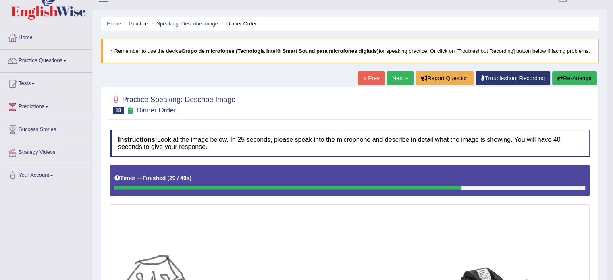
click at [389, 82] on link "Next »" at bounding box center [400, 78] width 27 height 14
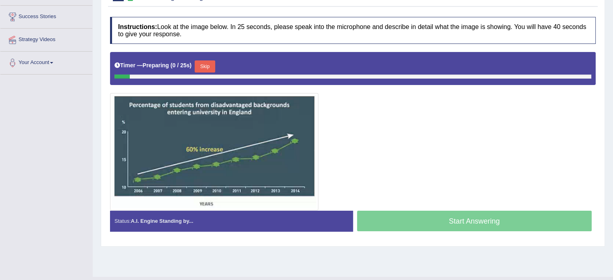
scroll to position [143, 0]
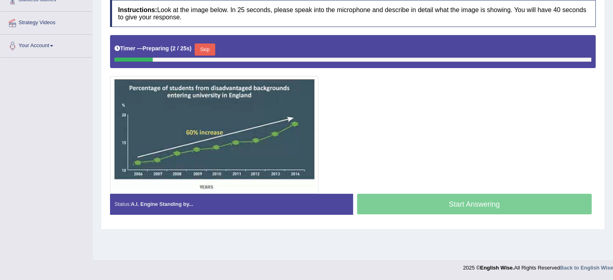
click at [208, 44] on button "Skip" at bounding box center [205, 50] width 20 height 12
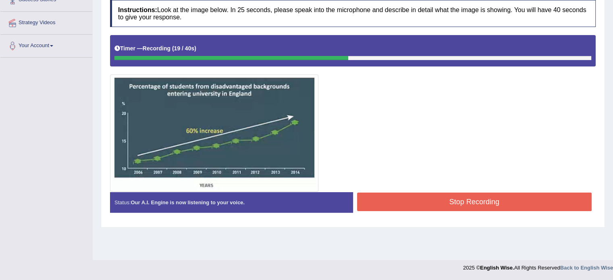
click at [418, 203] on button "Stop Recording" at bounding box center [474, 202] width 235 height 19
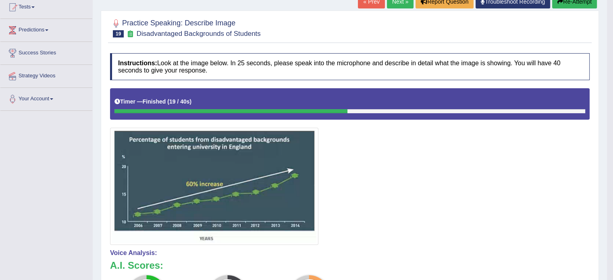
scroll to position [85, 0]
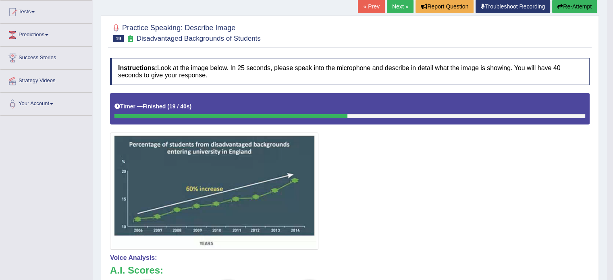
click at [391, 10] on link "Next »" at bounding box center [400, 7] width 27 height 14
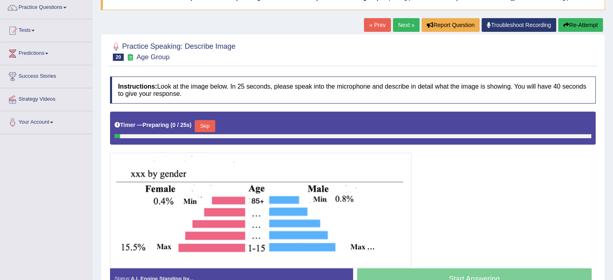
scroll to position [121, 0]
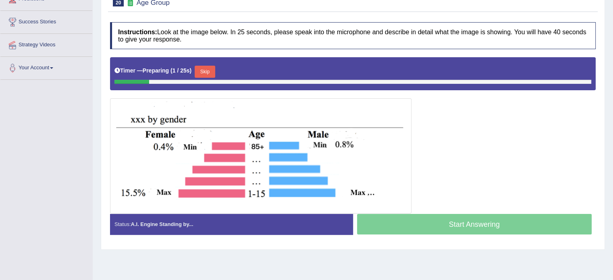
click at [210, 66] on button "Skip" at bounding box center [205, 72] width 20 height 12
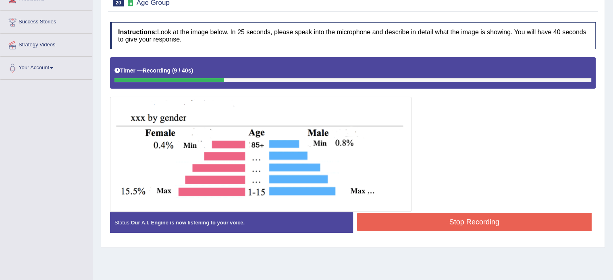
click at [426, 220] on button "Stop Recording" at bounding box center [474, 222] width 235 height 19
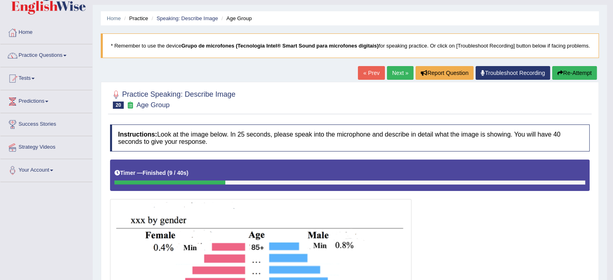
scroll to position [0, 0]
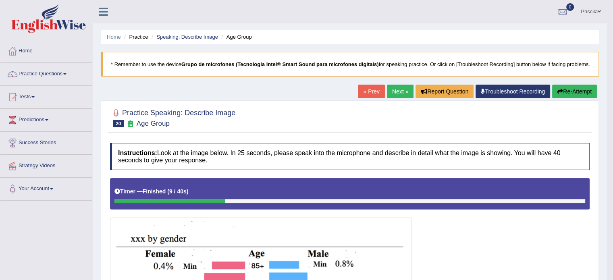
click at [561, 98] on button "Re-Attempt" at bounding box center [574, 92] width 45 height 14
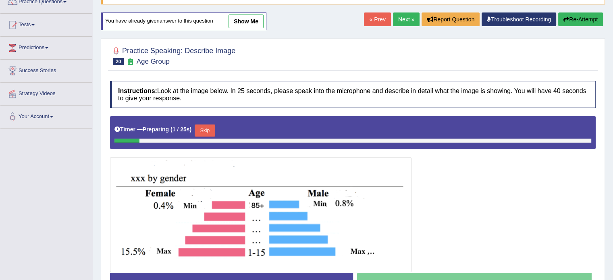
scroll to position [143, 0]
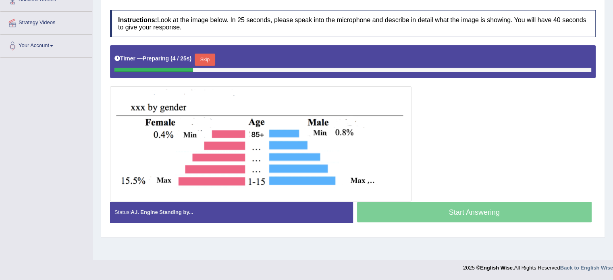
click at [210, 54] on button "Skip" at bounding box center [205, 60] width 20 height 12
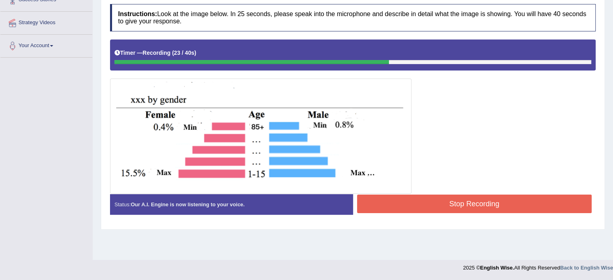
click at [564, 201] on button "Stop Recording" at bounding box center [474, 204] width 235 height 19
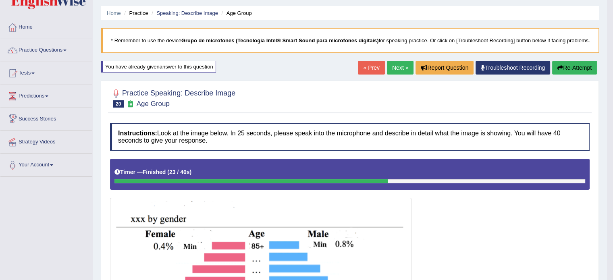
scroll to position [22, 0]
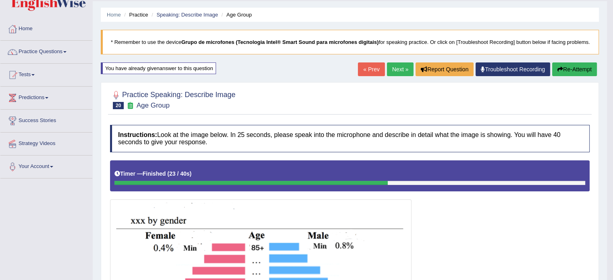
click at [396, 72] on link "Next »" at bounding box center [400, 69] width 27 height 14
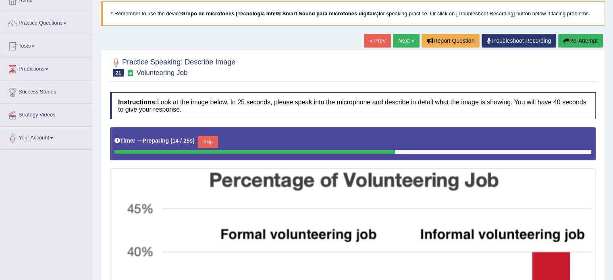
scroll to position [46, 0]
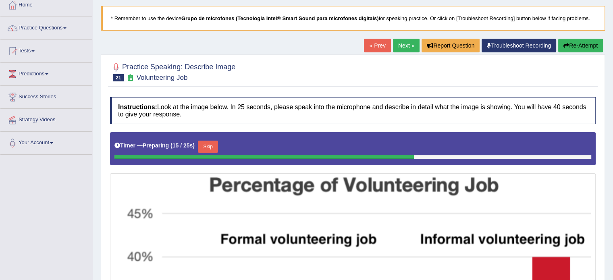
click at [214, 143] on button "Skip" at bounding box center [208, 147] width 20 height 12
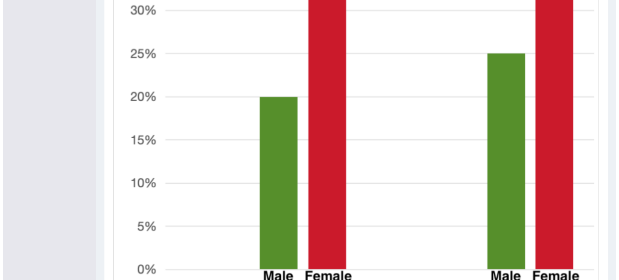
scroll to position [447, 0]
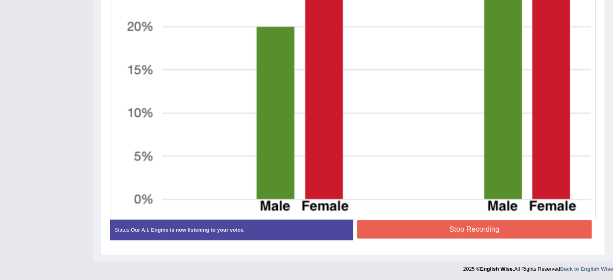
click at [417, 223] on button "Stop Recording" at bounding box center [474, 229] width 235 height 19
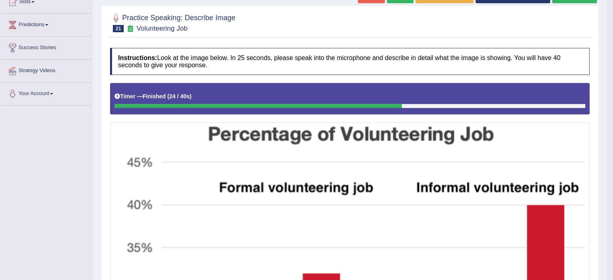
scroll to position [8, 0]
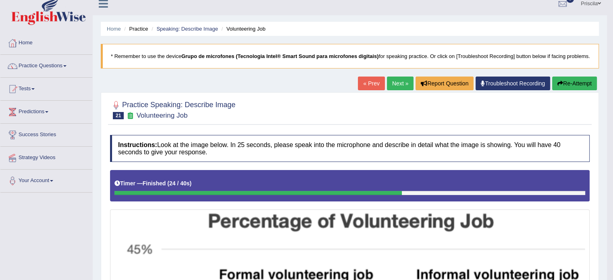
click at [400, 87] on link "Next »" at bounding box center [400, 84] width 27 height 14
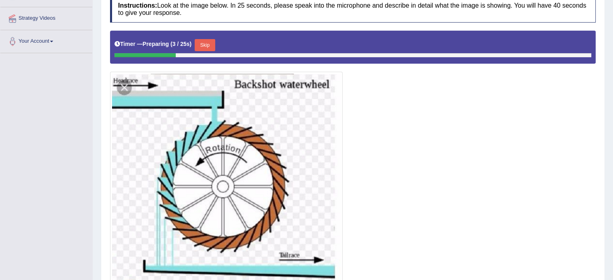
scroll to position [161, 0]
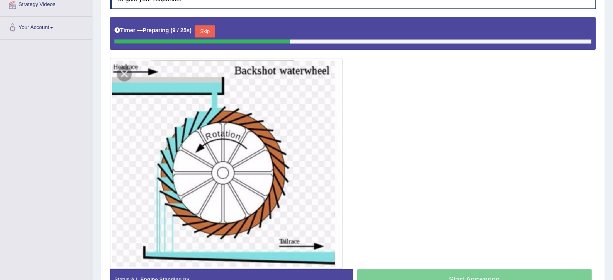
click at [213, 27] on button "Skip" at bounding box center [205, 31] width 20 height 12
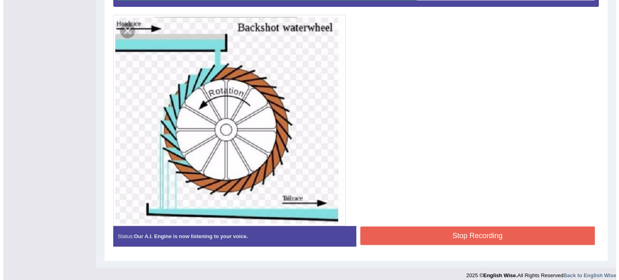
scroll to position [209, 0]
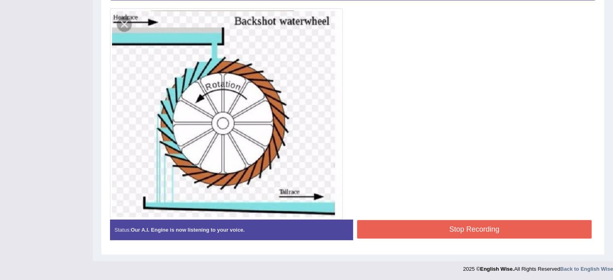
click at [424, 228] on button "Stop Recording" at bounding box center [474, 229] width 235 height 19
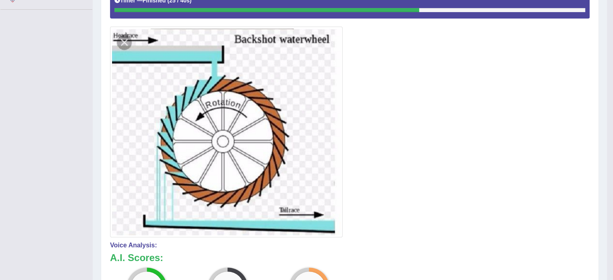
scroll to position [56, 0]
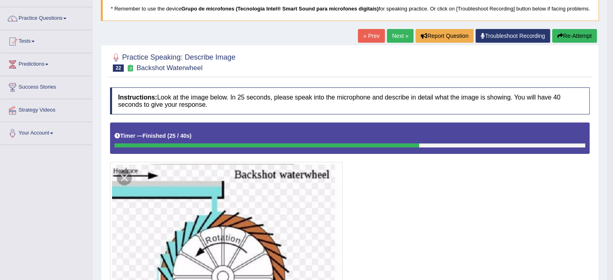
click at [398, 40] on link "Next »" at bounding box center [400, 36] width 27 height 14
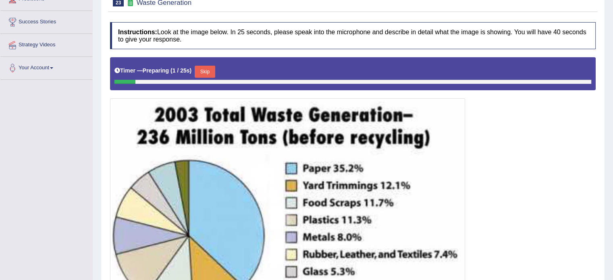
scroll to position [161, 0]
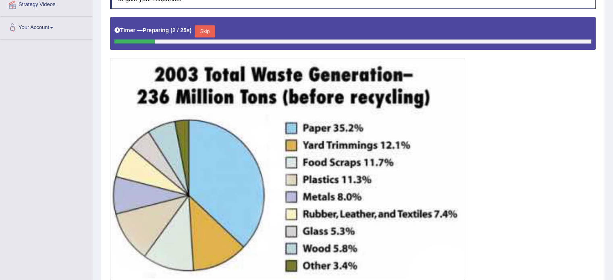
click at [204, 27] on button "Skip" at bounding box center [205, 31] width 20 height 12
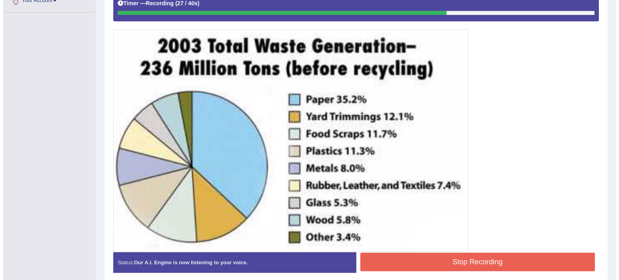
scroll to position [221, 0]
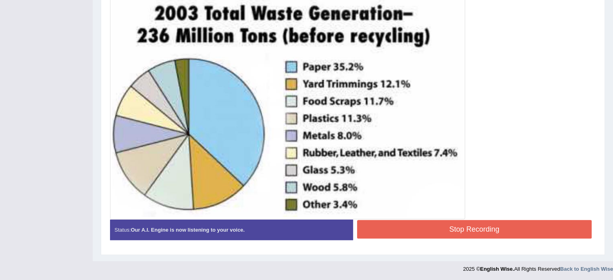
click at [481, 227] on button "Stop Recording" at bounding box center [474, 229] width 235 height 19
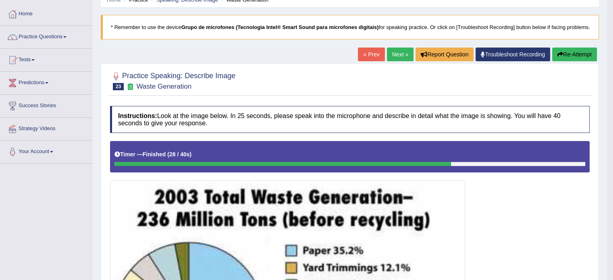
scroll to position [27, 0]
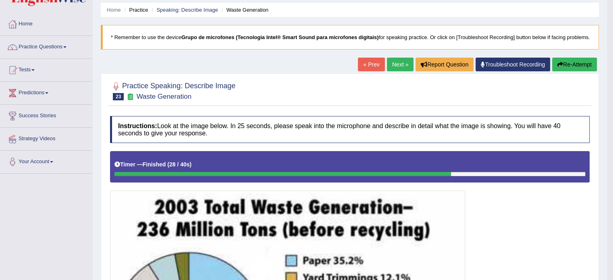
click at [398, 71] on link "Next »" at bounding box center [400, 65] width 27 height 14
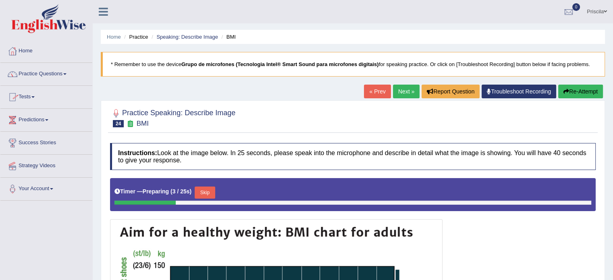
click at [32, 95] on link "Tests" at bounding box center [46, 96] width 92 height 20
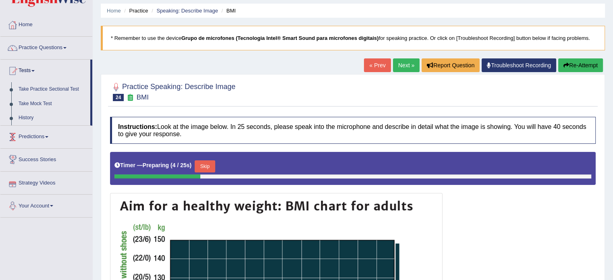
scroll to position [40, 0]
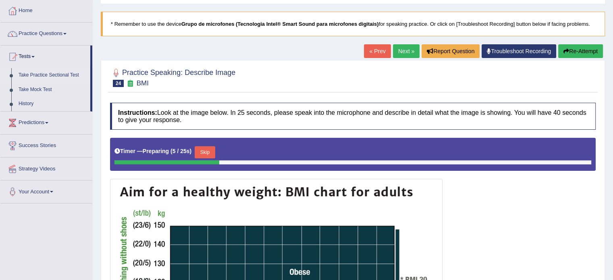
click at [60, 74] on link "Take Practice Sectional Test" at bounding box center [52, 75] width 75 height 15
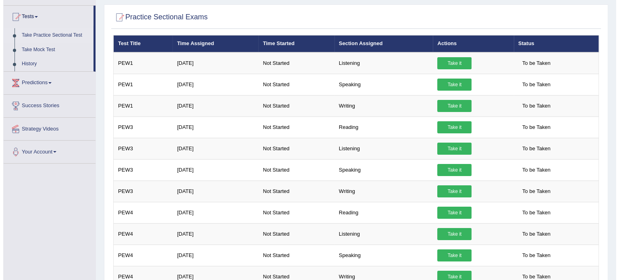
scroll to position [81, 0]
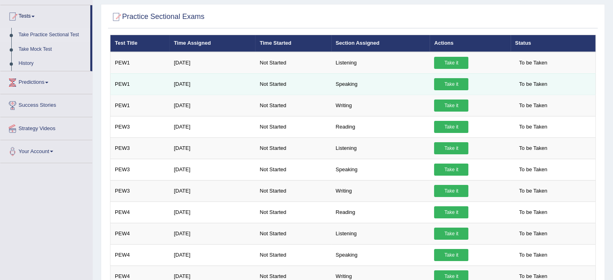
click at [447, 81] on link "Take it" at bounding box center [451, 84] width 34 height 12
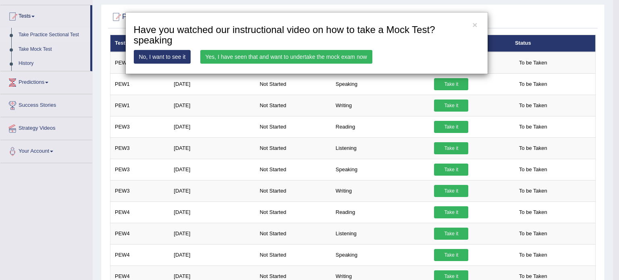
click at [260, 52] on link "Yes, I have seen that and want to undertake the mock exam now" at bounding box center [286, 57] width 172 height 14
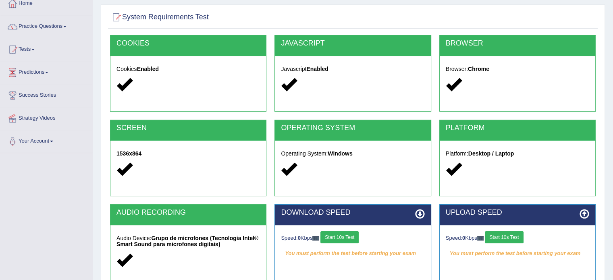
scroll to position [143, 0]
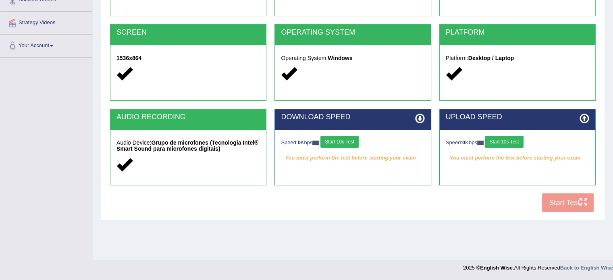
click at [352, 138] on button "Start 10s Test" at bounding box center [339, 142] width 38 height 12
